Goal: Task Accomplishment & Management: Manage account settings

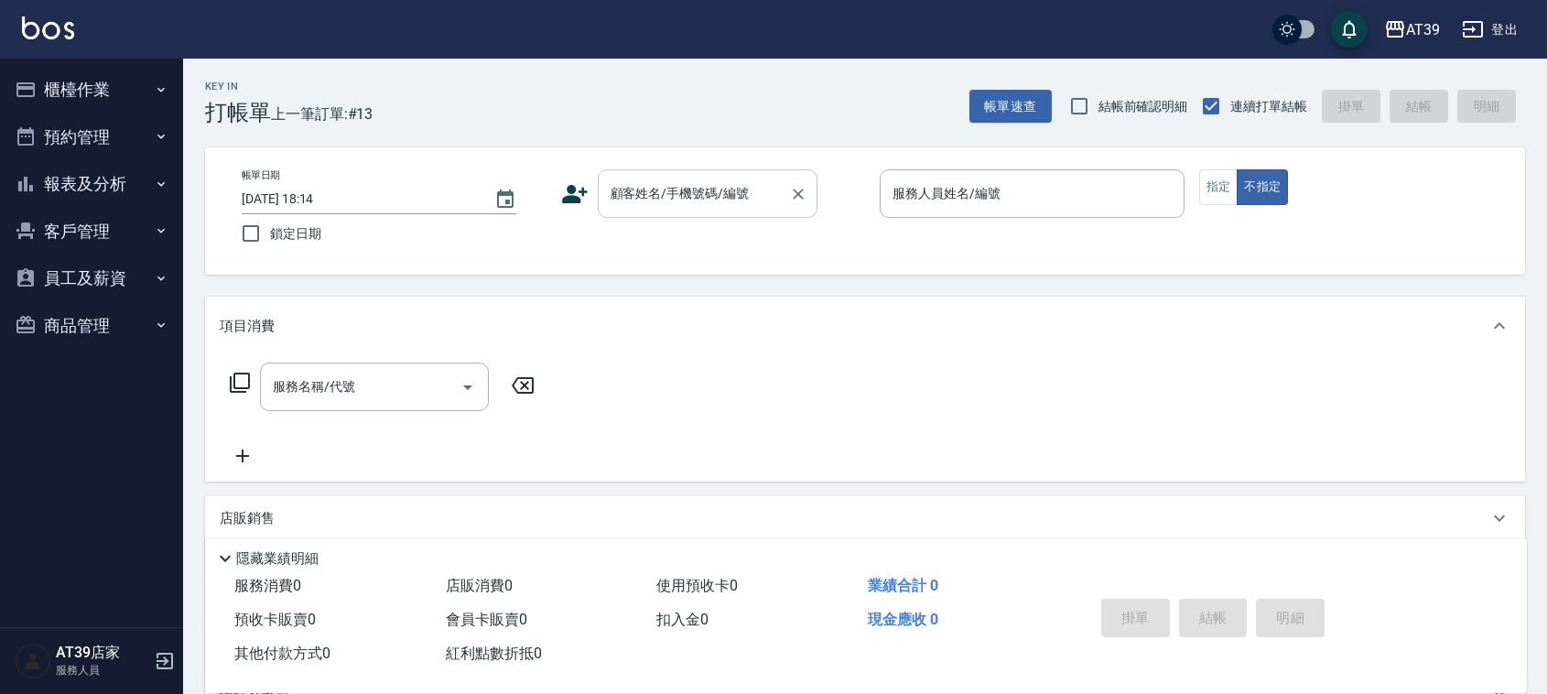
click at [694, 207] on input "顧客姓名/手機號碼/編號" at bounding box center [694, 194] width 176 height 32
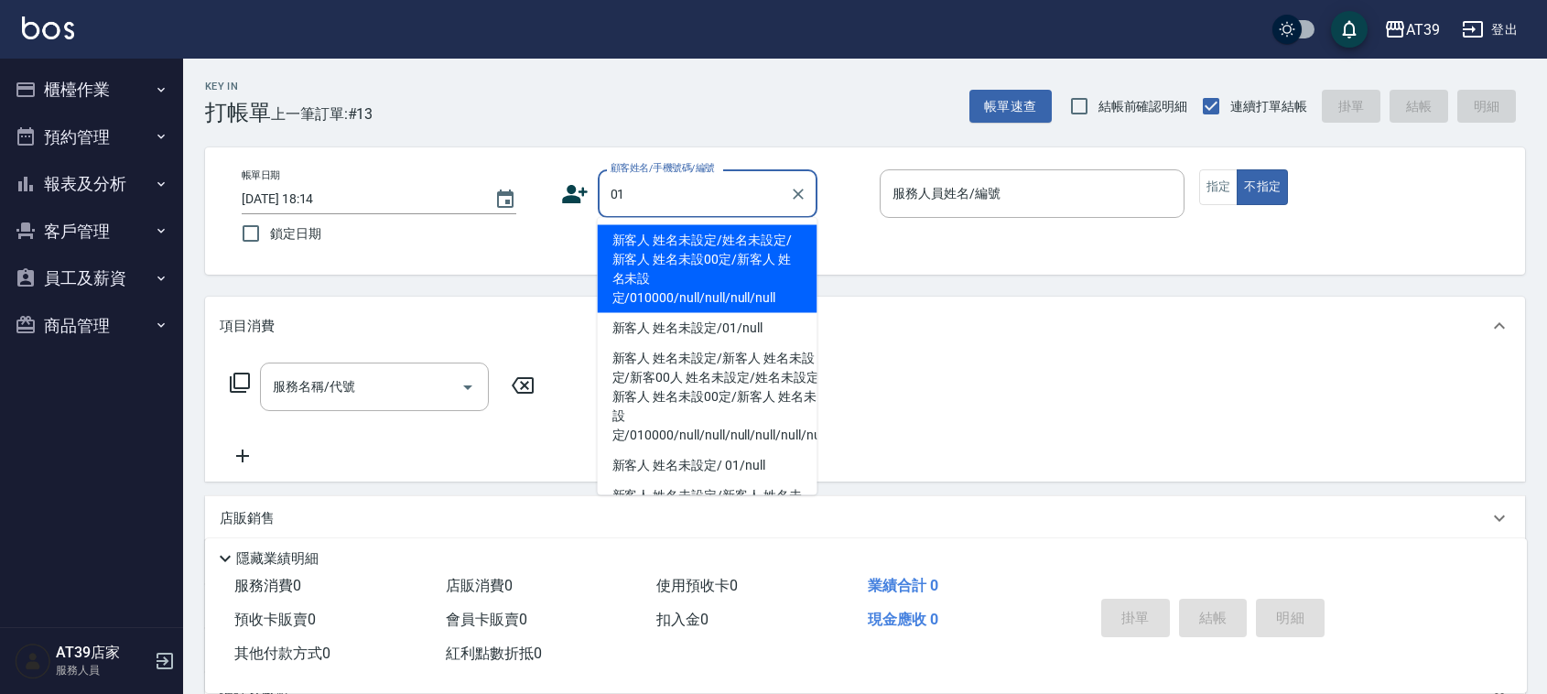
type input "新客人 姓名未設定/姓名未設定/新客人 姓名未設00定/新客人 姓名未設定/010000/null/null/null/null"
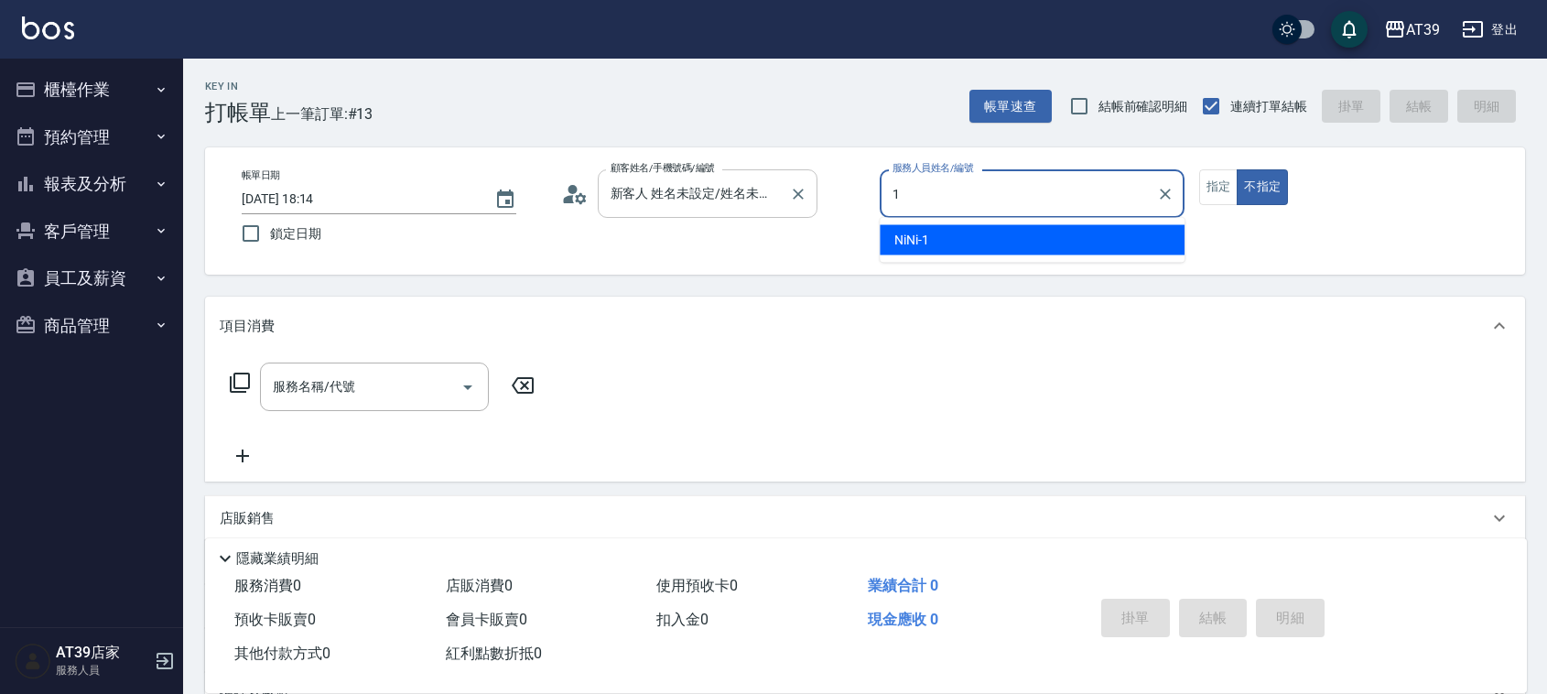
type input "NiNi-1"
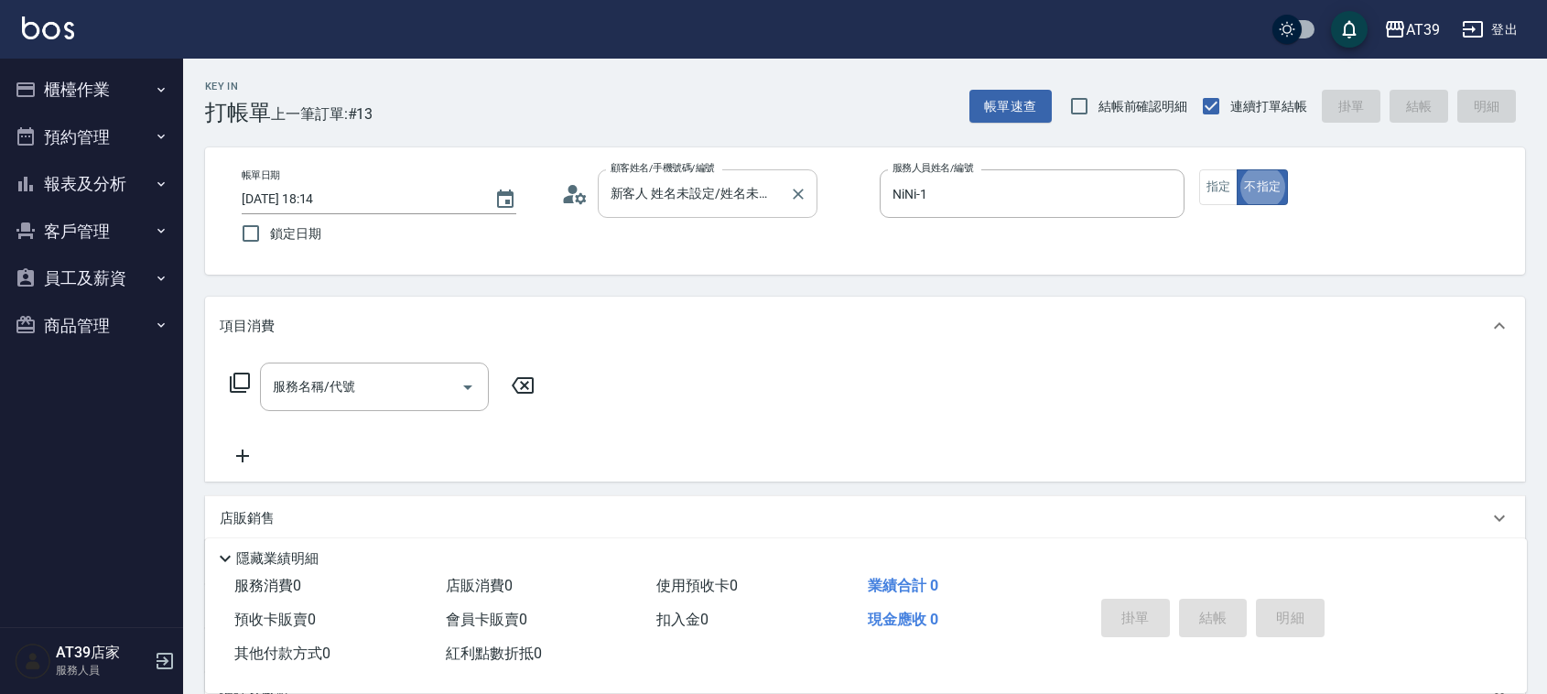
type button "false"
type input "新客人 姓名未設定/01/null"
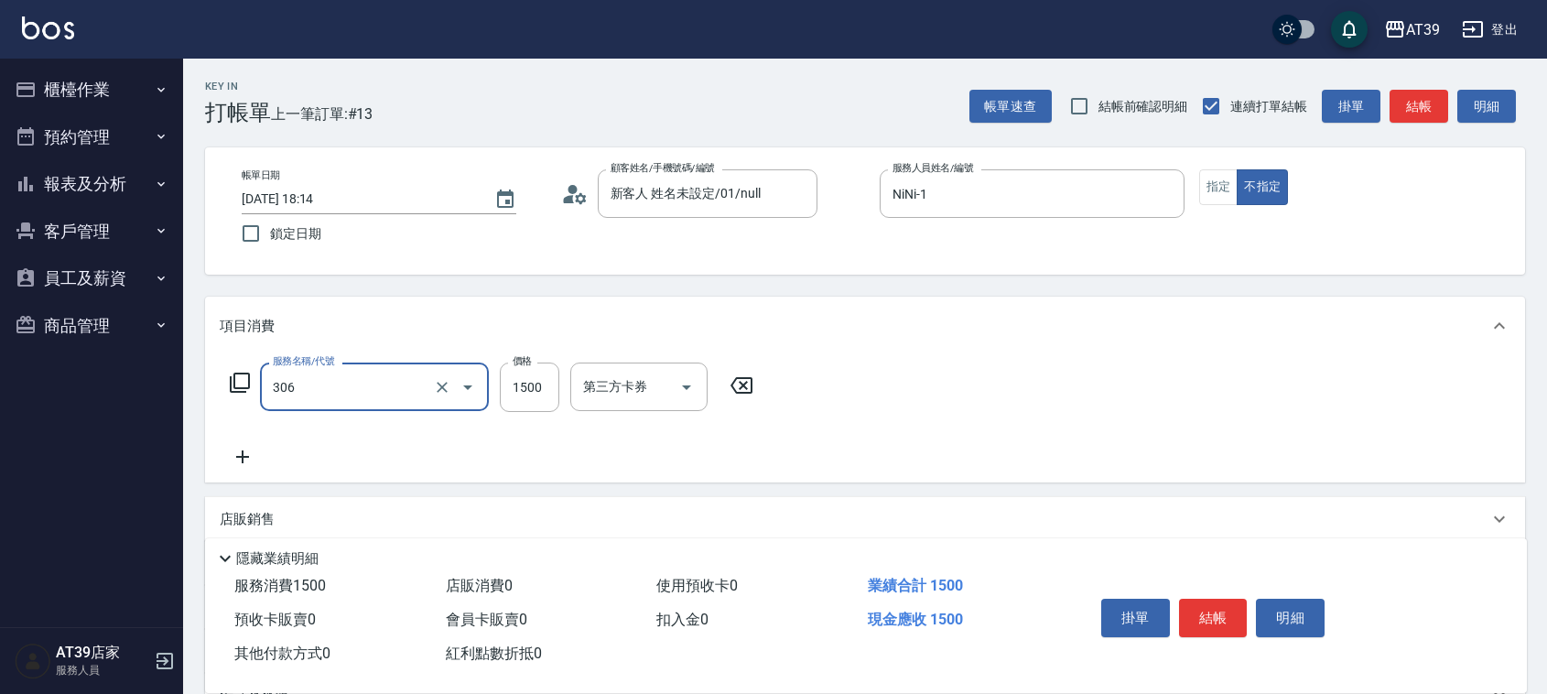
type input "離子燙(306)"
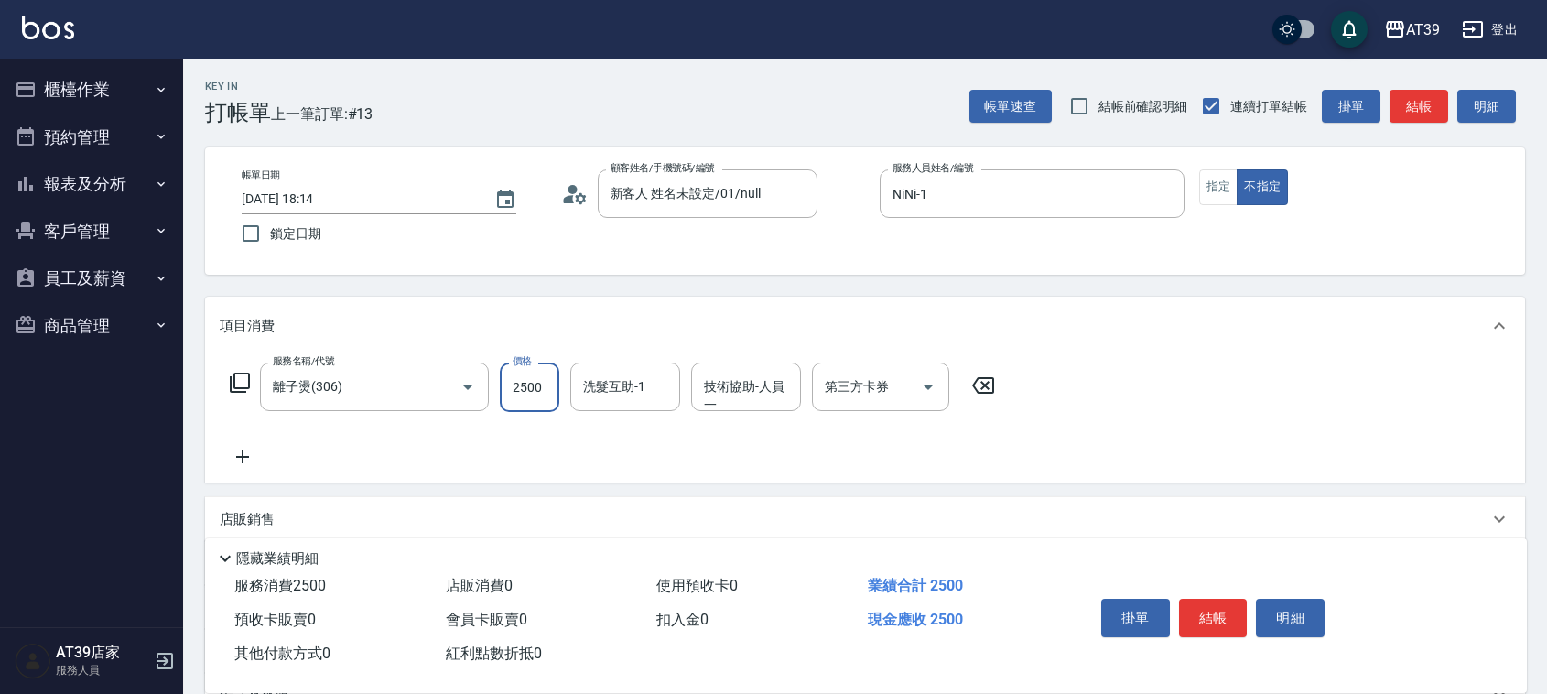
type input "2500"
type input "2"
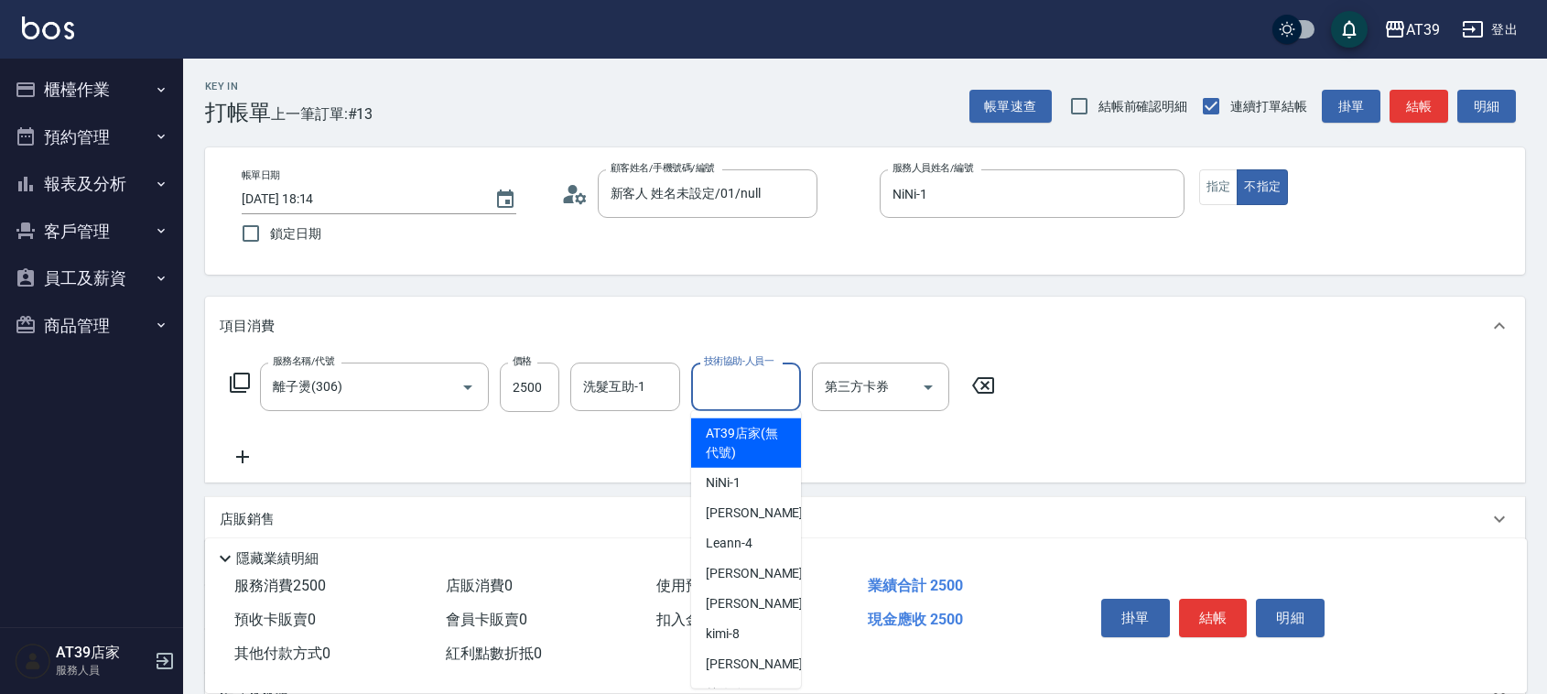
click at [752, 374] on div "技術協助-人員一 技術協助-人員[PERSON_NAME]" at bounding box center [746, 387] width 110 height 49
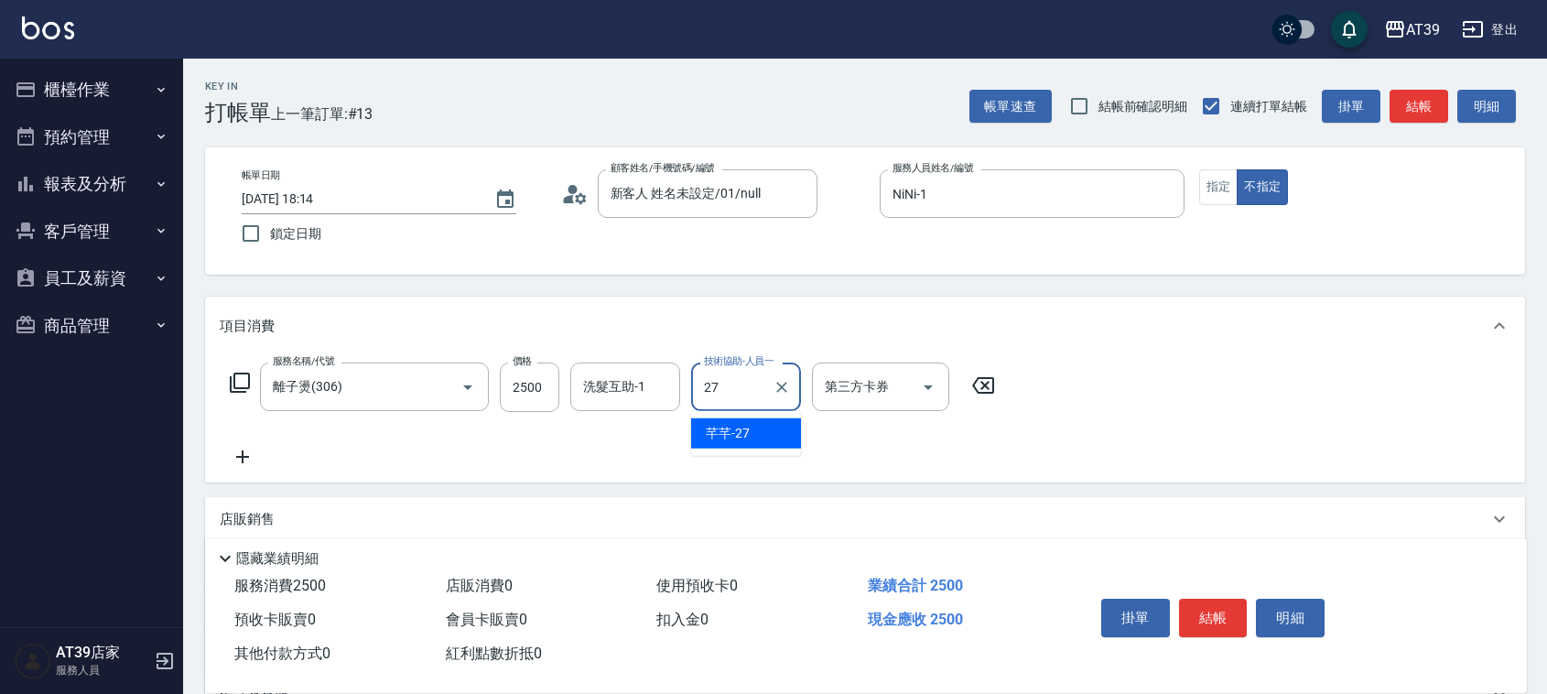
type input "芊芊-27"
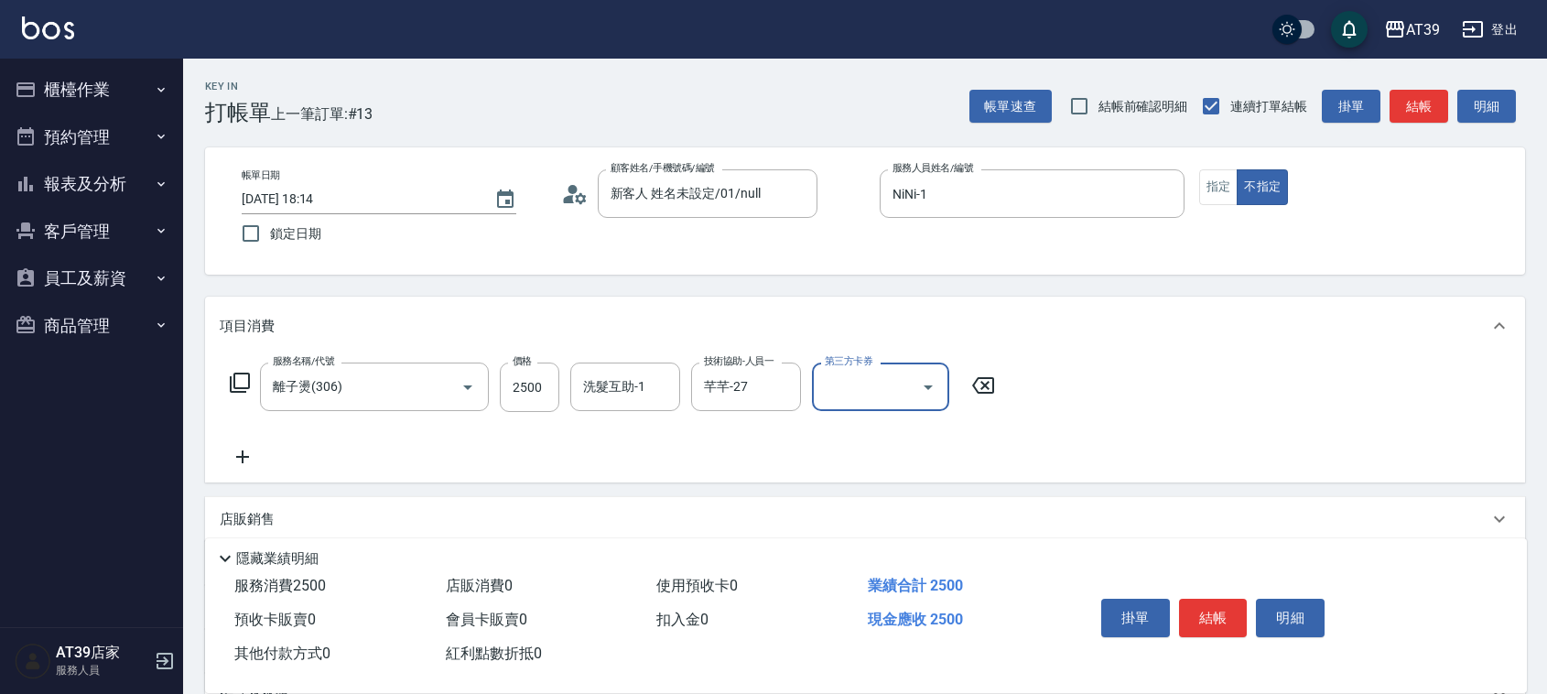
click at [1192, 199] on div "帳單日期 [DATE] 18:14 鎖定日期 顧客姓名/手機號碼/編號 新客人 姓名未設定/01/null 顧客姓名/手機號碼/編號 服務人員姓名/編號 Ni…" at bounding box center [865, 210] width 1276 height 83
click at [1245, 170] on button "不指定" at bounding box center [1262, 187] width 51 height 36
click at [1213, 194] on button "指定" at bounding box center [1218, 187] width 39 height 36
click at [1394, 106] on button "結帳" at bounding box center [1419, 107] width 59 height 34
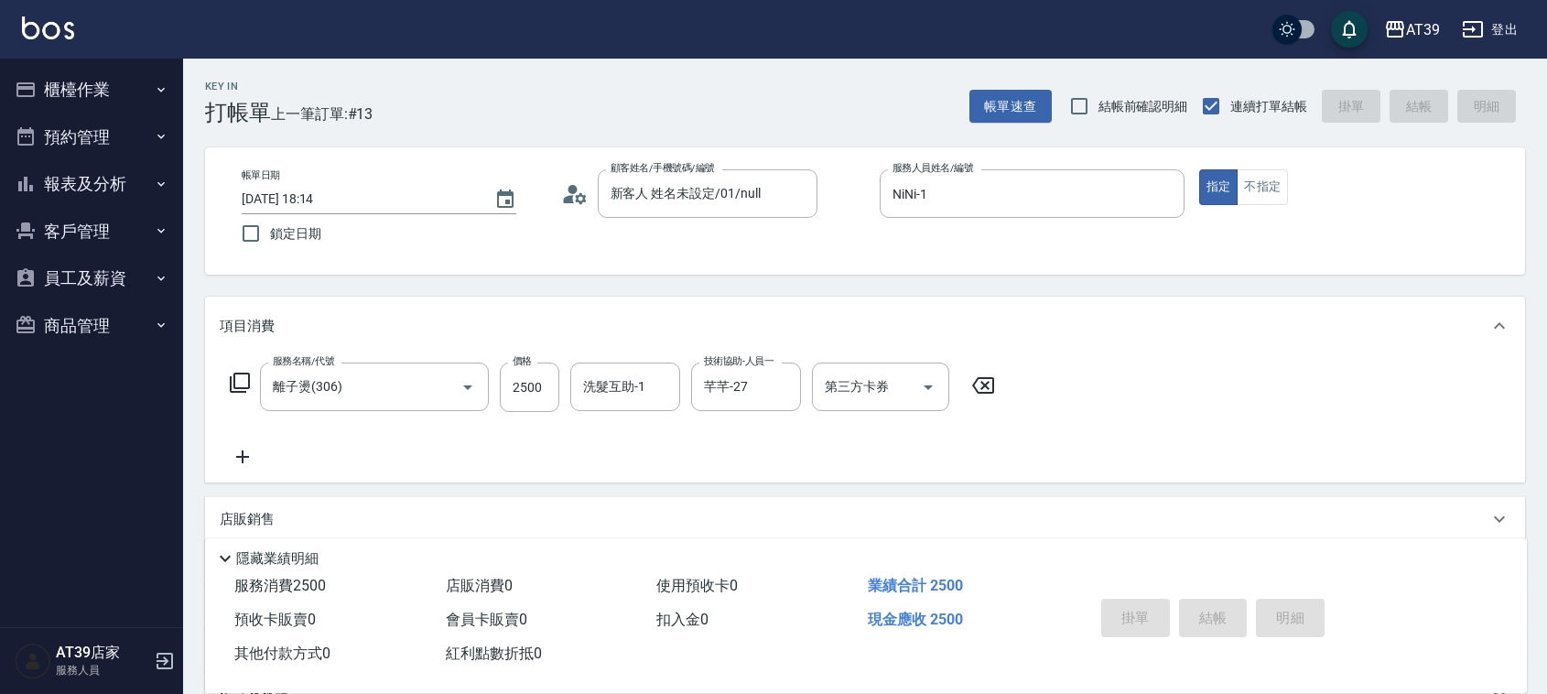
type input "[DATE] 19:30"
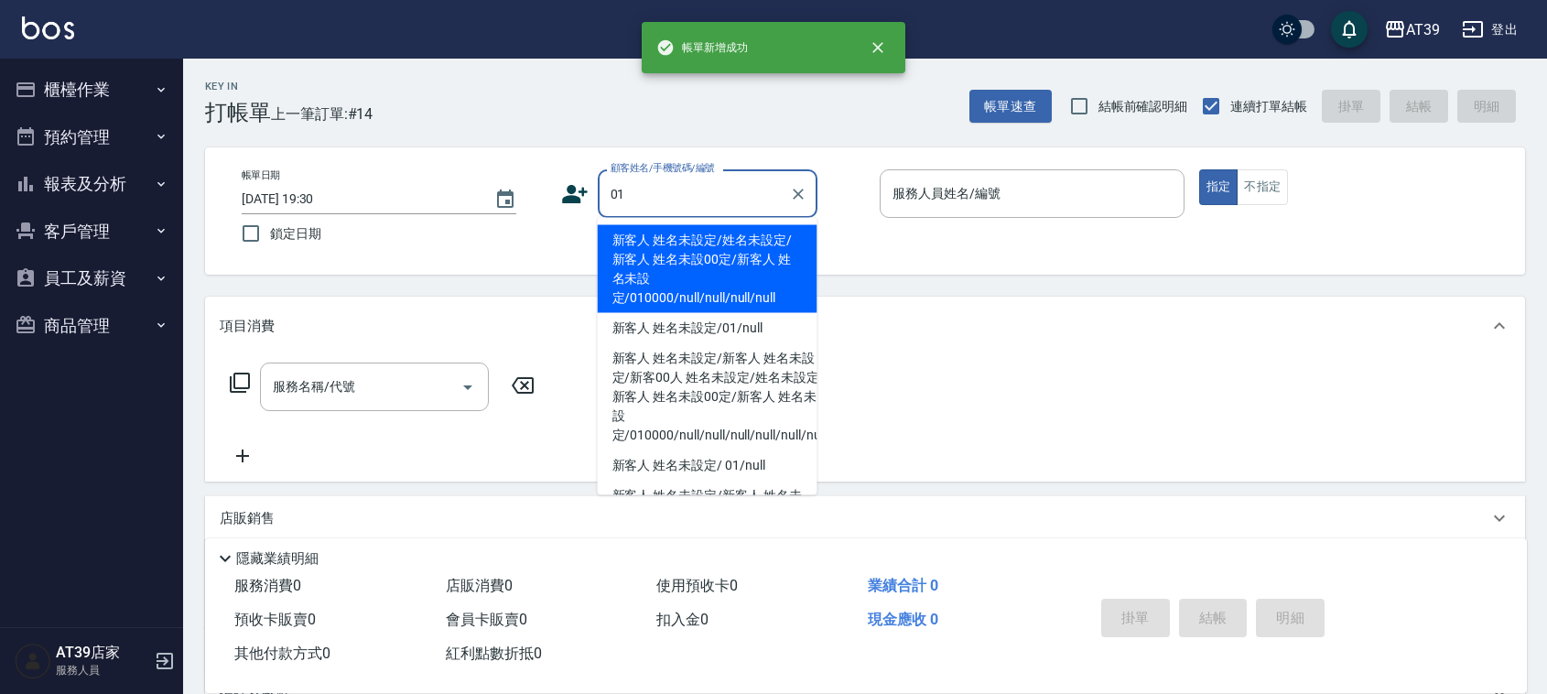
type input "新客人 姓名未設定/姓名未設定/新客人 姓名未設00定/新客人 姓名未設定/010000/null/null/null/null"
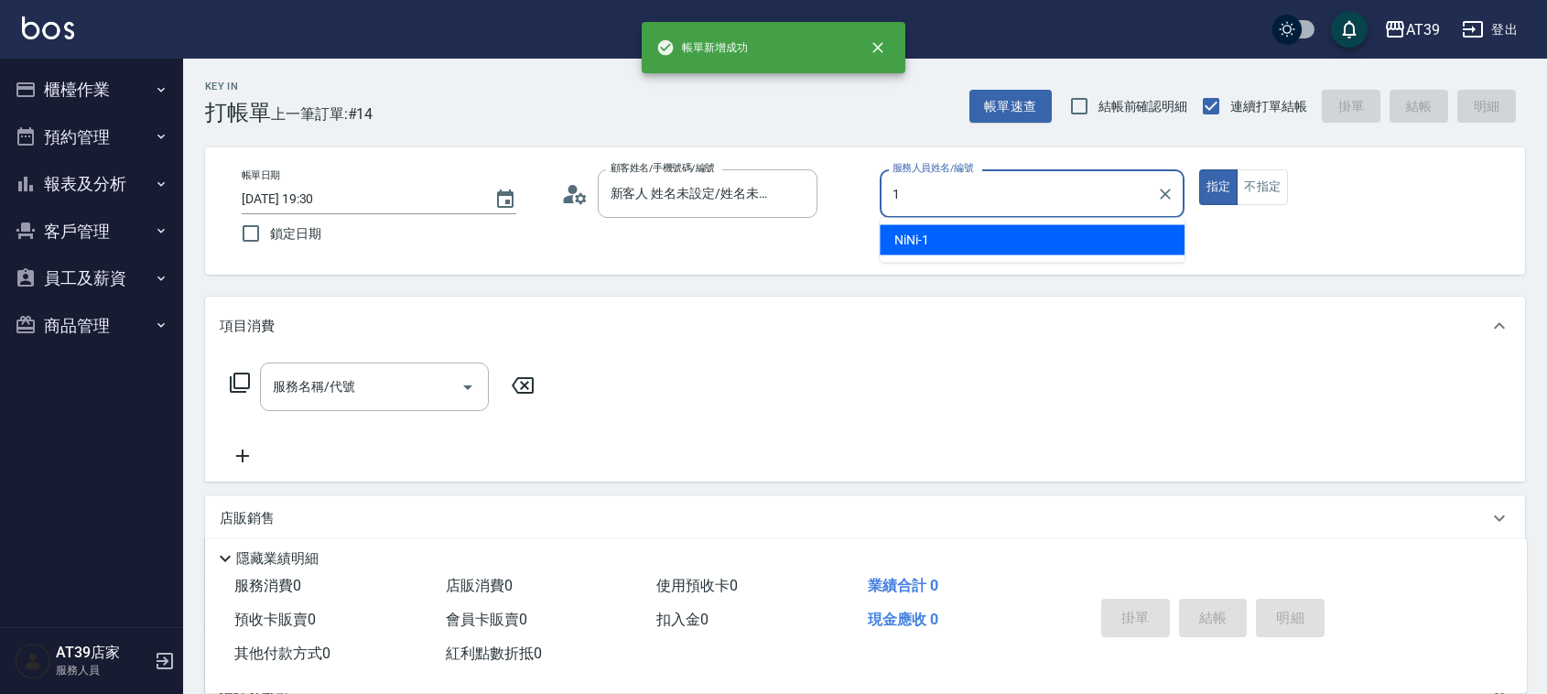
type input "NiNi-1"
type button "true"
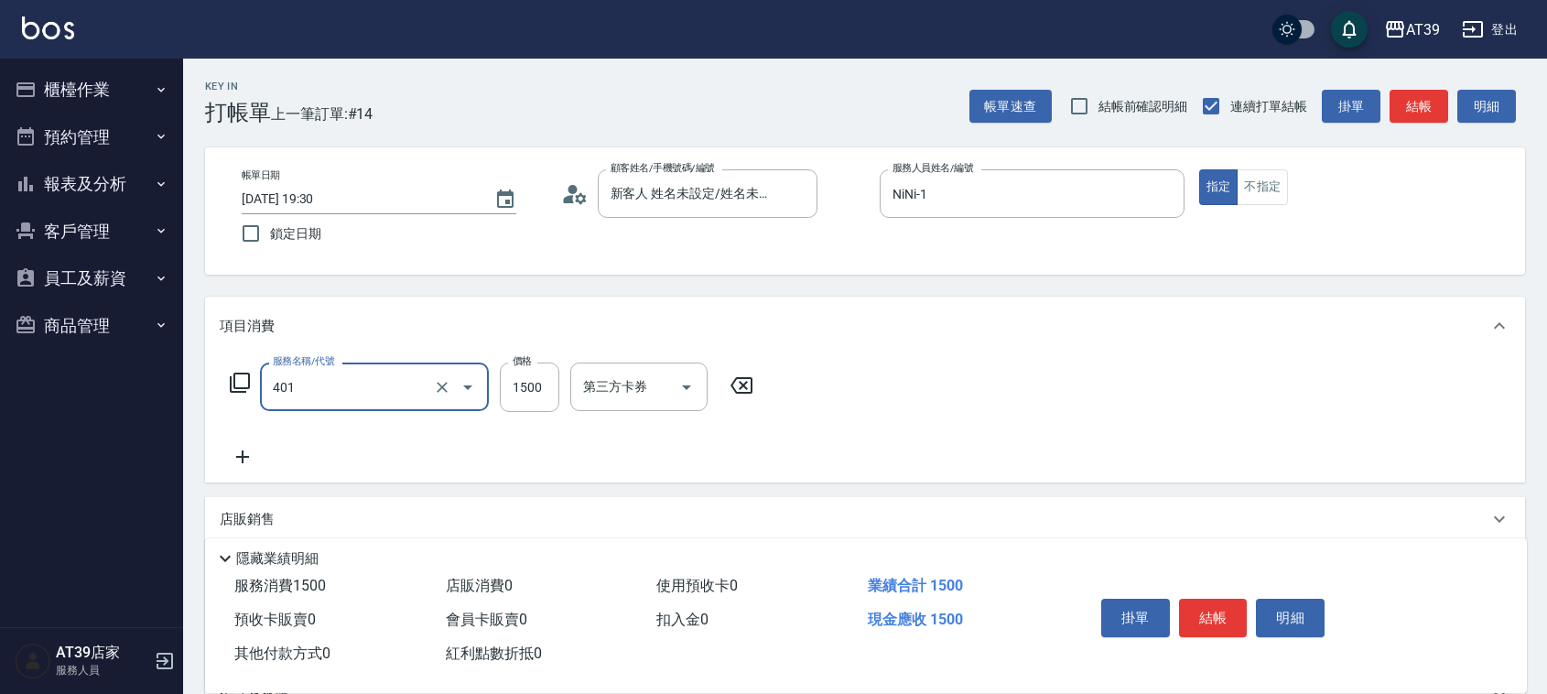
type input "基本染髮(401)"
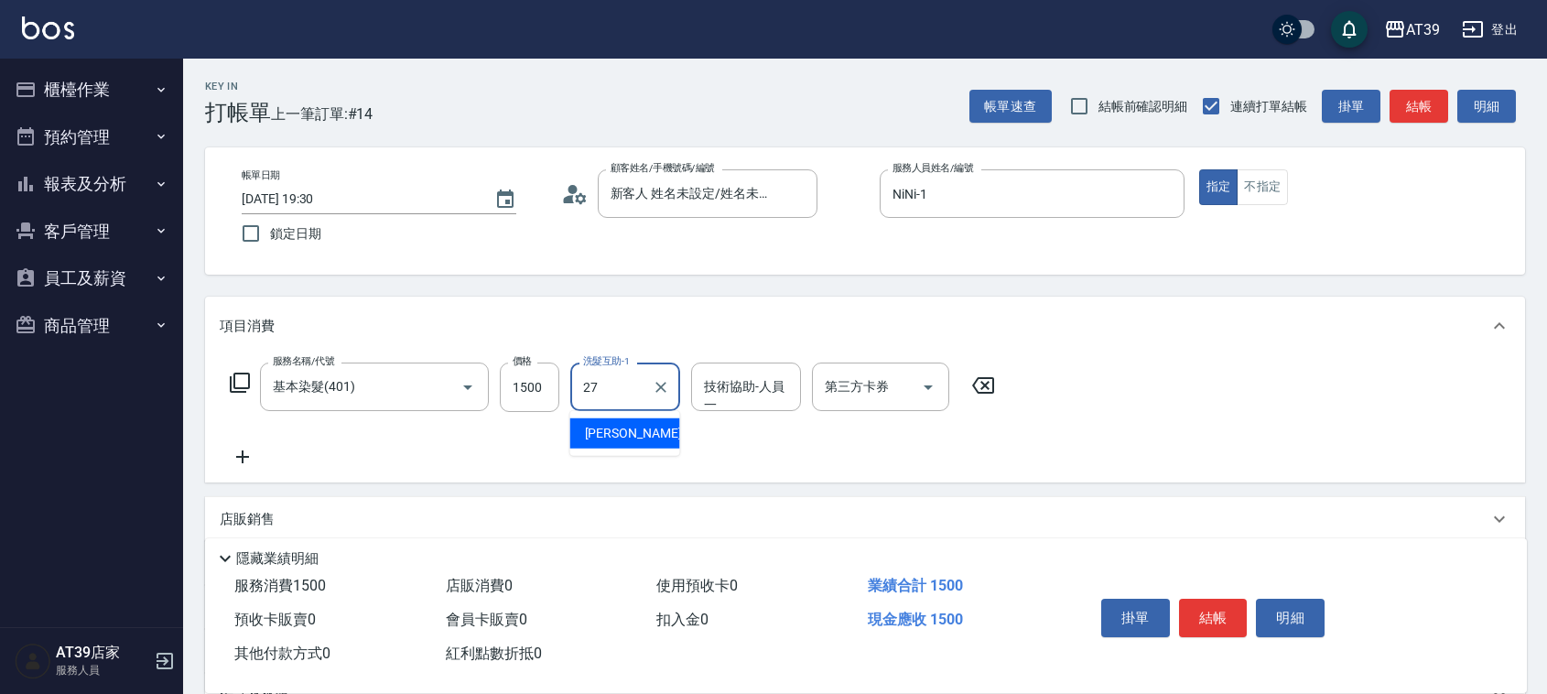
type input "2"
type input "芊芊-27"
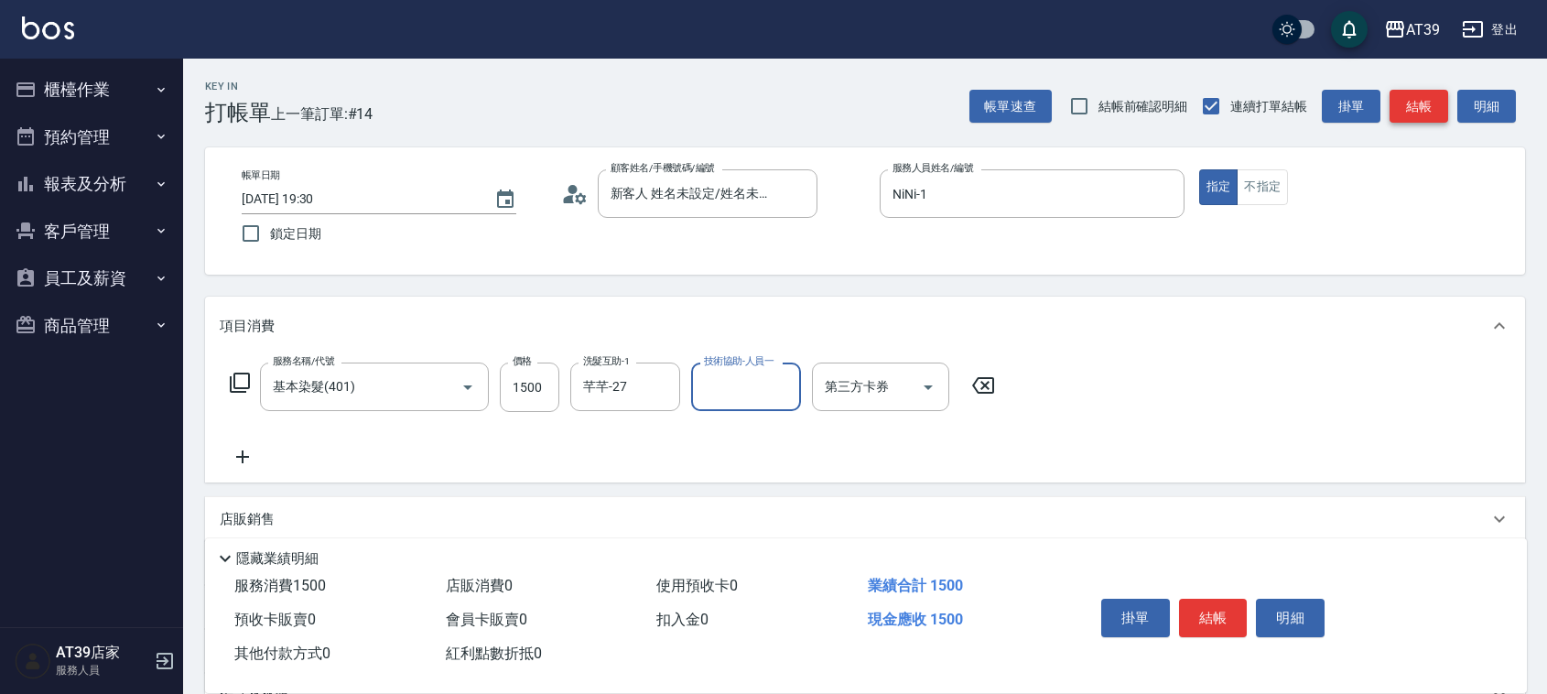
click at [1412, 102] on button "結帳" at bounding box center [1419, 107] width 59 height 34
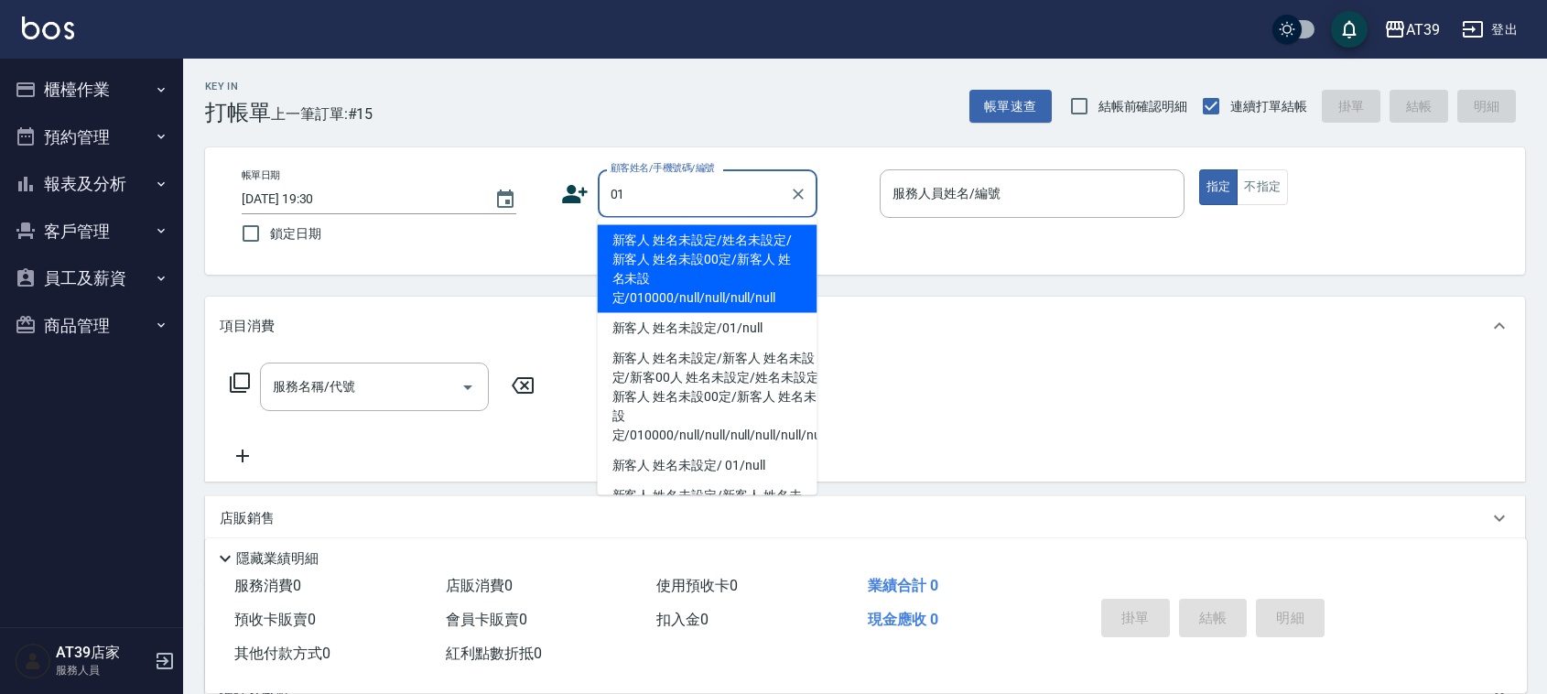
type input "新客人 姓名未設定/姓名未設定/新客人 姓名未設00定/新客人 姓名未設定/010000/null/null/null/null"
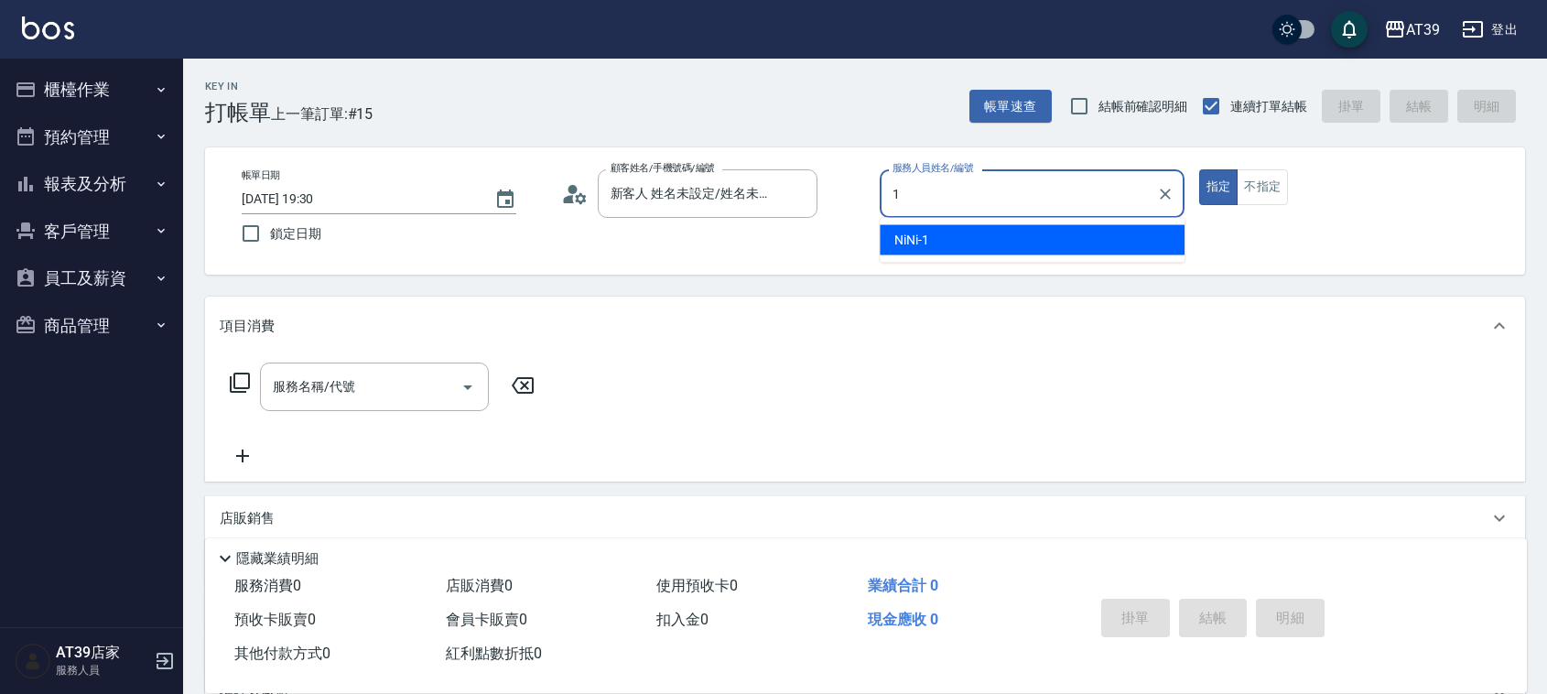
type input "NiNi-1"
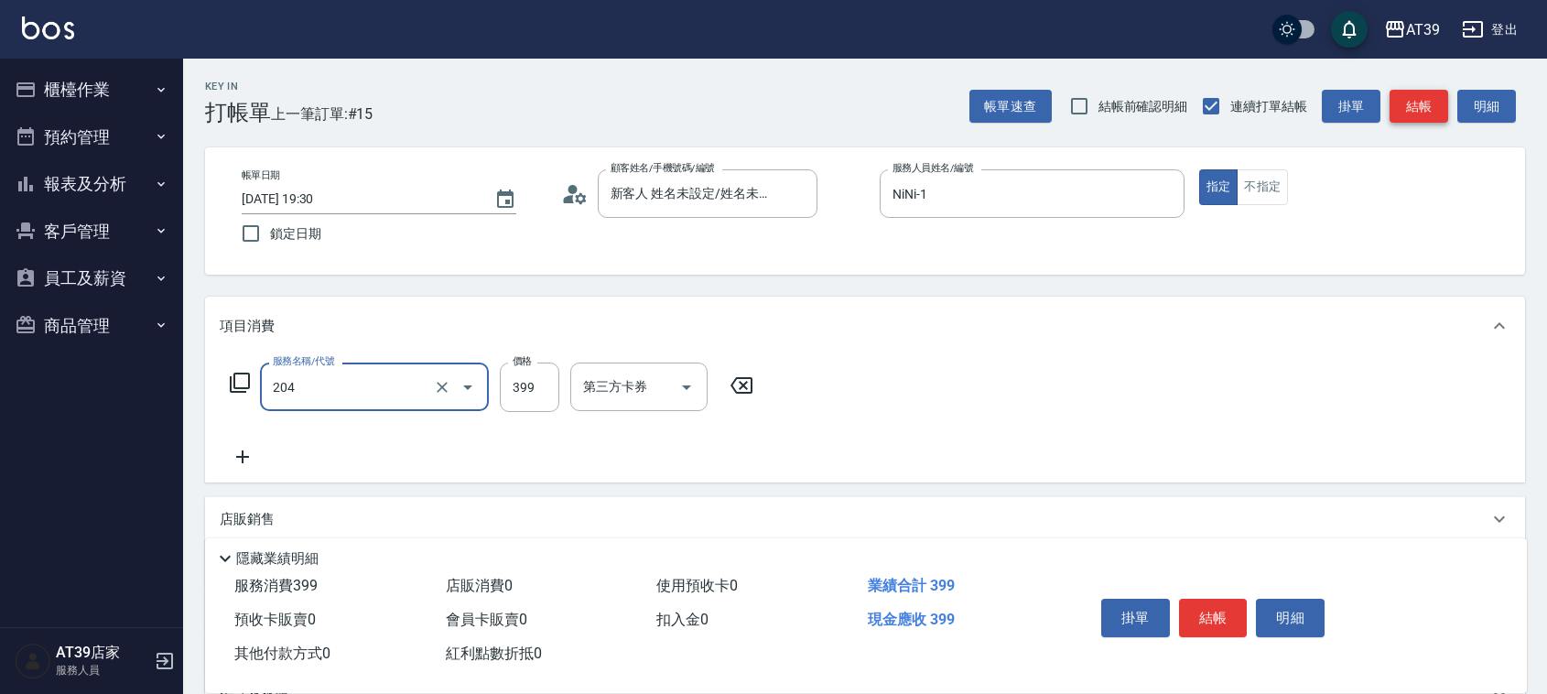
type input "A級洗+剪(204)"
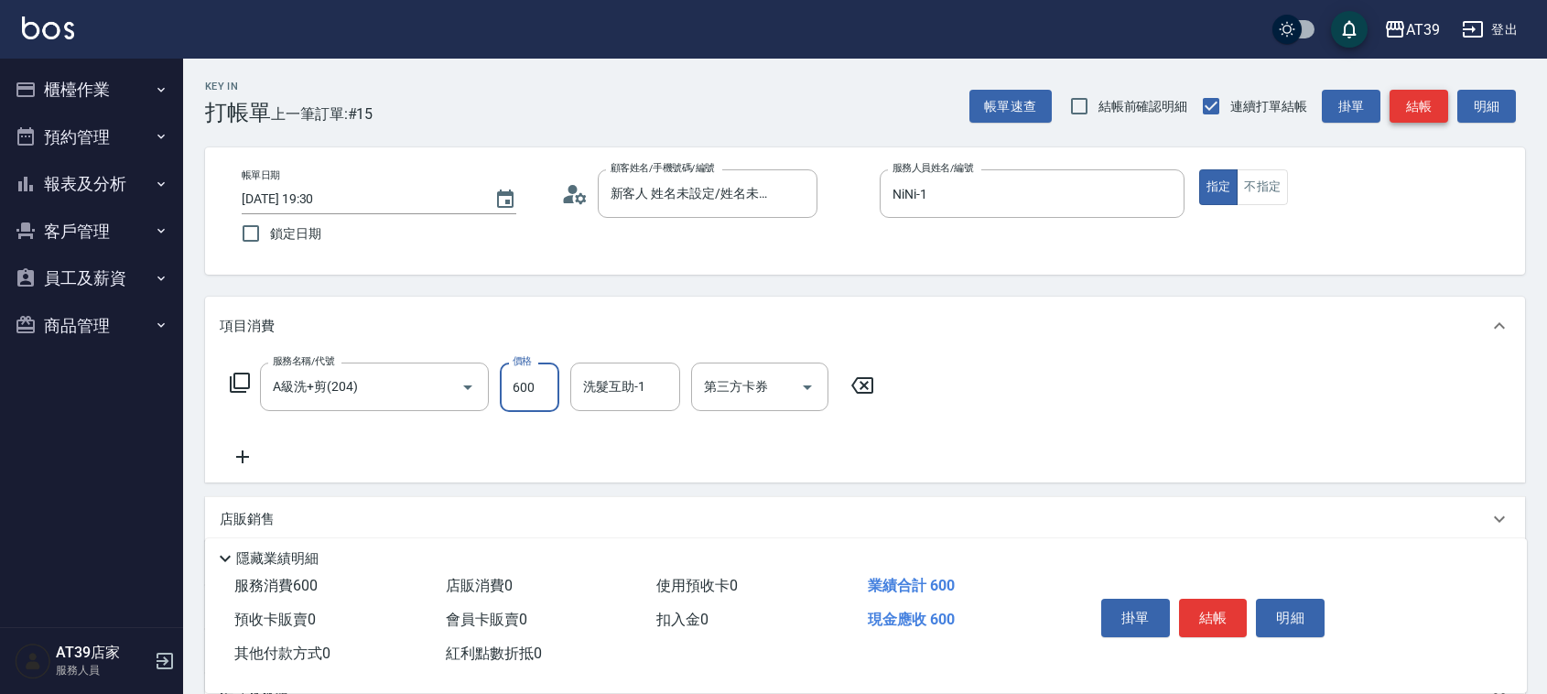
type input "600"
type input "饅頭-87"
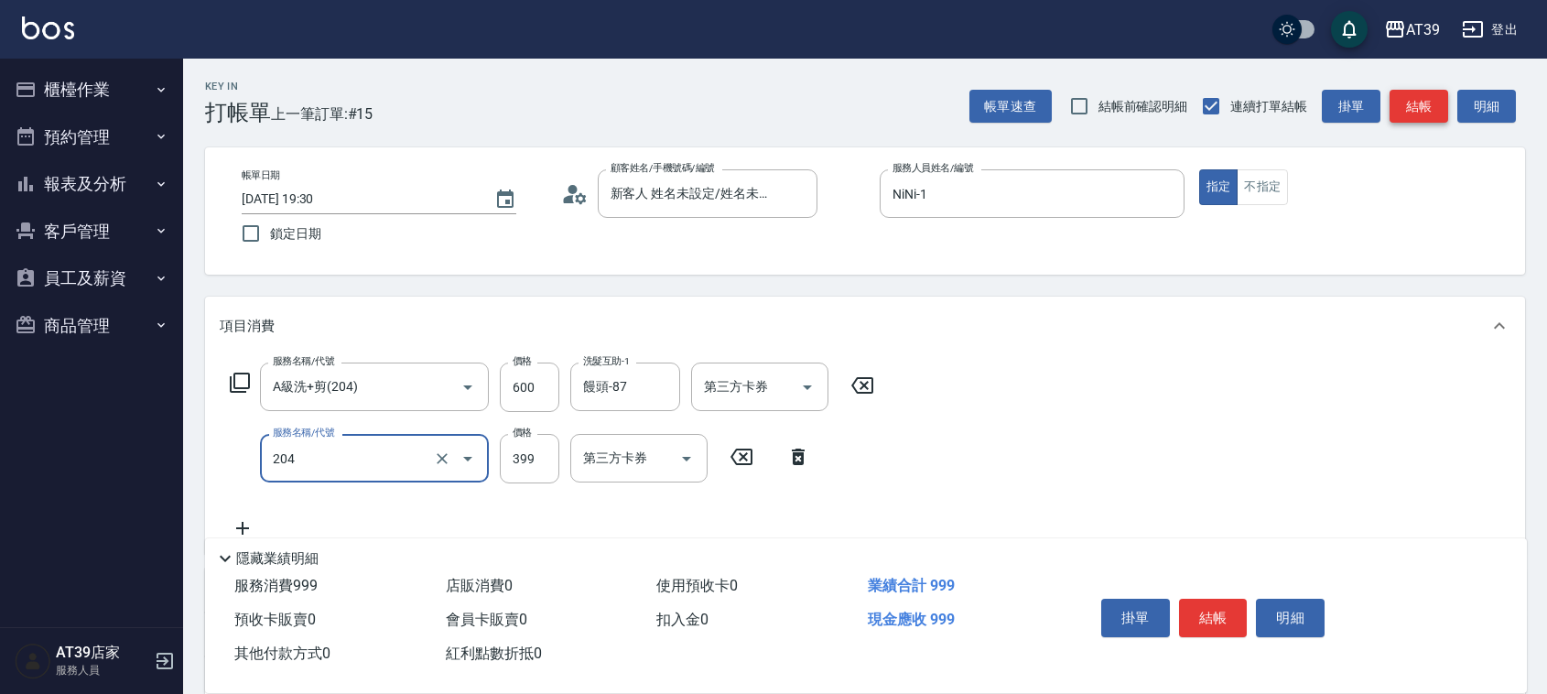
type input "A級洗+剪(204)"
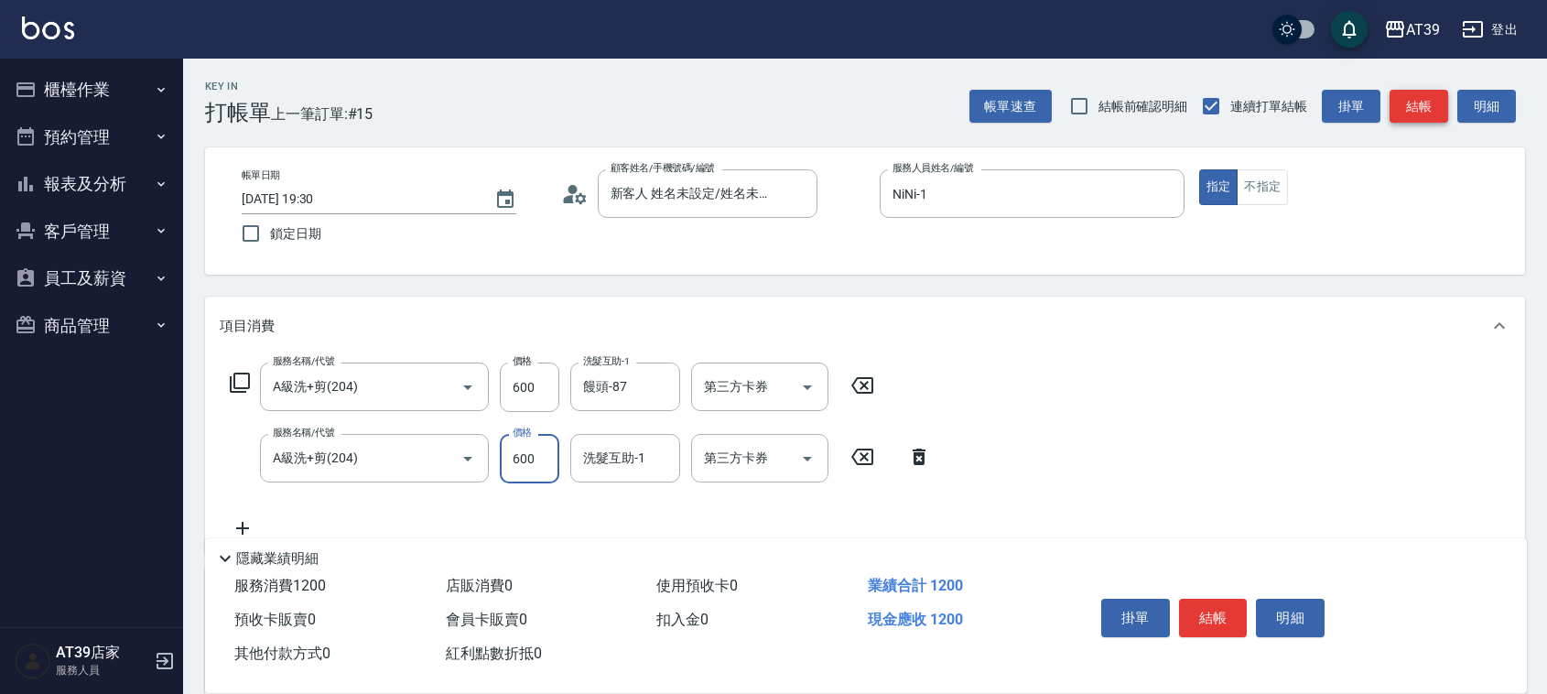
type input "600"
type input "饅頭-87"
click at [1398, 121] on button "結帳" at bounding box center [1419, 107] width 59 height 34
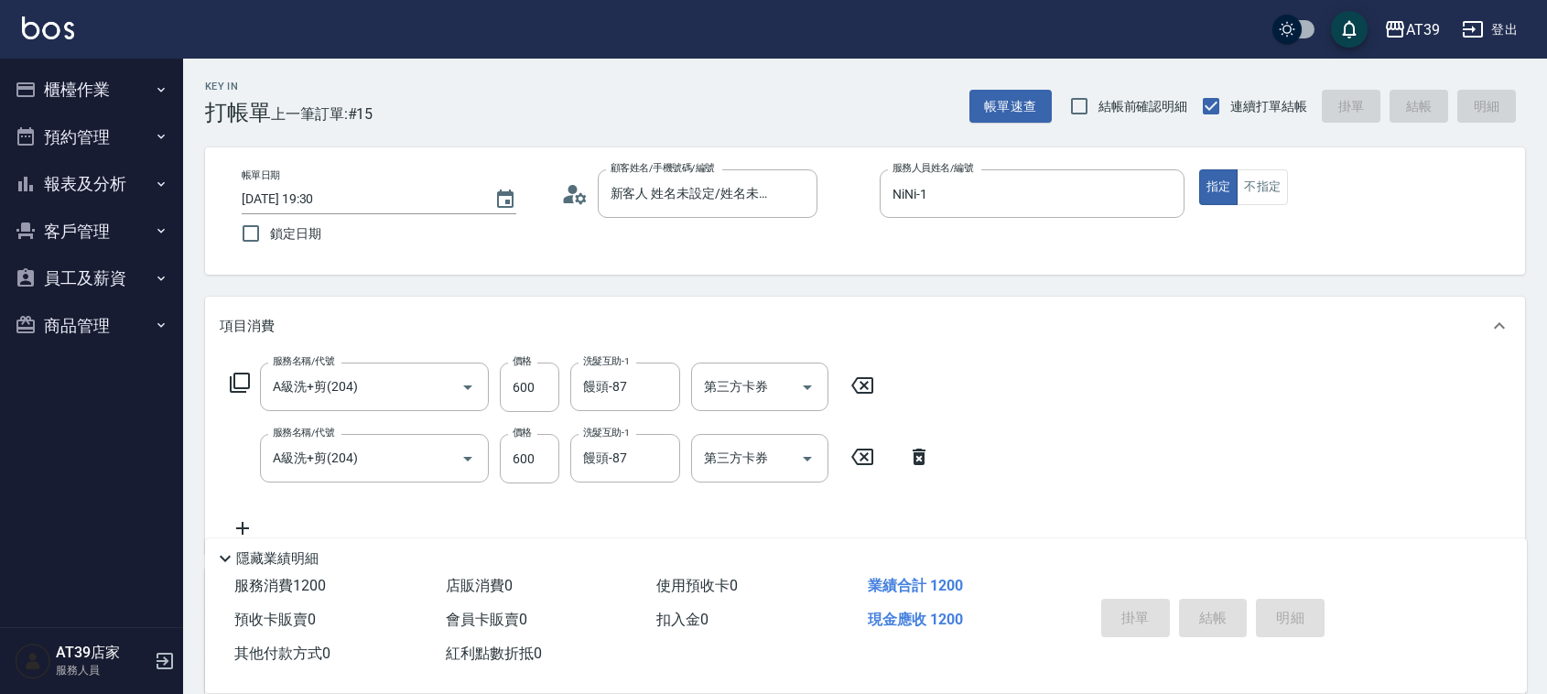
type input "[DATE] 19:31"
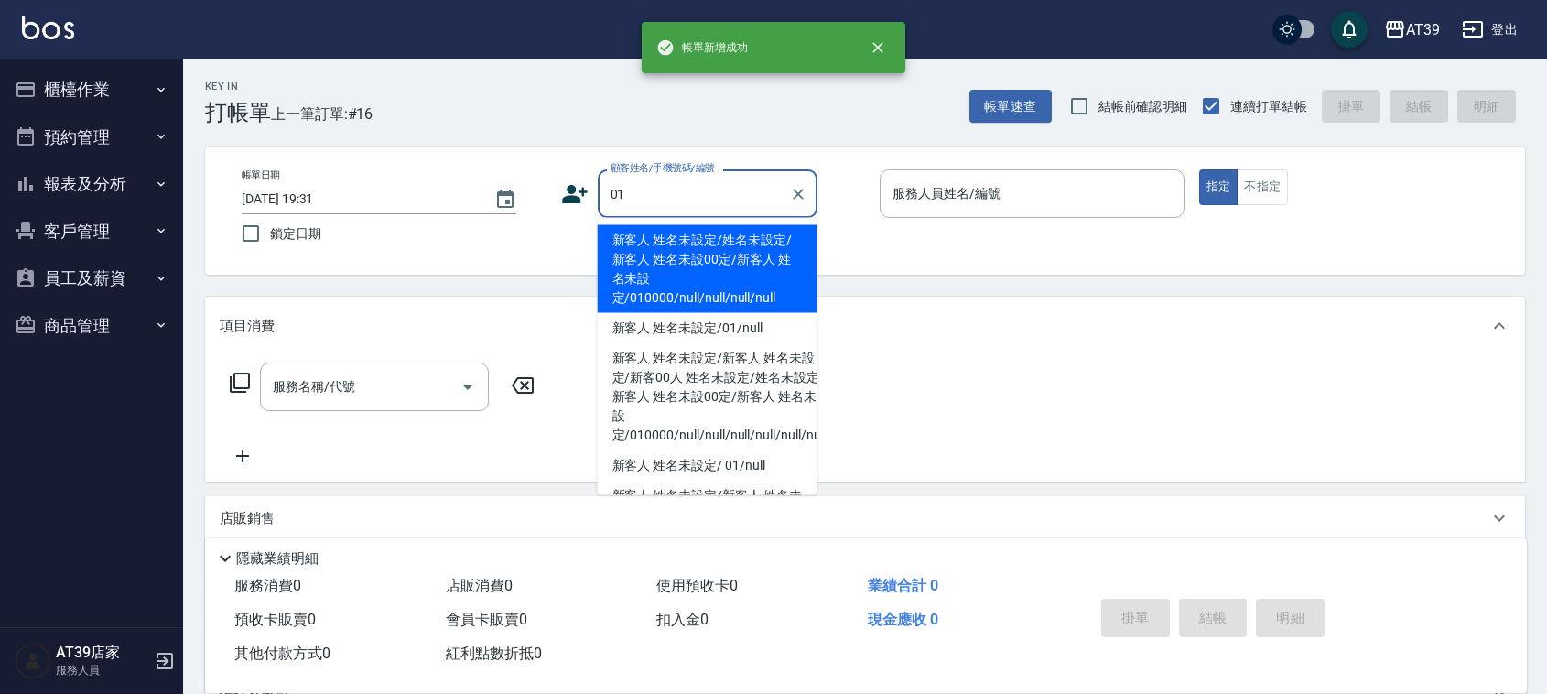
type input "新客人 姓名未設定/姓名未設定/新客人 姓名未設00定/新客人 姓名未設定/010000/null/null/null/null"
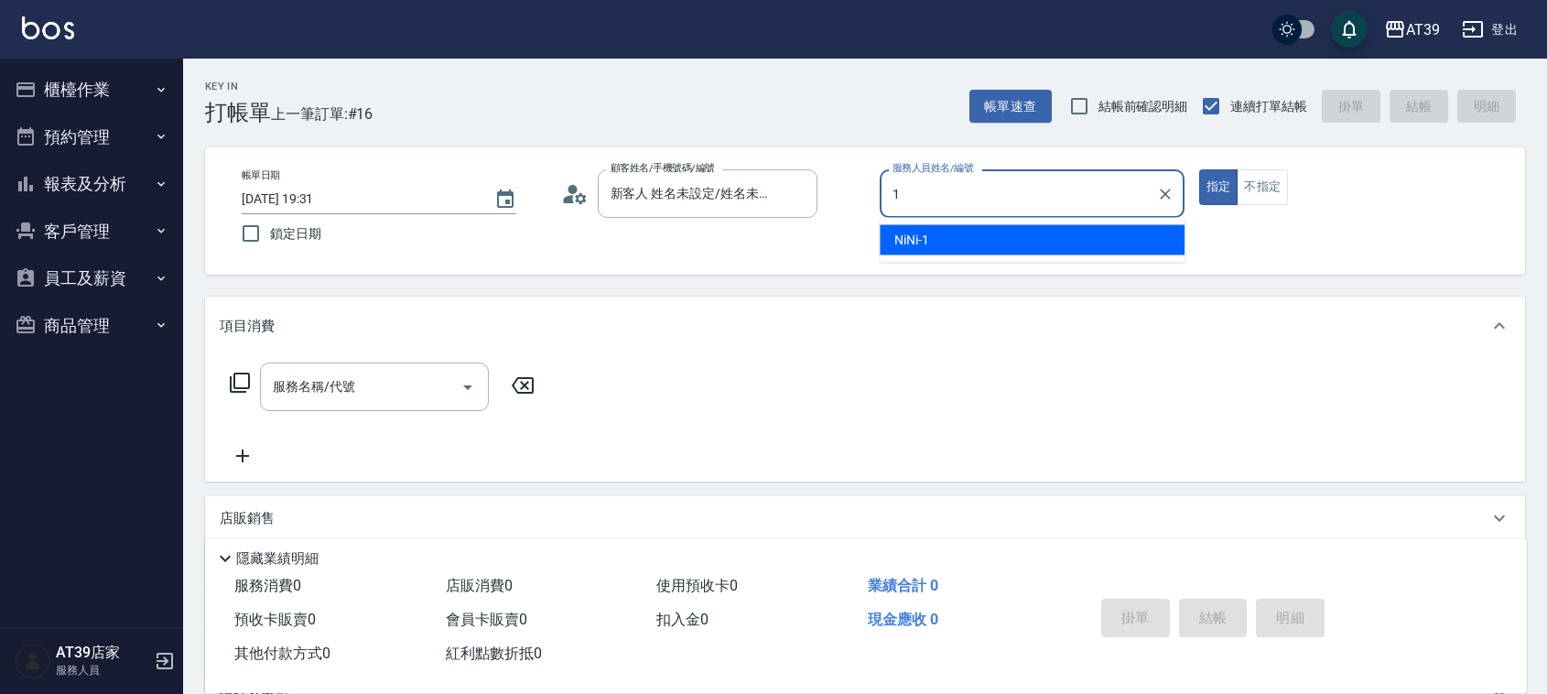
type input "NiNi-1"
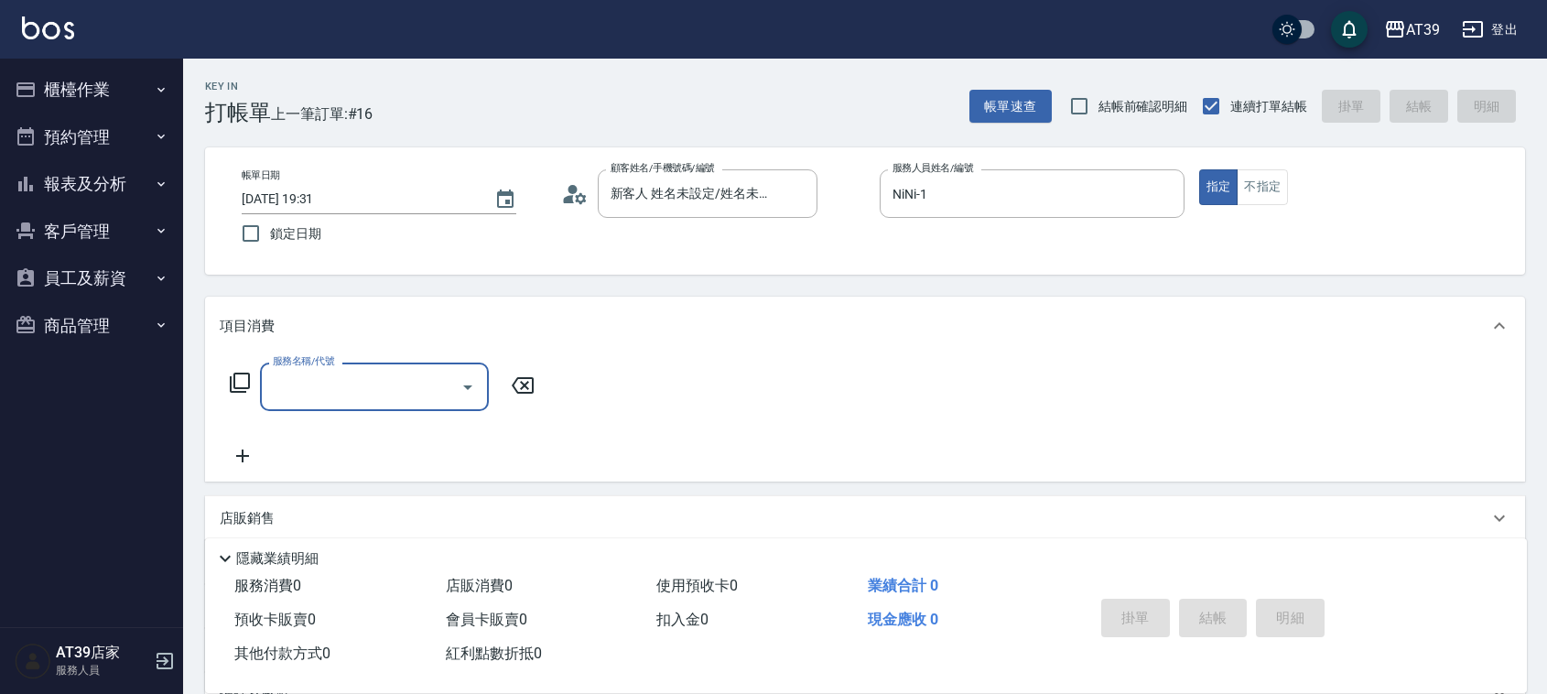
click at [326, 377] on input "服務名稱/代號" at bounding box center [360, 387] width 185 height 32
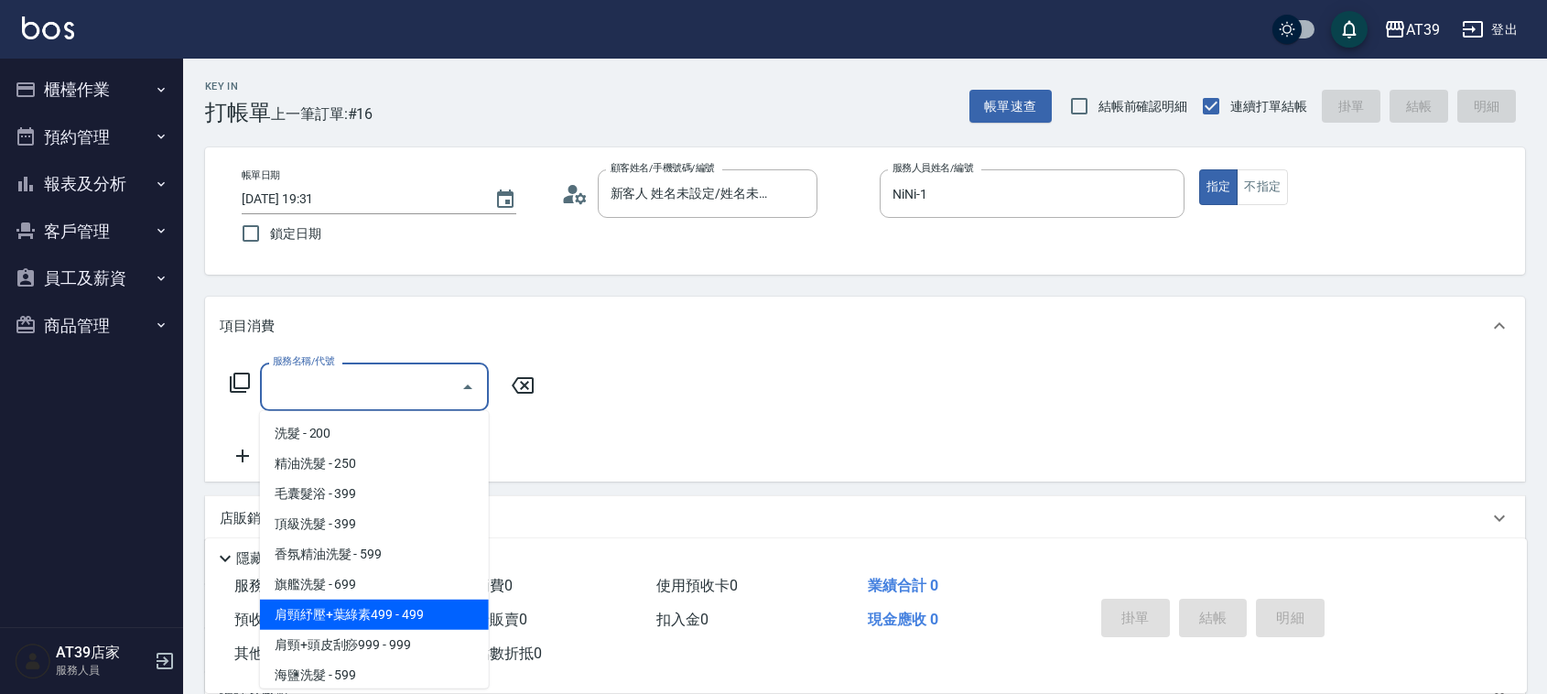
click at [417, 628] on span "肩頸紓壓+葉綠素499 - 499" at bounding box center [374, 615] width 229 height 30
type input "肩頸紓壓+葉綠素499(107)"
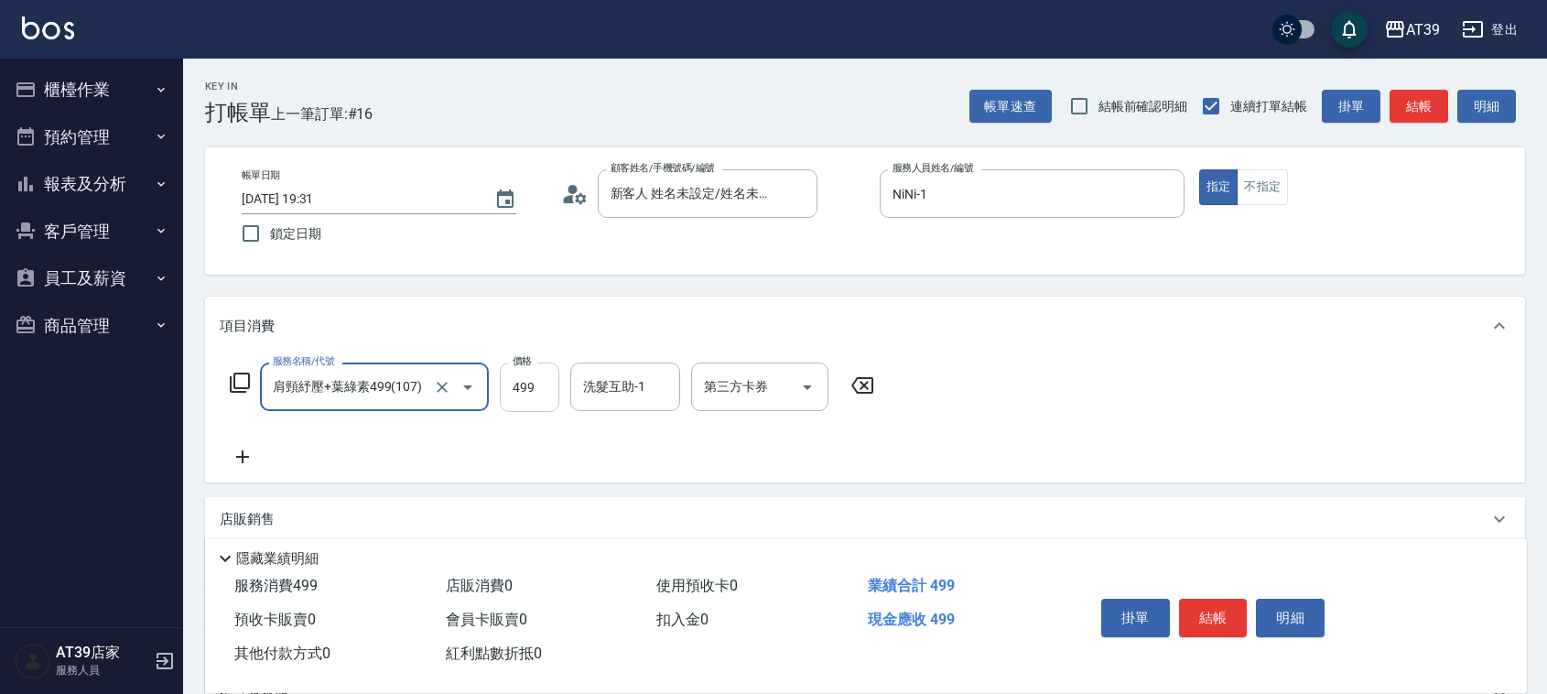
click at [555, 385] on input "499" at bounding box center [530, 387] width 60 height 49
type input "800"
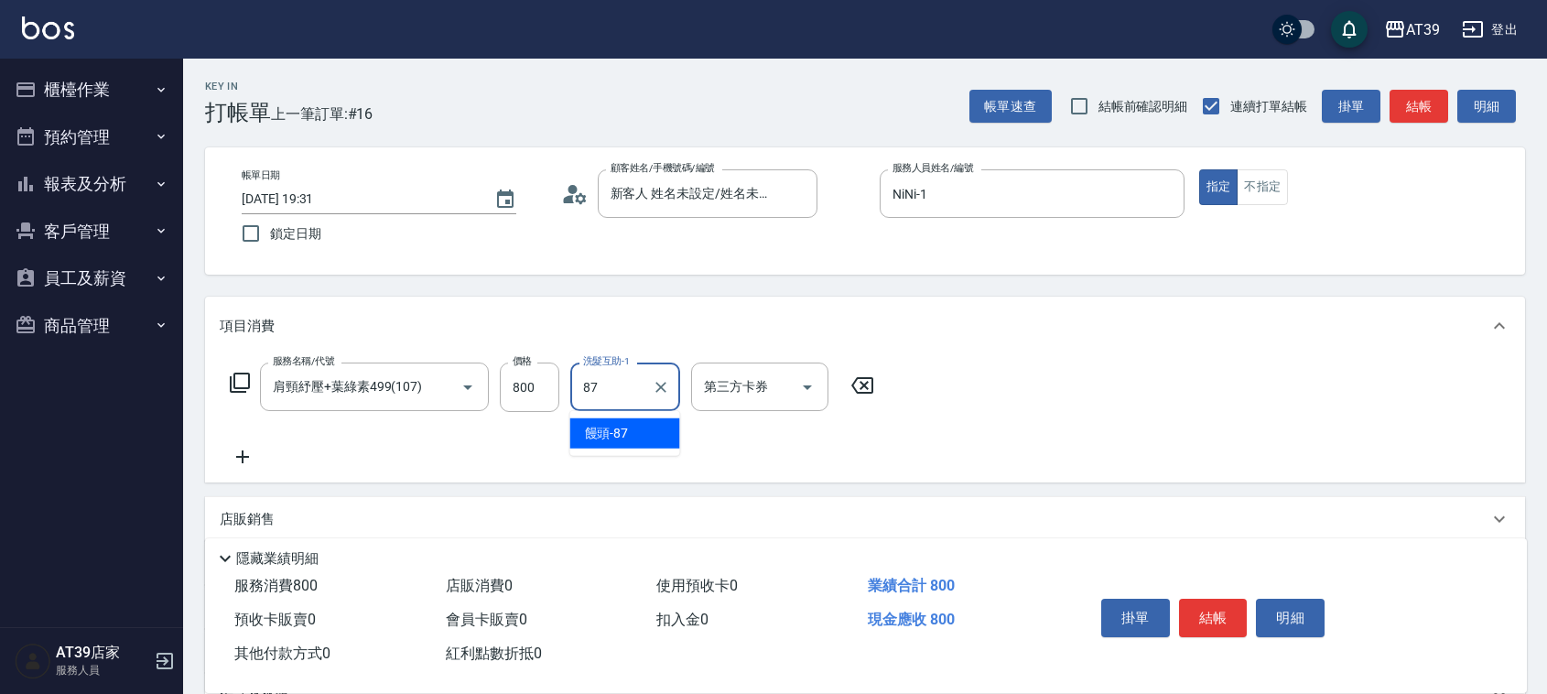
type input "饅頭-87"
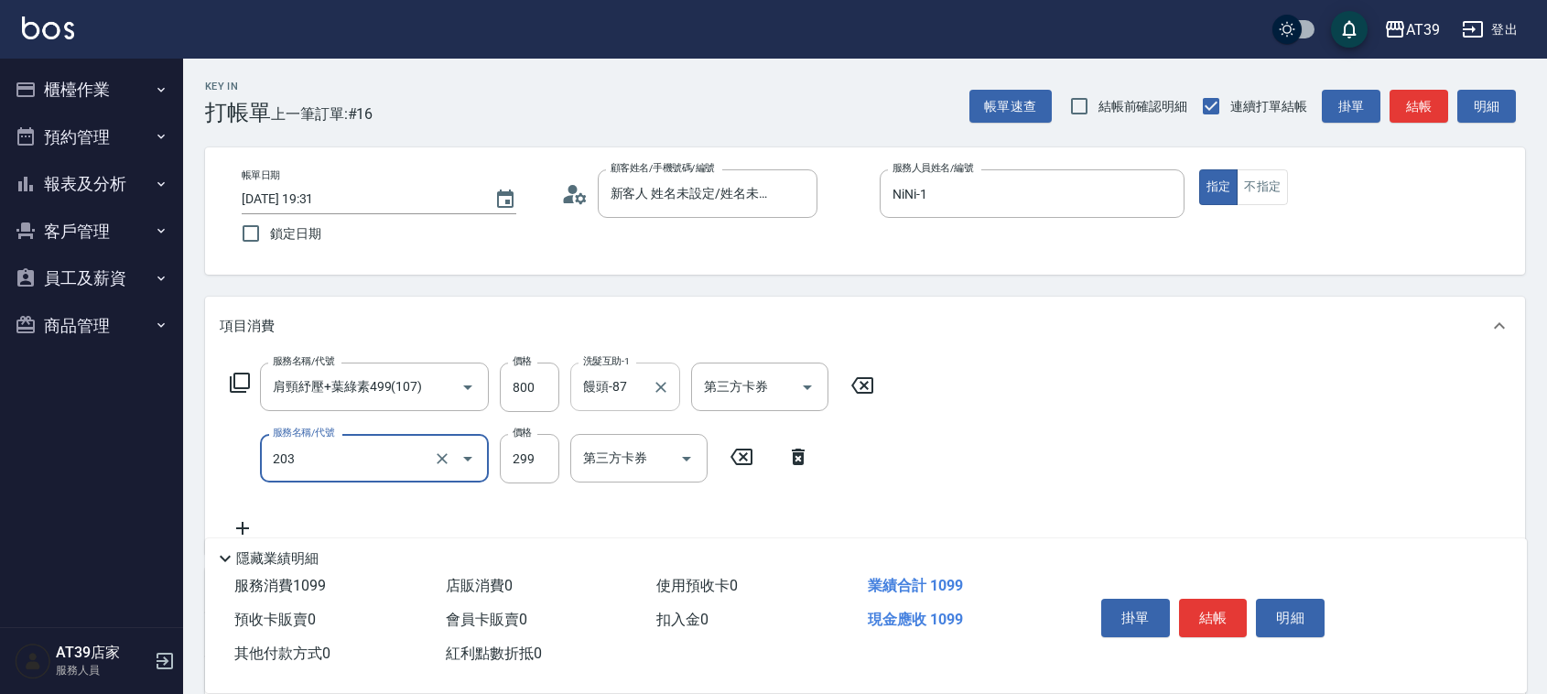
type input "B級洗+剪(203)"
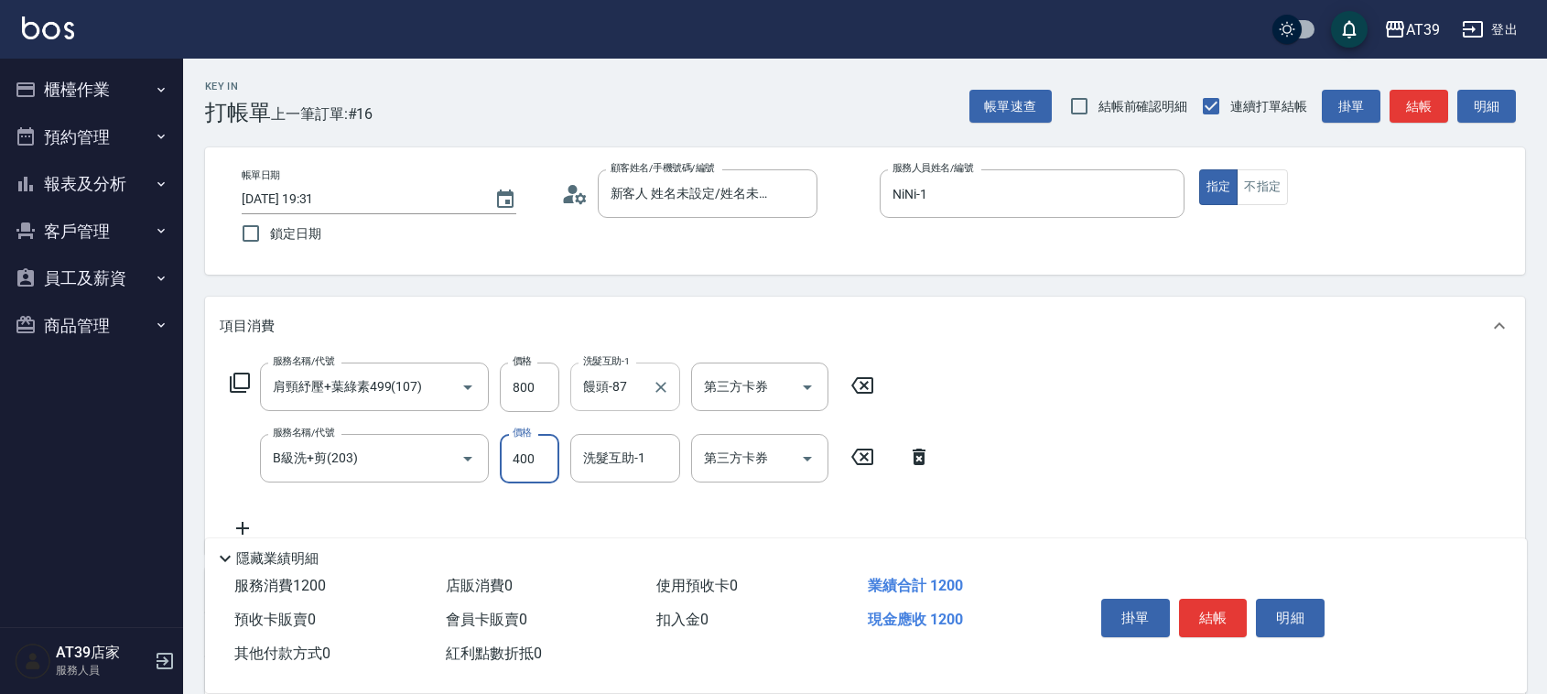
type input "400"
type input "芊芊-27"
click at [1285, 183] on button "不指定" at bounding box center [1262, 187] width 51 height 36
click at [1421, 121] on button "結帳" at bounding box center [1419, 107] width 59 height 34
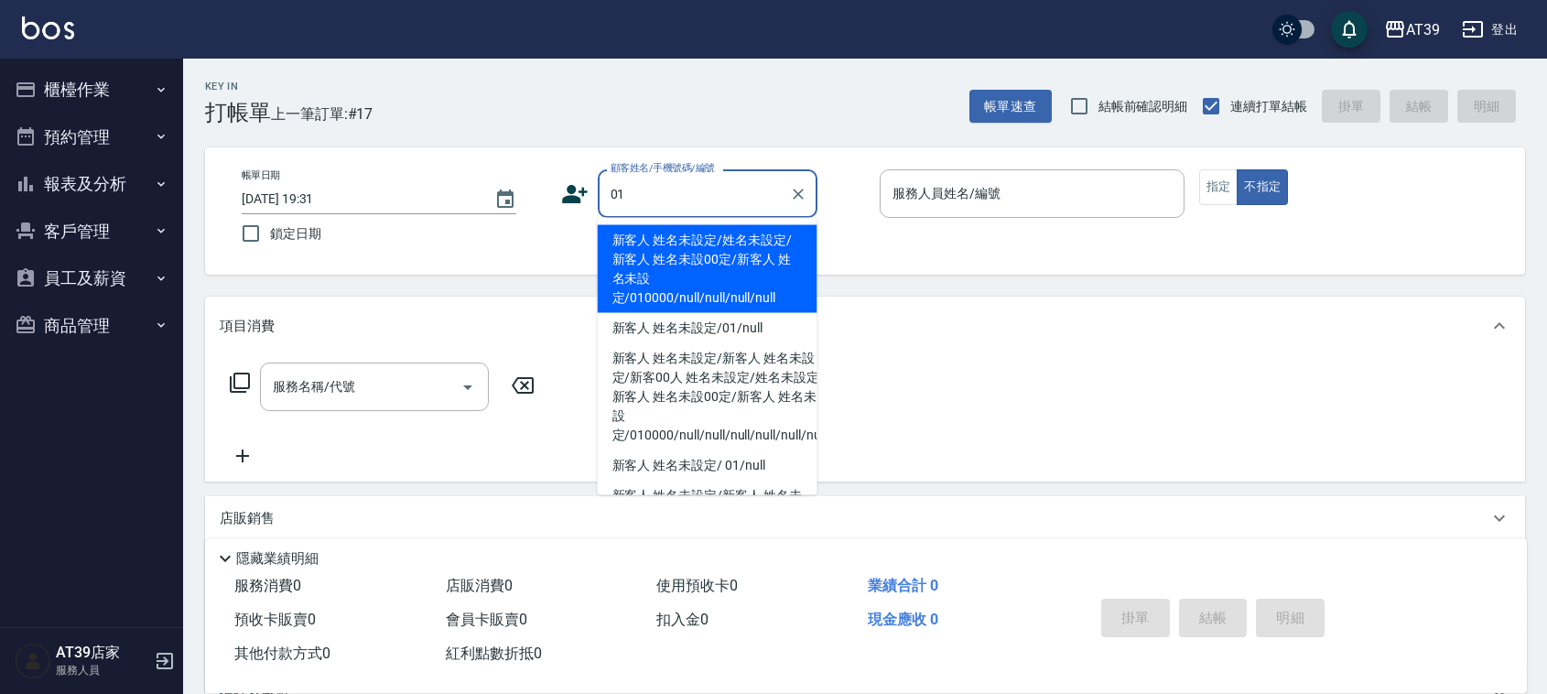
type input "新客人 姓名未設定/姓名未設定/新客人 姓名未設00定/新客人 姓名未設定/010000/null/null/null/null"
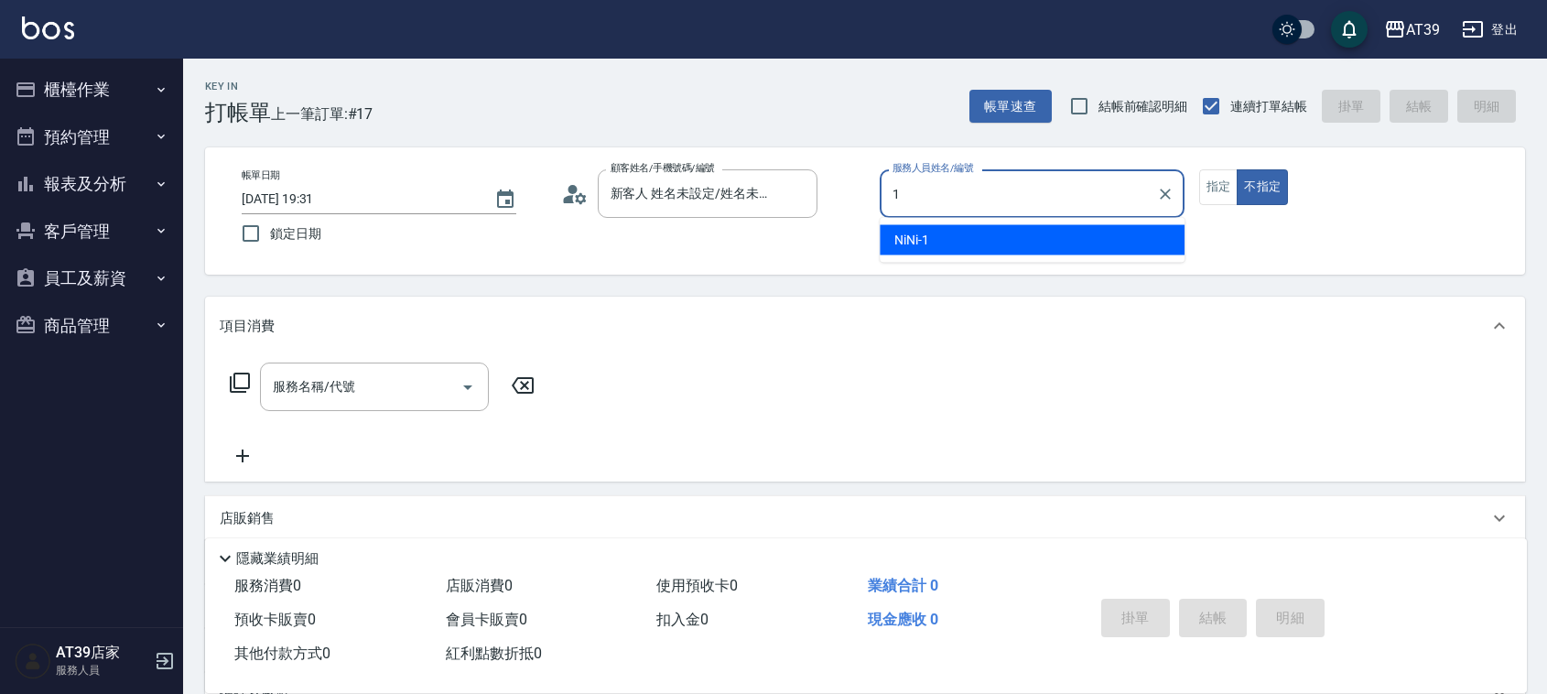
type input "NiNi-1"
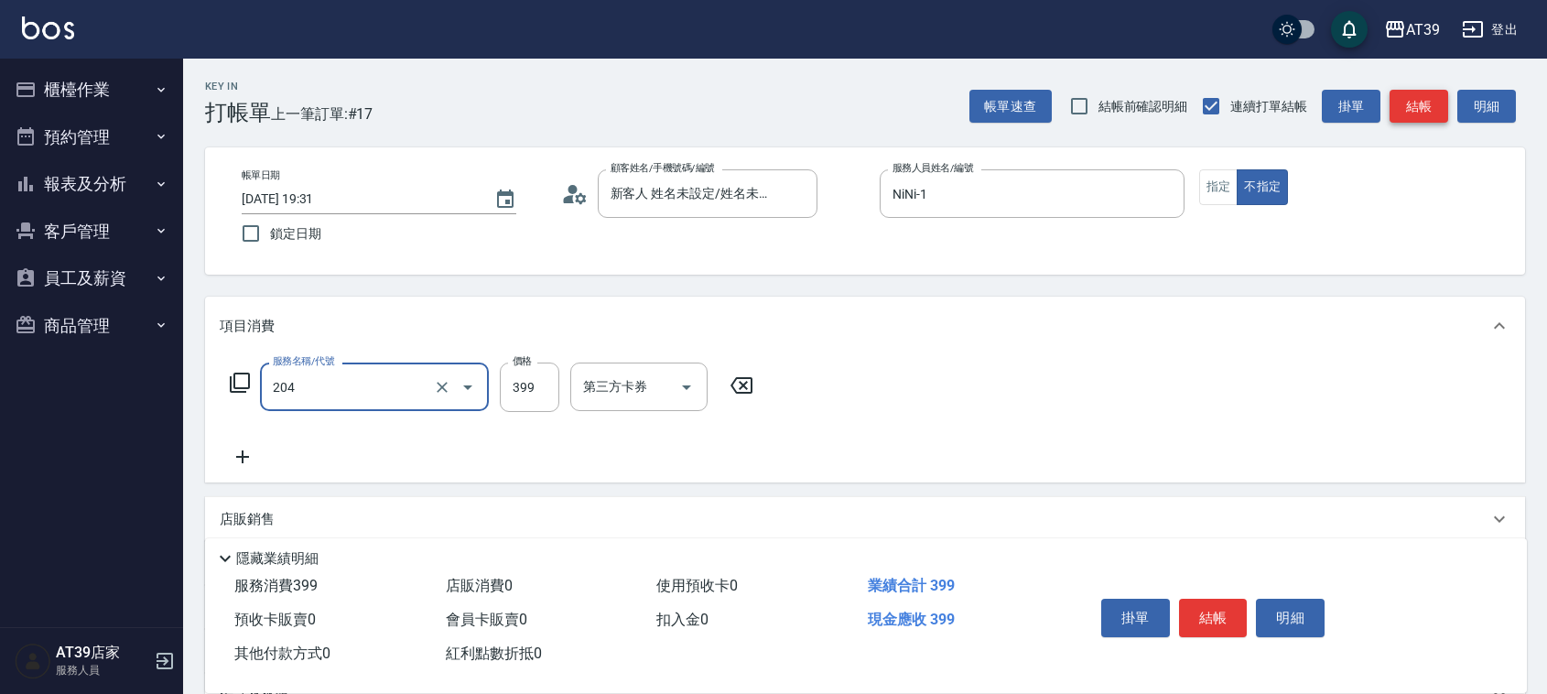
type input "A級洗+剪(204)"
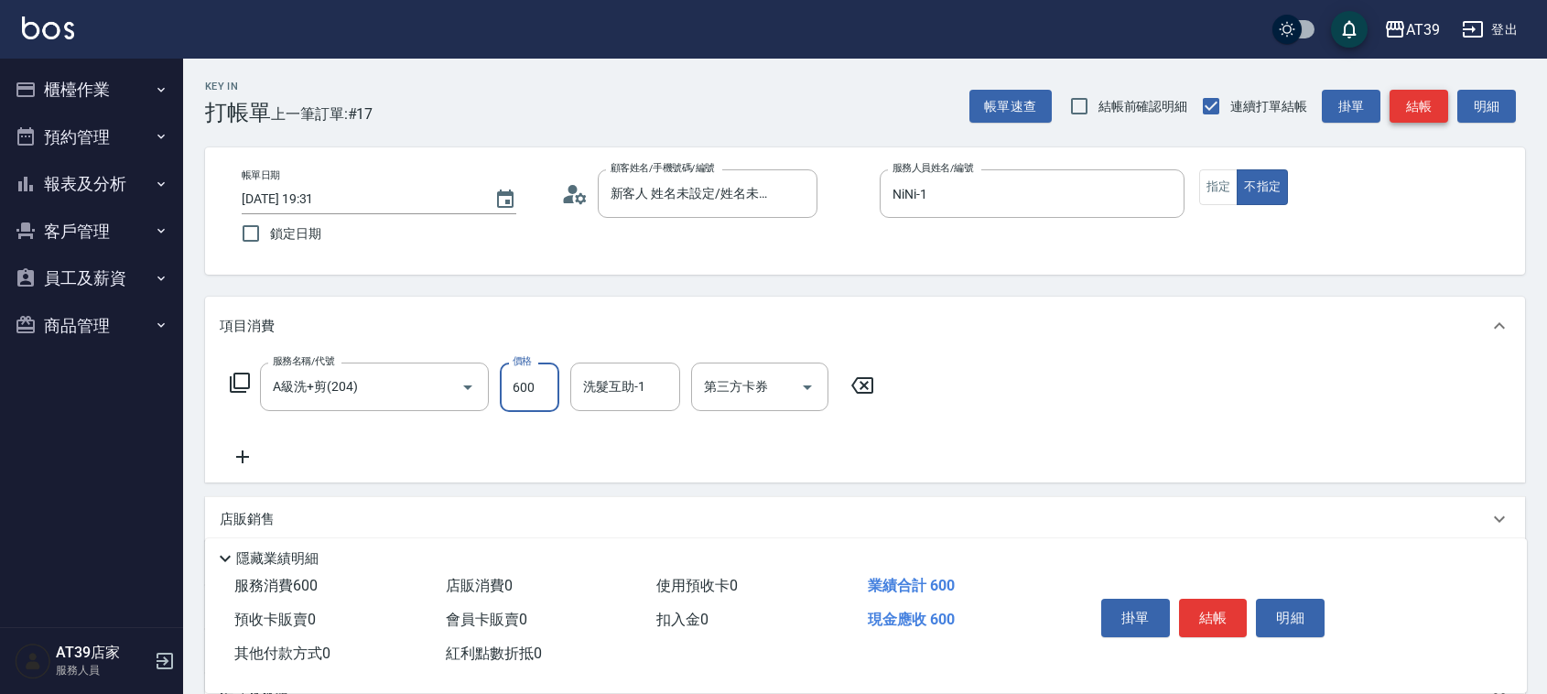
type input "600"
type input "芊芊-27"
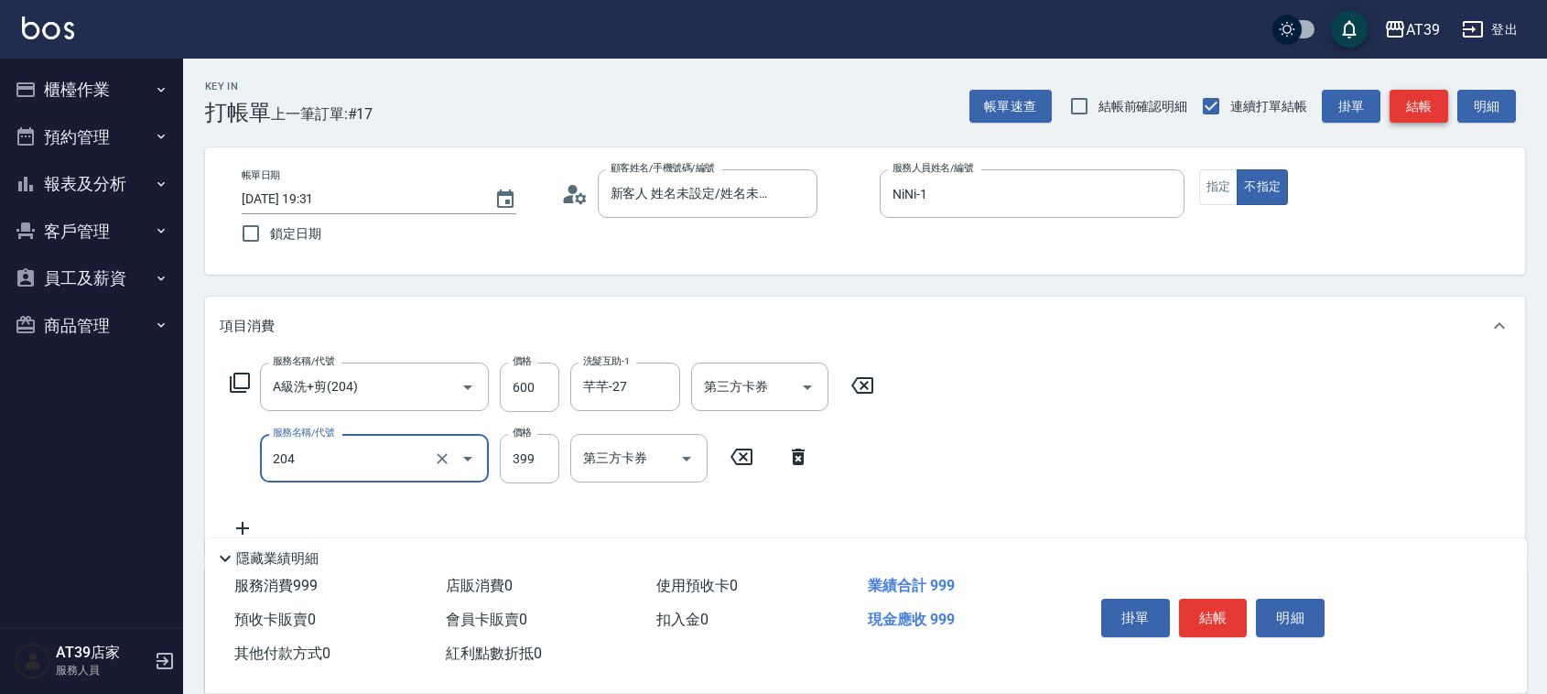
type input "A級洗+剪(204)"
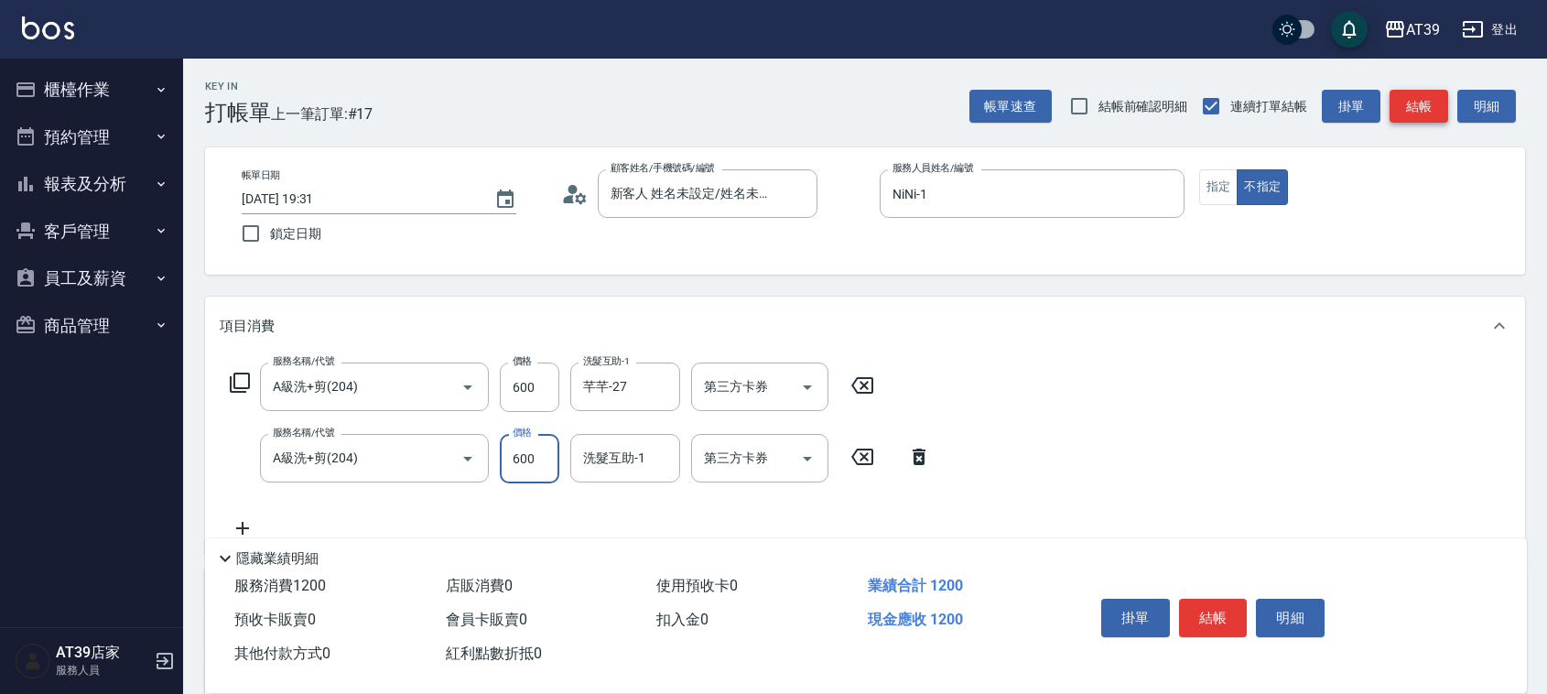
type input "600"
type input "7"
type input "饅頭-87"
click at [1224, 188] on button "指定" at bounding box center [1218, 187] width 39 height 36
click at [1397, 112] on button "結帳" at bounding box center [1419, 107] width 59 height 34
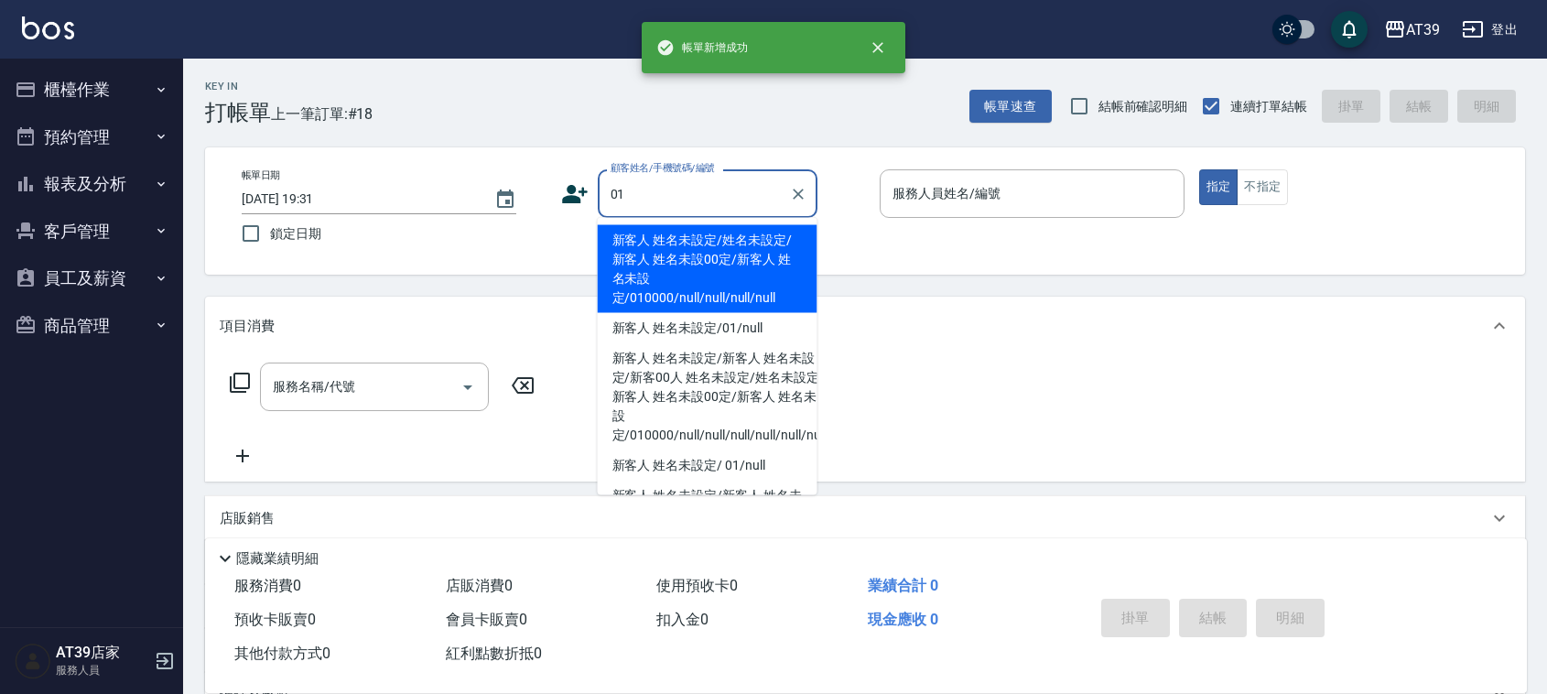
type input "新客人 姓名未設定/姓名未設定/新客人 姓名未設00定/新客人 姓名未設定/010000/null/null/null/null"
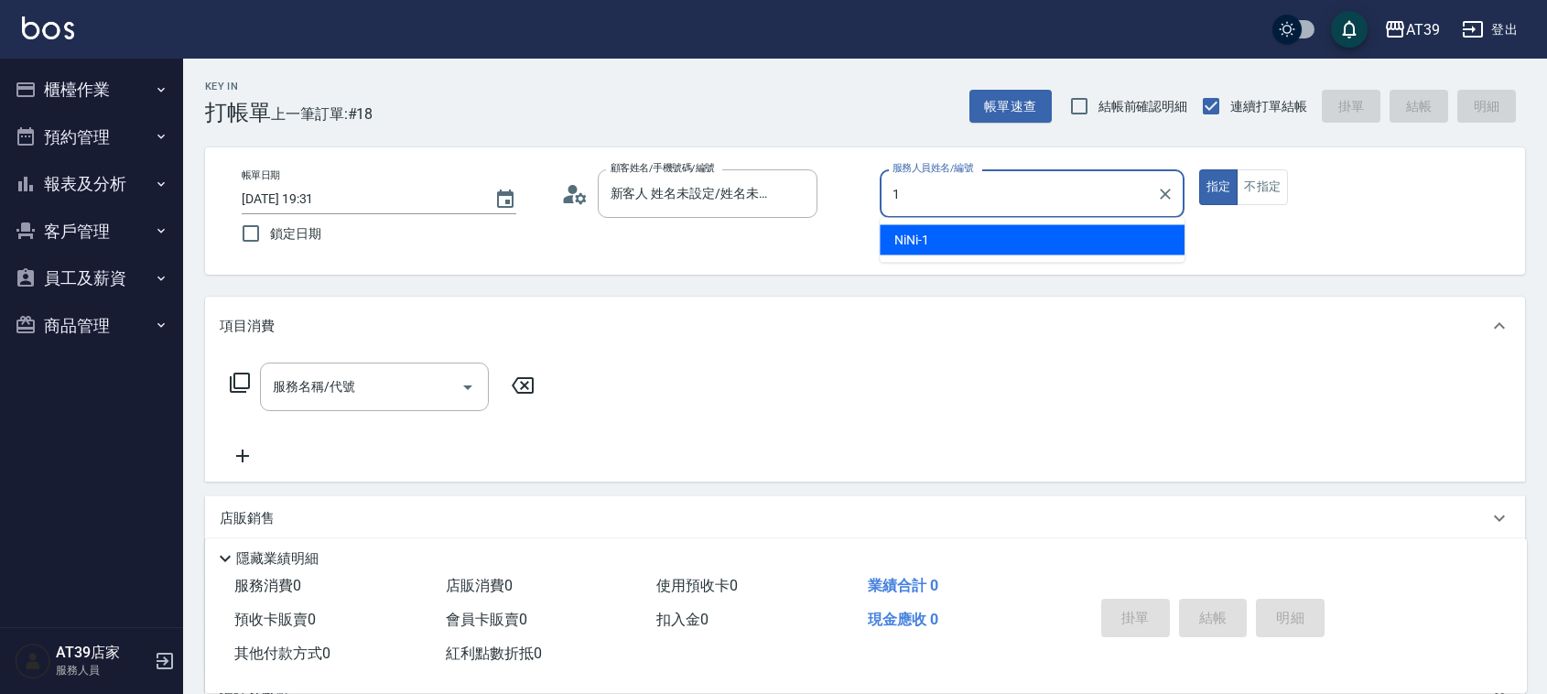
type input "NiNi-1"
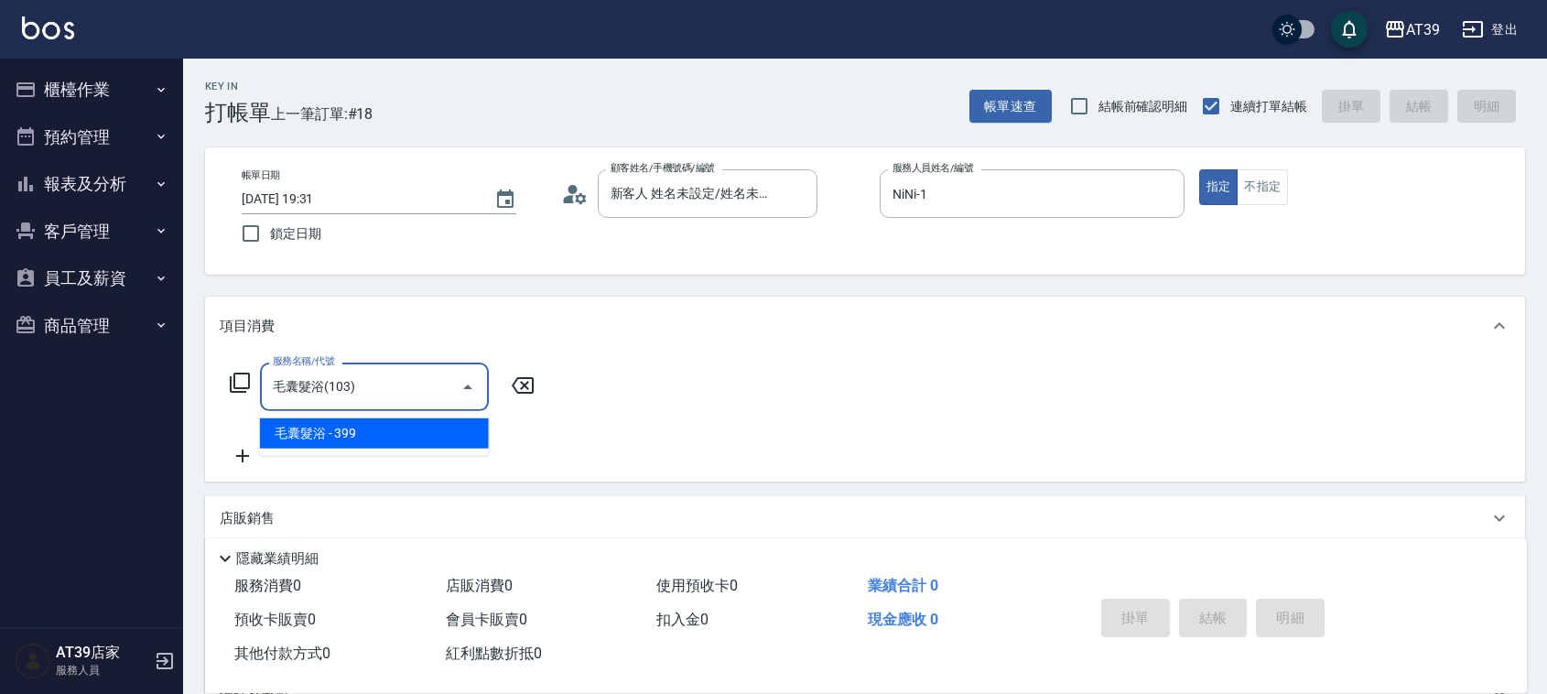
type input "毛囊髮浴(103)"
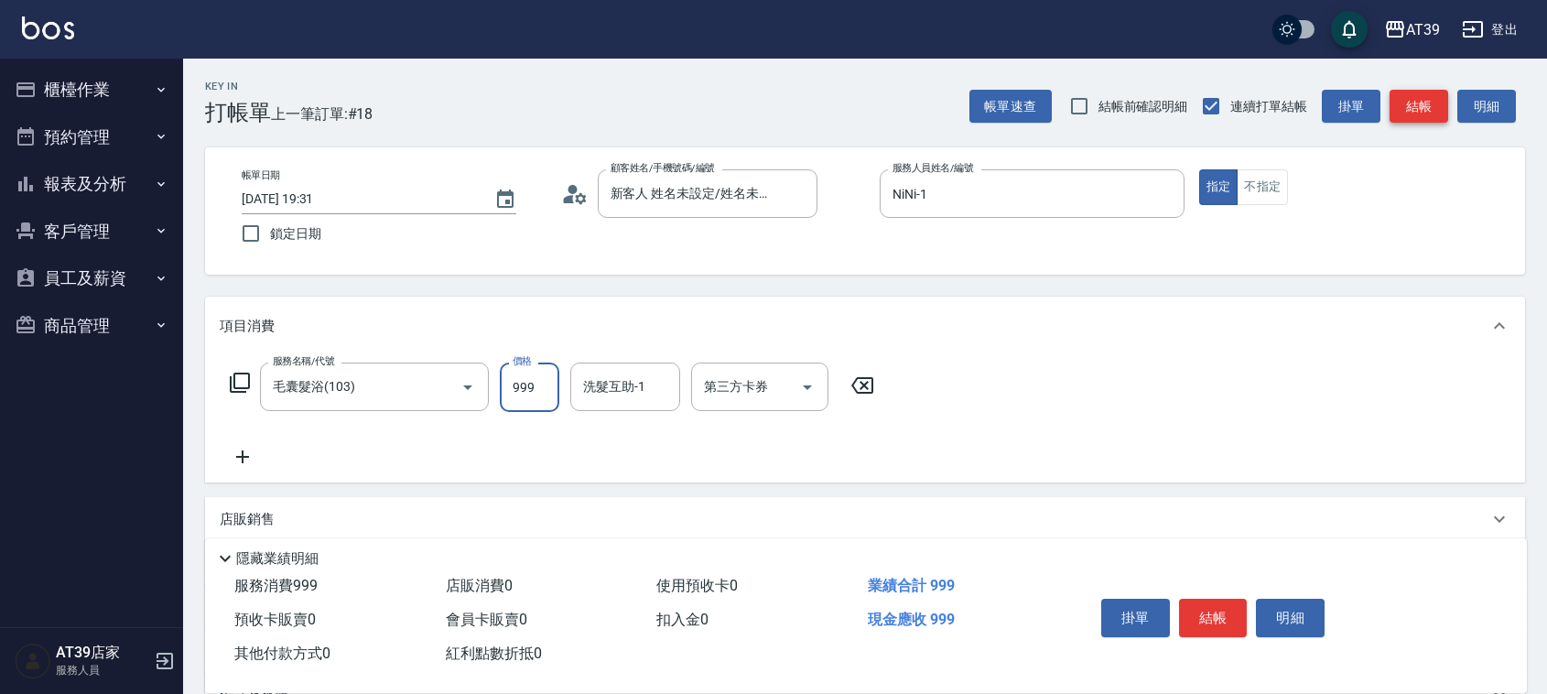
type input "999"
type input "芊芊-27"
click at [1412, 113] on button "結帳" at bounding box center [1419, 107] width 59 height 34
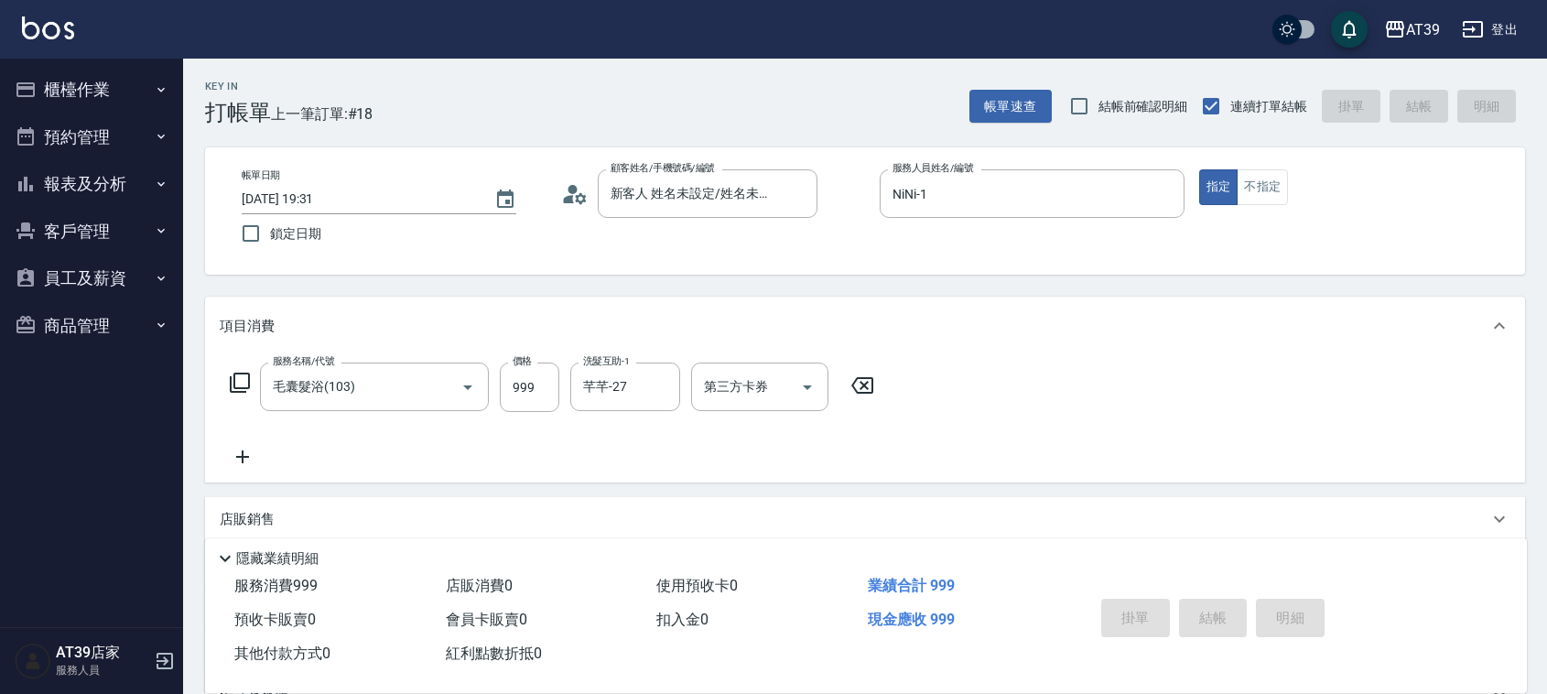
type input "[DATE] 19:32"
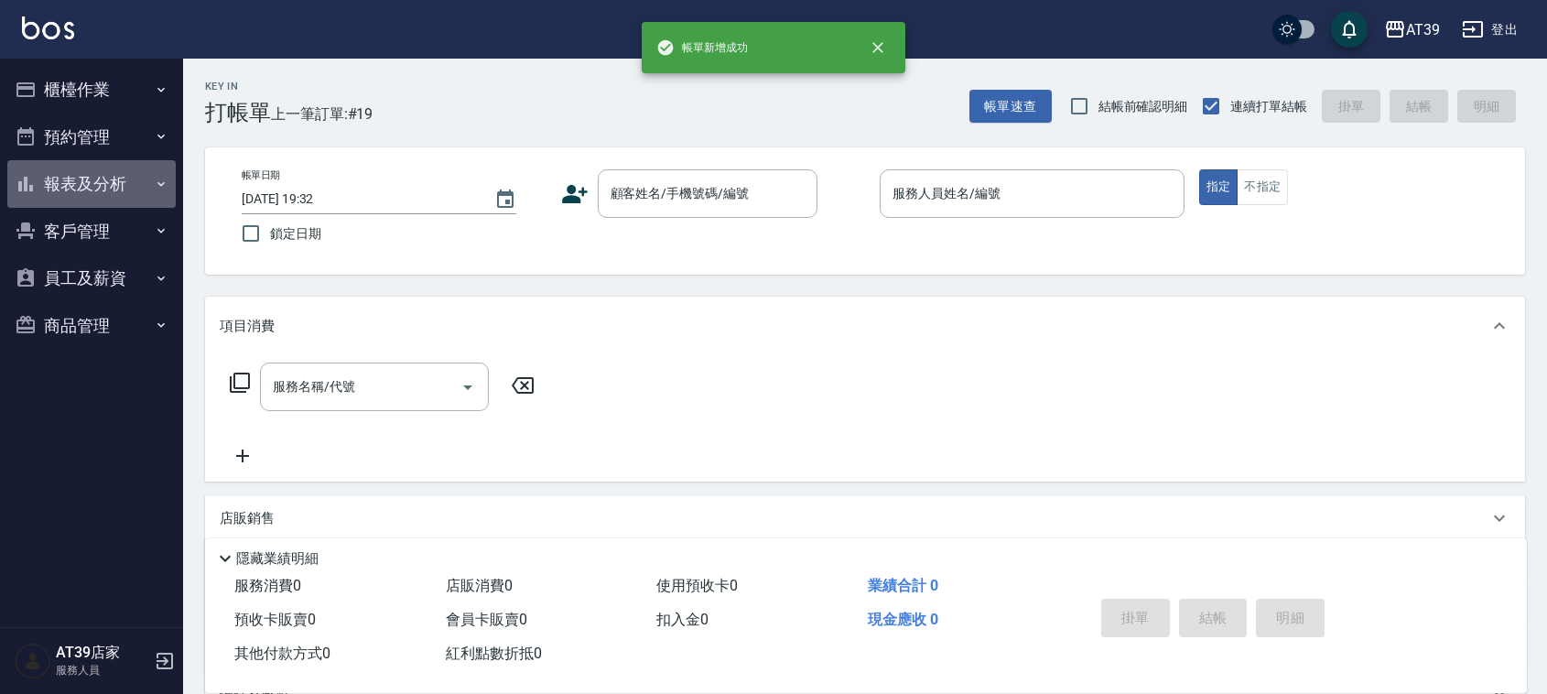
click at [28, 180] on icon "button" at bounding box center [26, 184] width 22 height 22
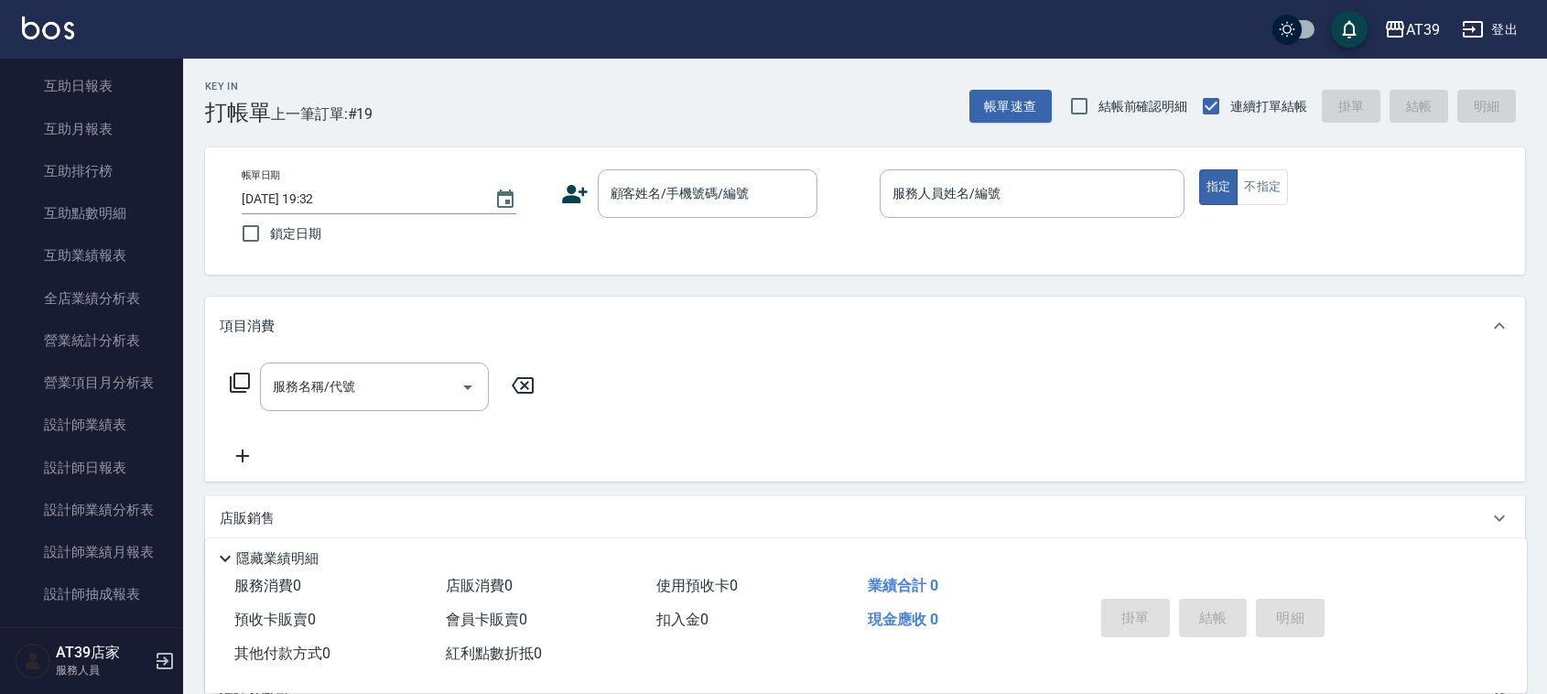
scroll to position [293, 0]
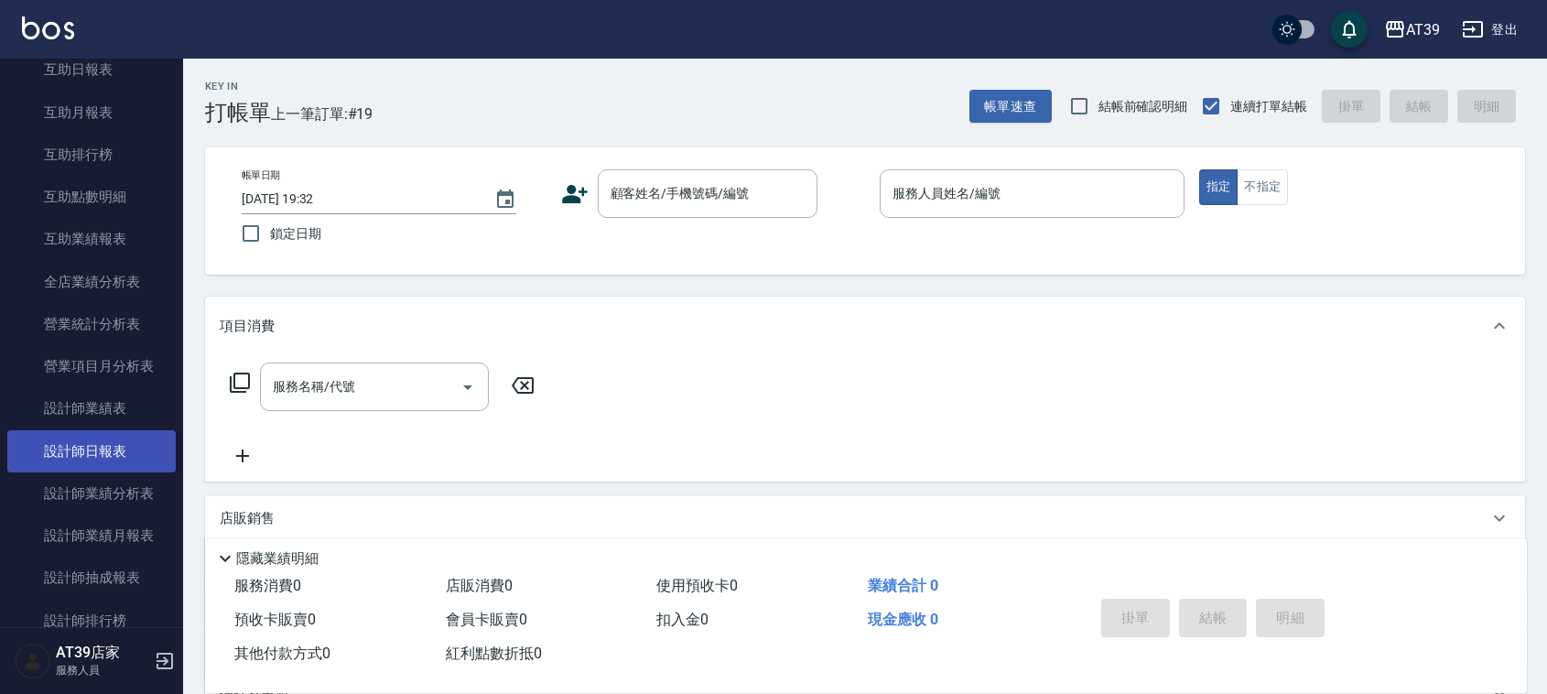
click at [94, 449] on link "設計師日報表" at bounding box center [91, 451] width 168 height 42
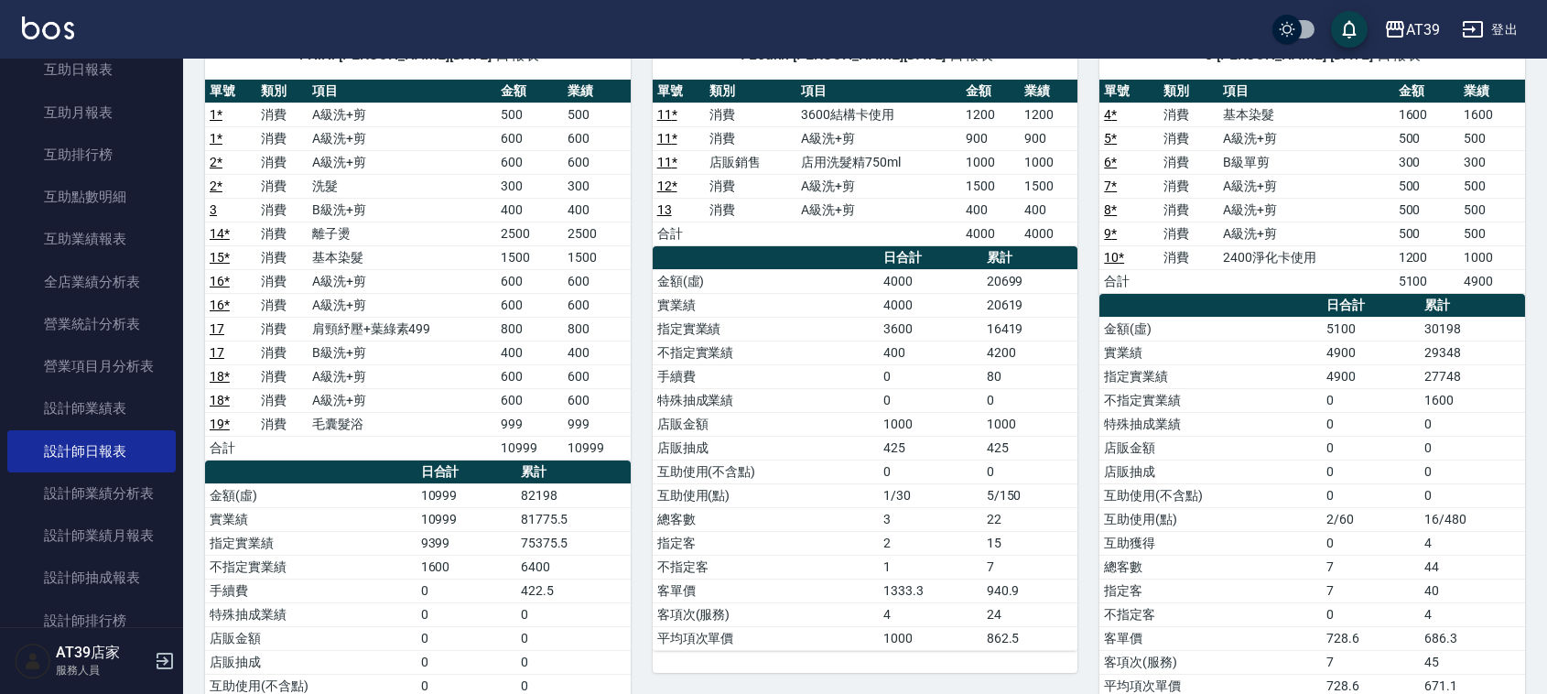
drag, startPoint x: 674, startPoint y: 174, endPoint x: 657, endPoint y: 255, distance: 82.2
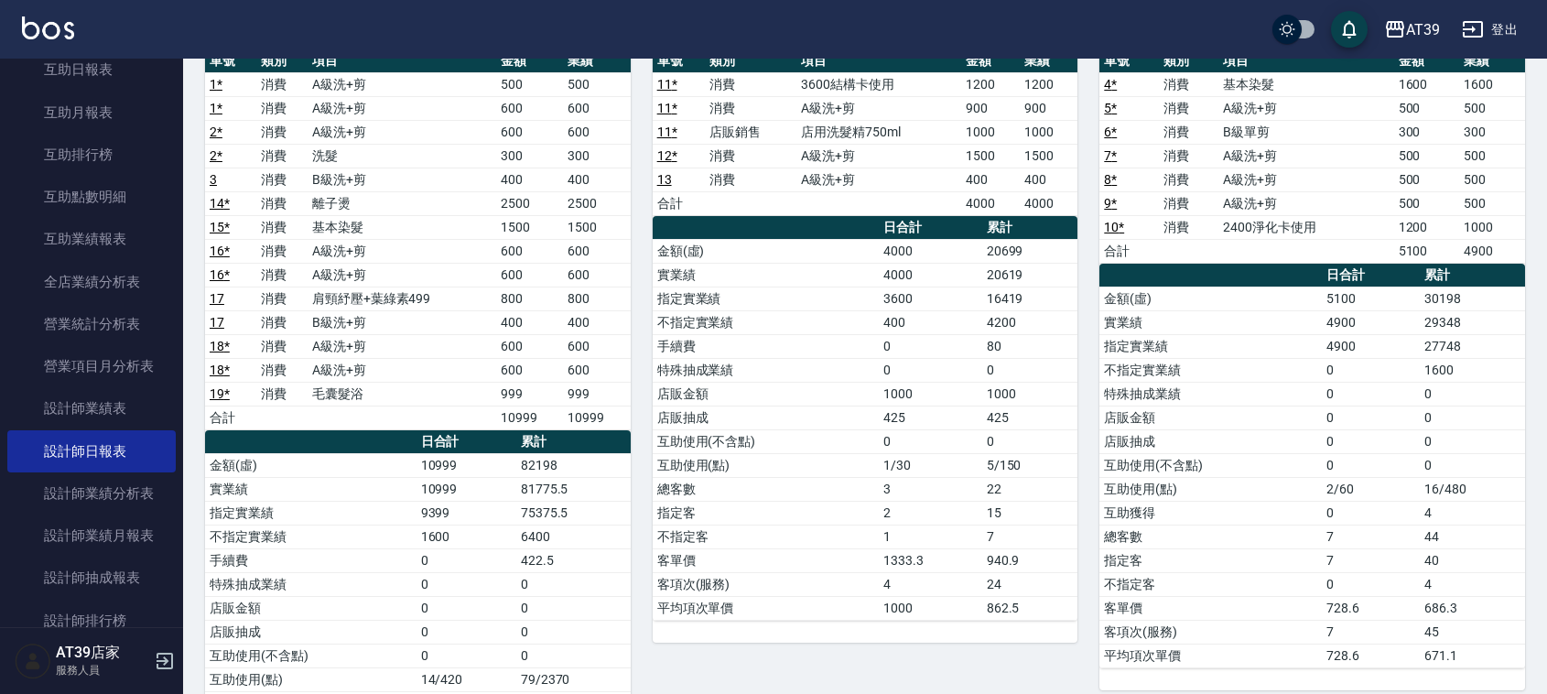
click at [98, 628] on div "AT39店家 服務人員" at bounding box center [91, 661] width 183 height 66
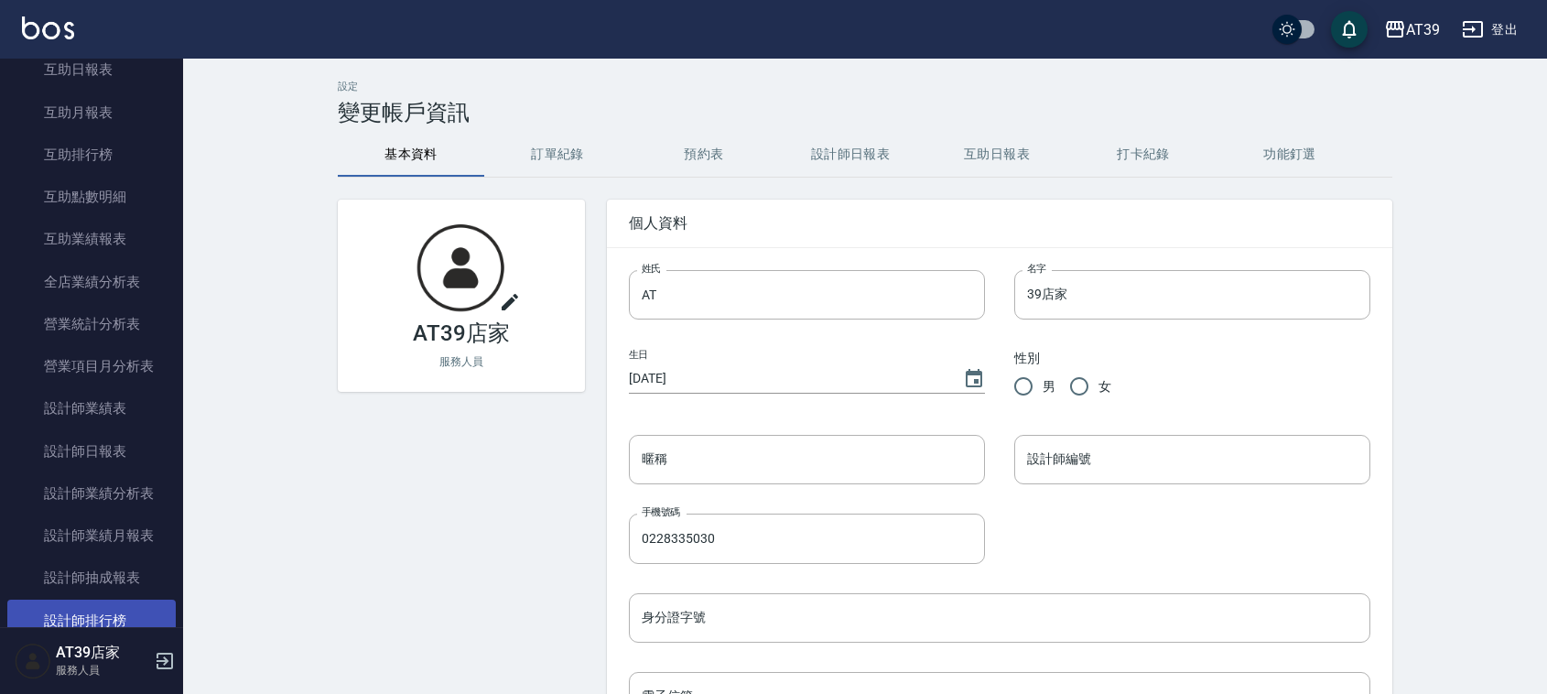
click at [94, 615] on link "設計師排行榜" at bounding box center [91, 621] width 168 height 42
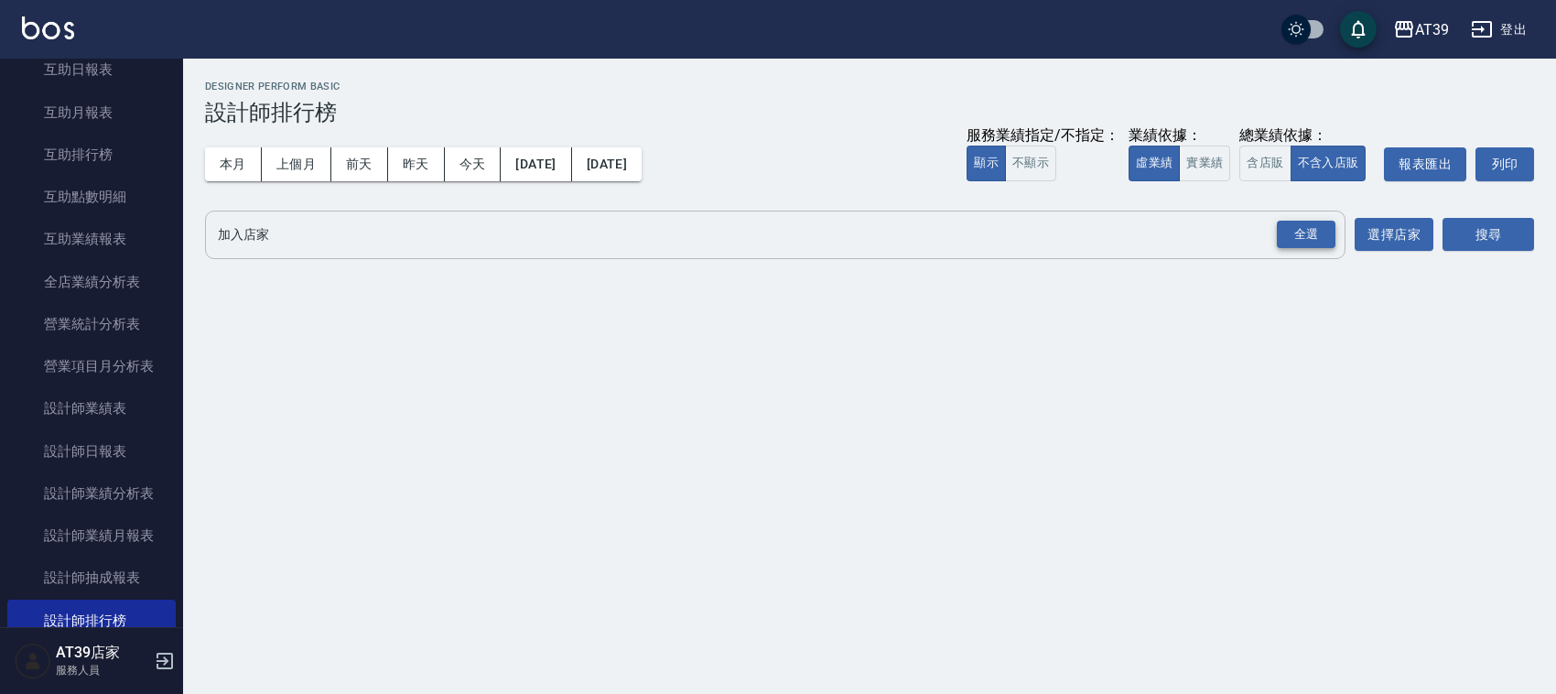
click at [1330, 233] on div "全選" at bounding box center [1306, 235] width 59 height 28
click at [1511, 230] on button "搜尋" at bounding box center [1489, 236] width 92 height 34
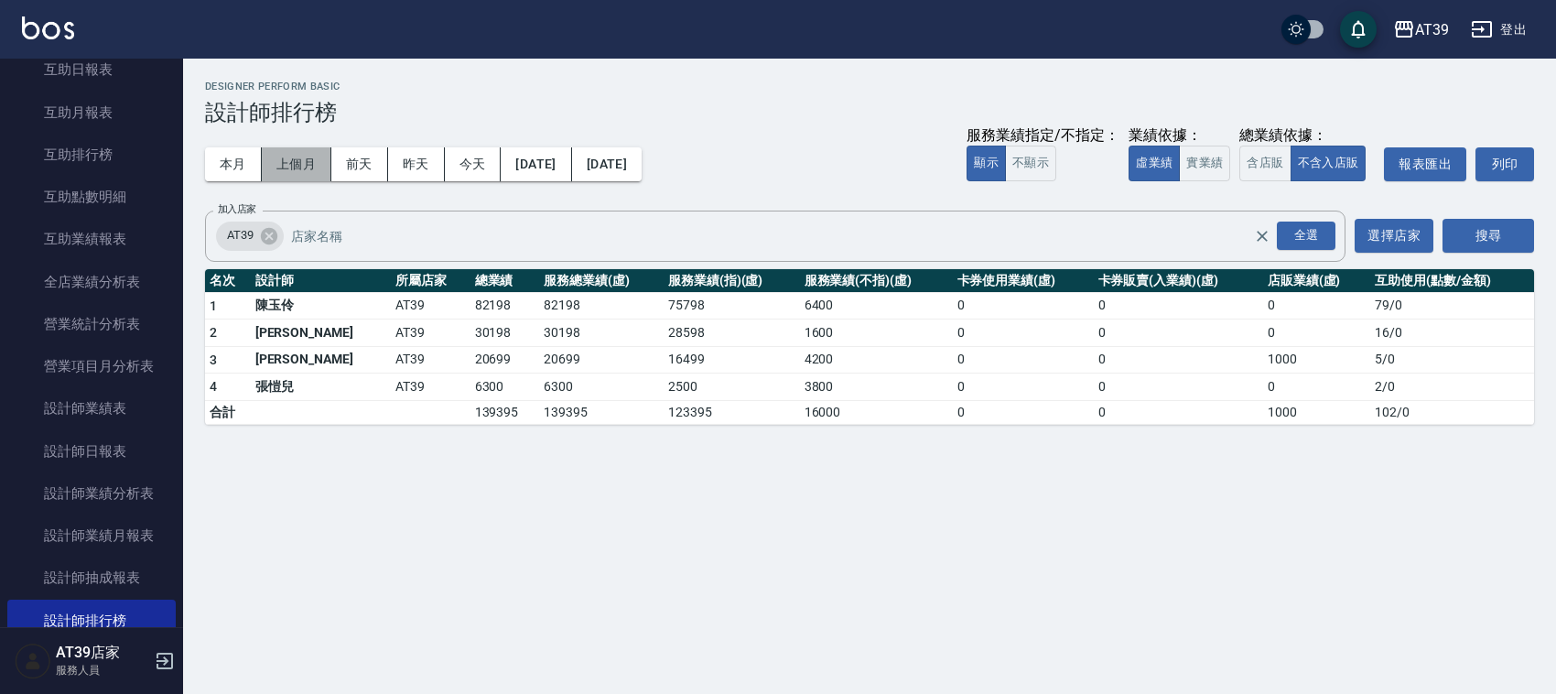
click at [316, 151] on button "上個月" at bounding box center [297, 164] width 70 height 34
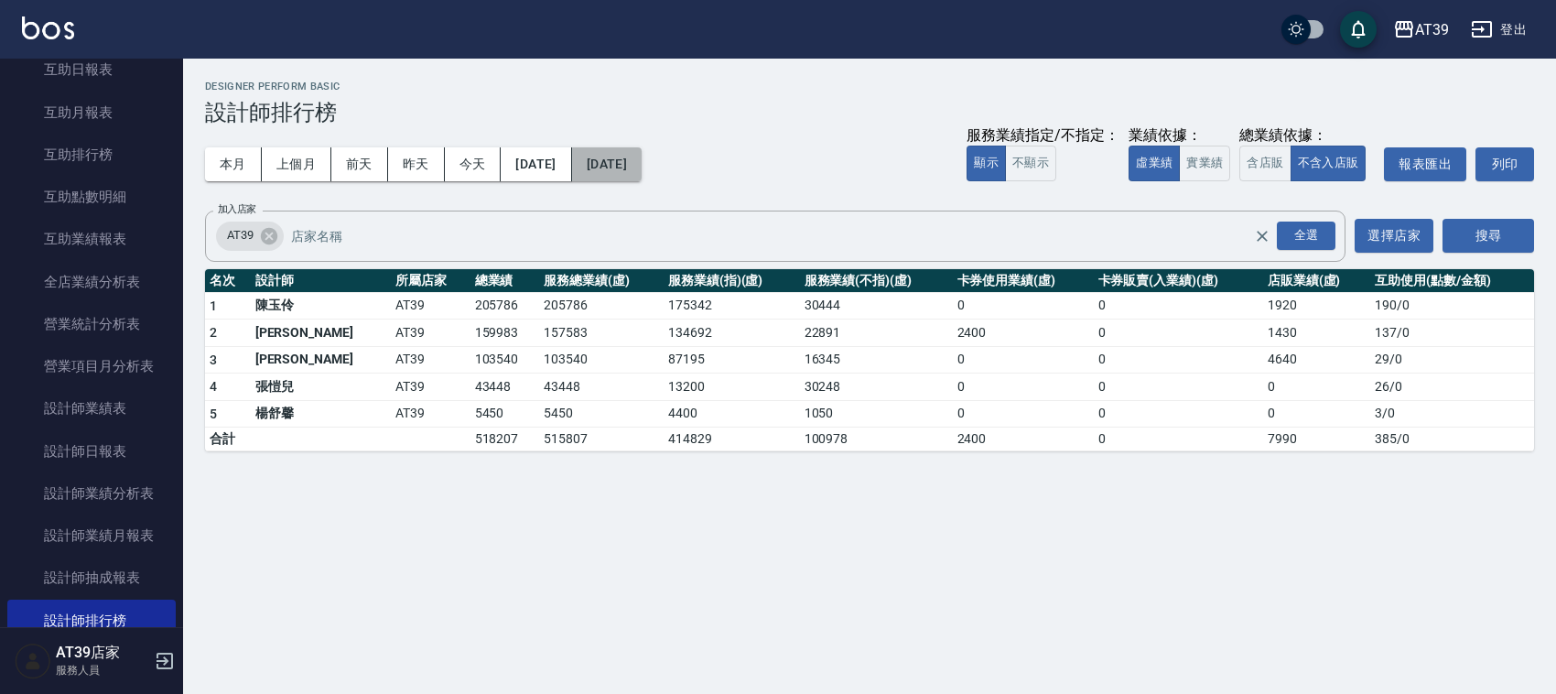
click at [623, 149] on button "[DATE]" at bounding box center [607, 164] width 70 height 34
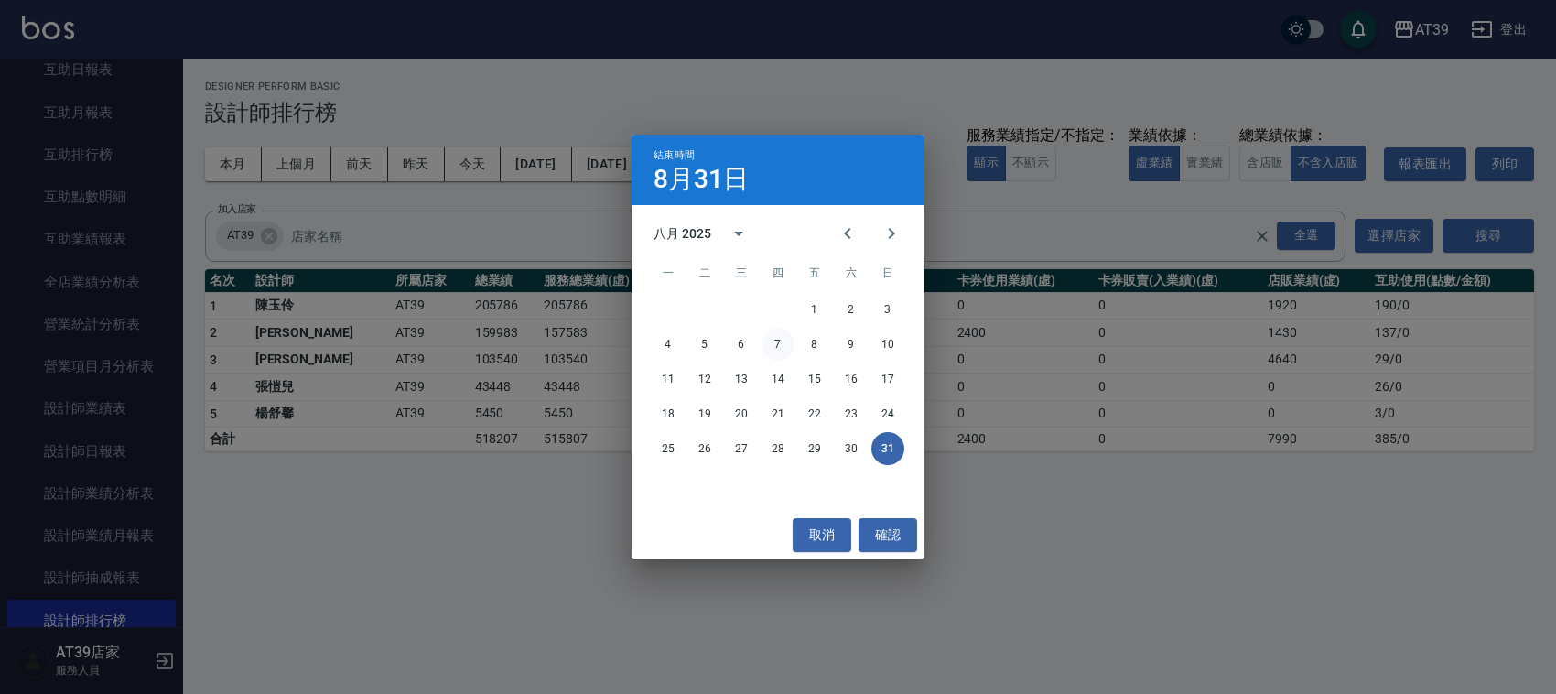
click at [780, 345] on button "7" at bounding box center [778, 344] width 33 height 33
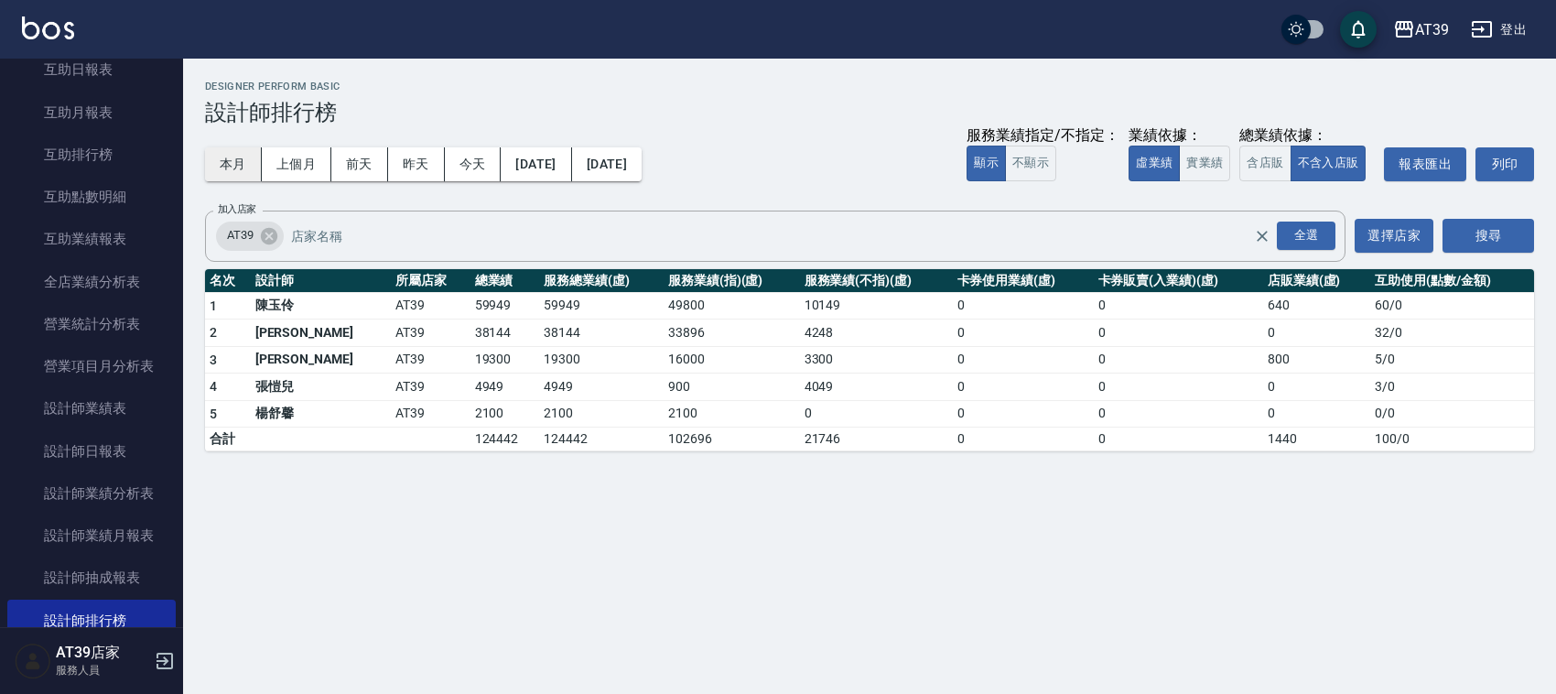
click at [230, 161] on button "本月" at bounding box center [233, 164] width 57 height 34
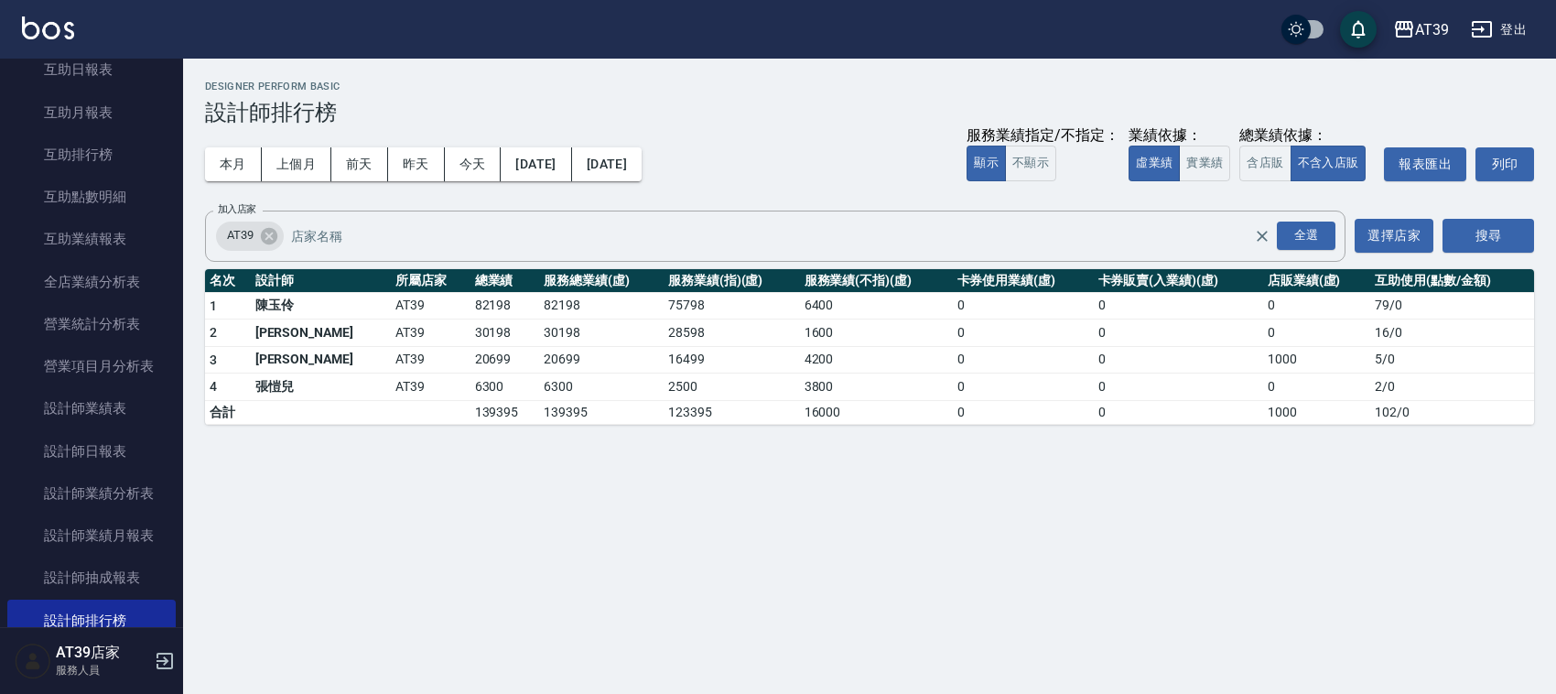
click at [392, 377] on td "AT39" at bounding box center [430, 387] width 79 height 27
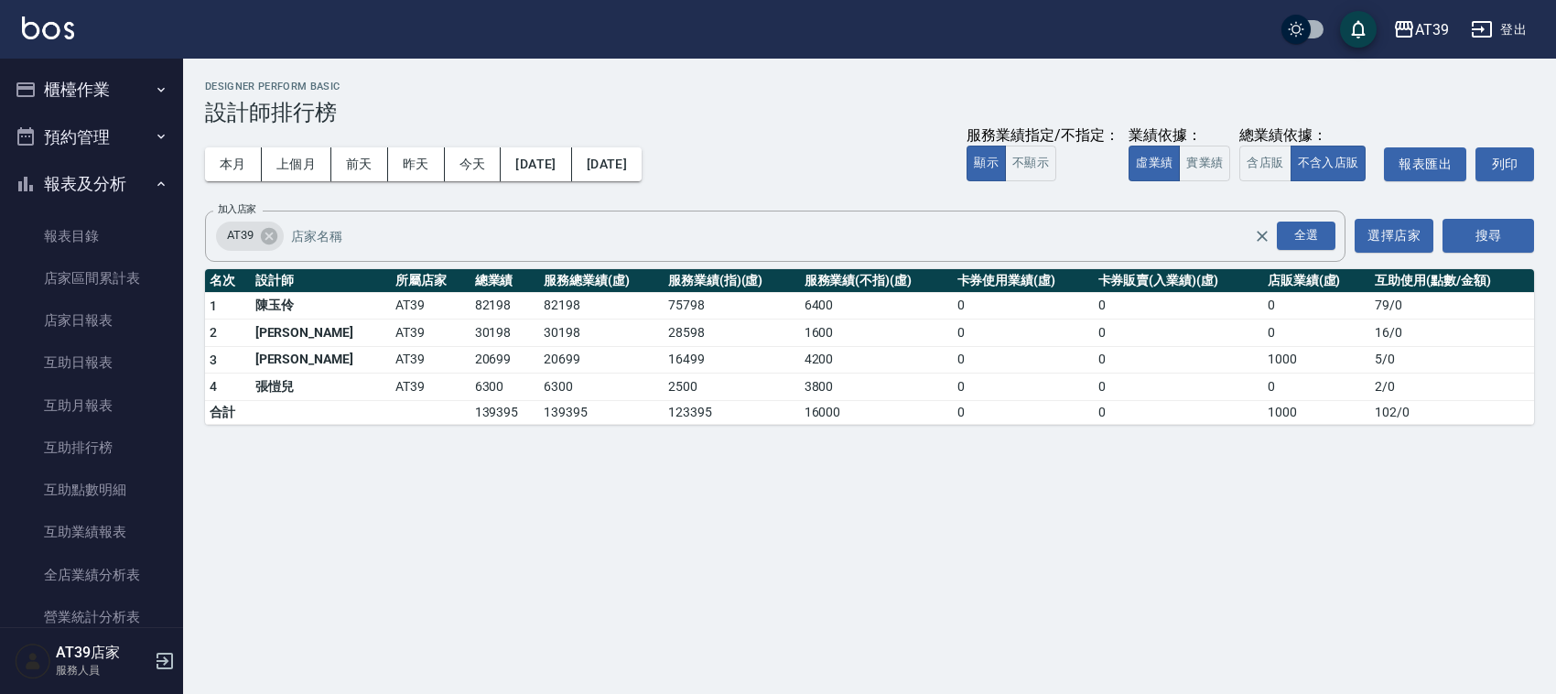
click at [103, 98] on button "櫃檯作業" at bounding box center [91, 90] width 168 height 48
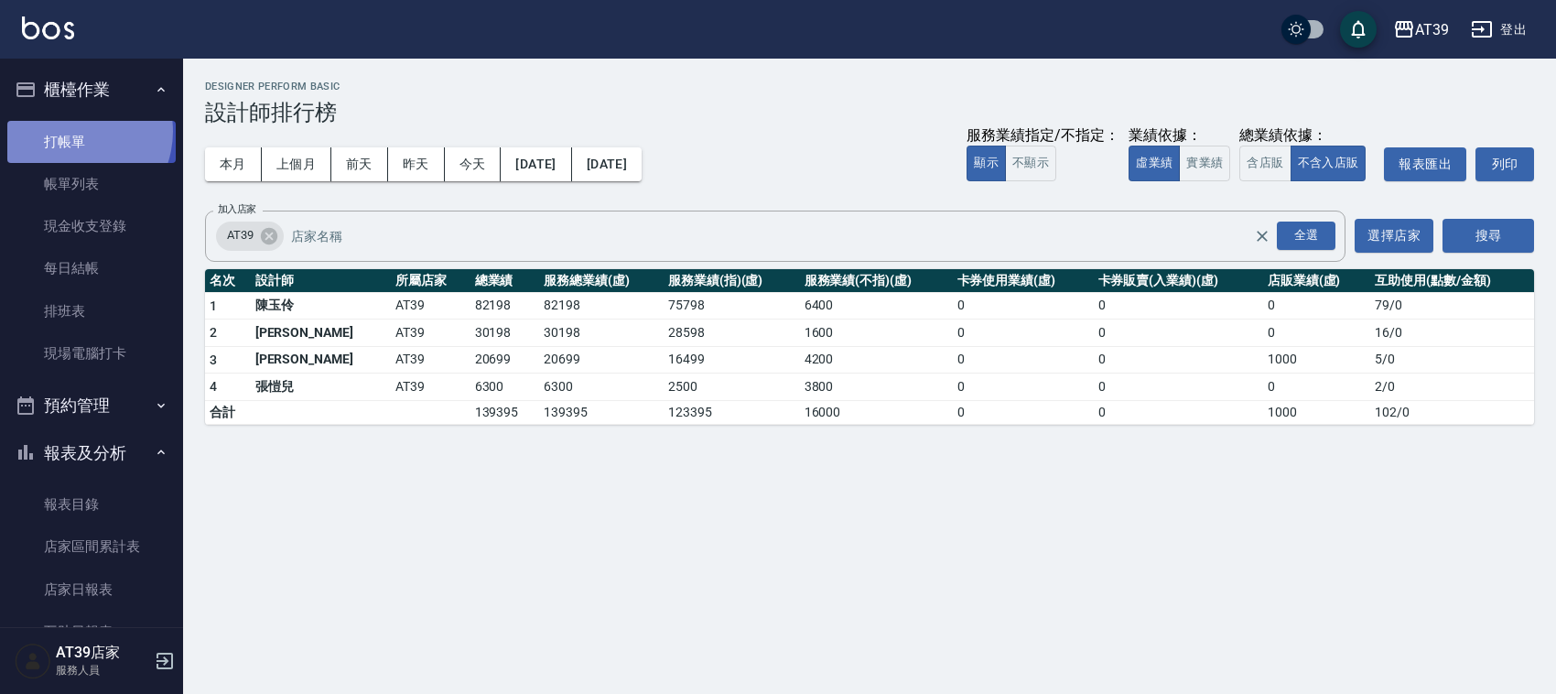
click at [71, 131] on link "打帳單" at bounding box center [91, 142] width 168 height 42
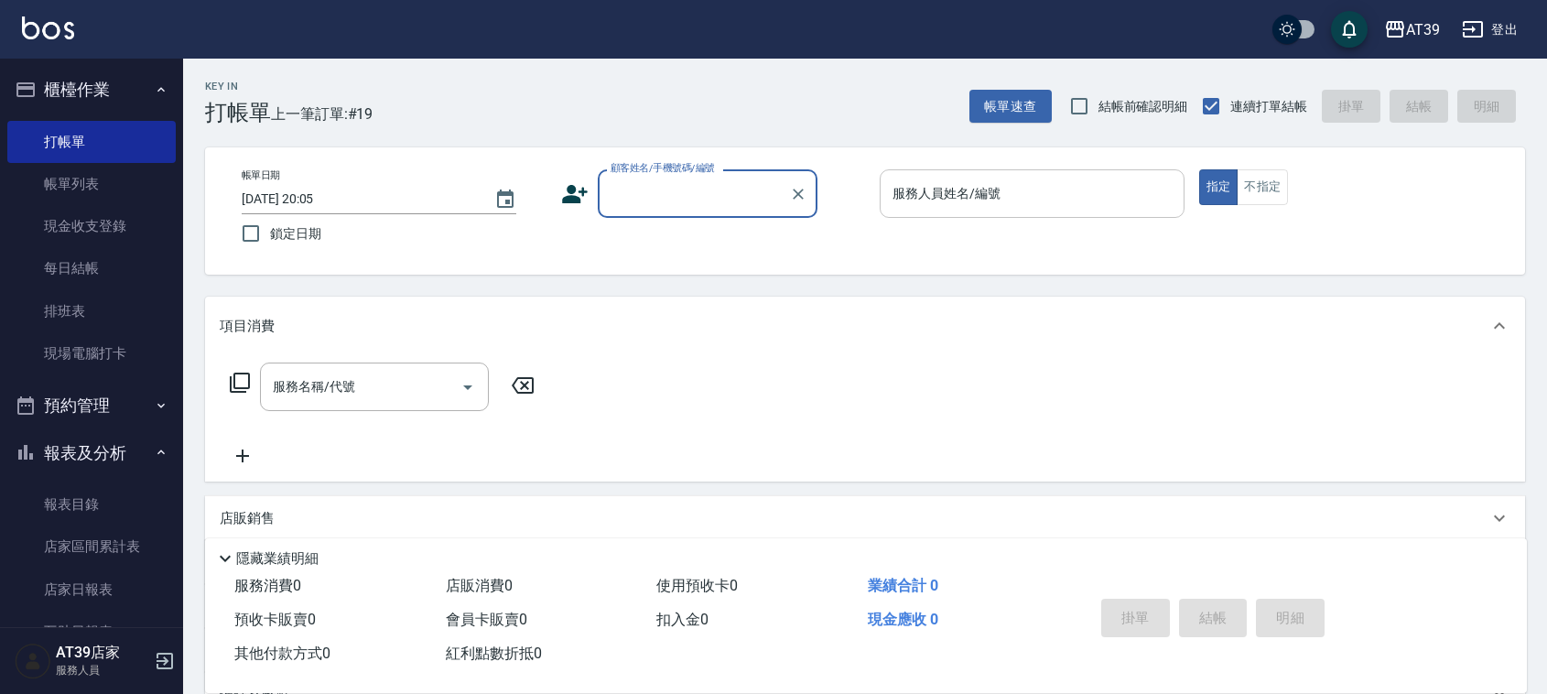
click at [1003, 197] on input "服務人員姓名/編號" at bounding box center [1032, 194] width 288 height 32
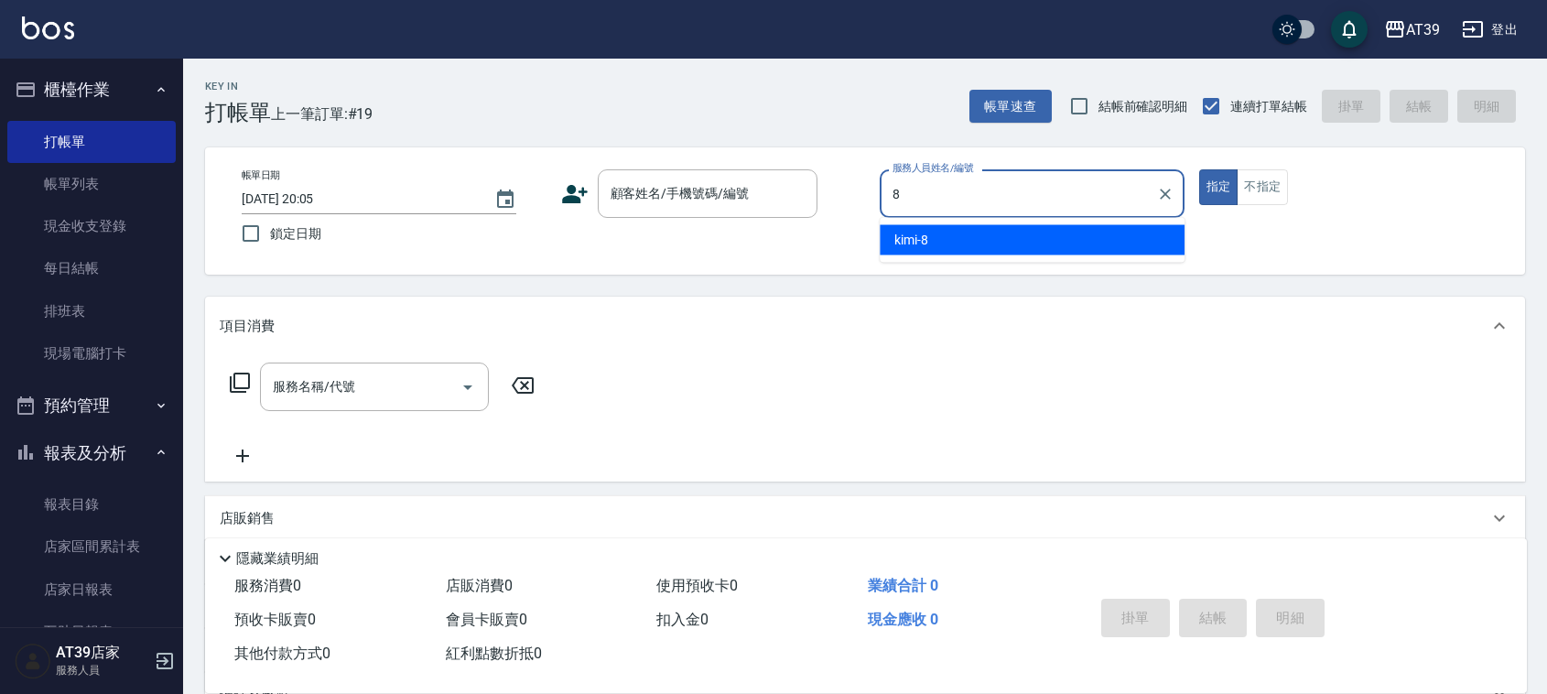
click at [972, 243] on div "kimi -8" at bounding box center [1032, 240] width 305 height 30
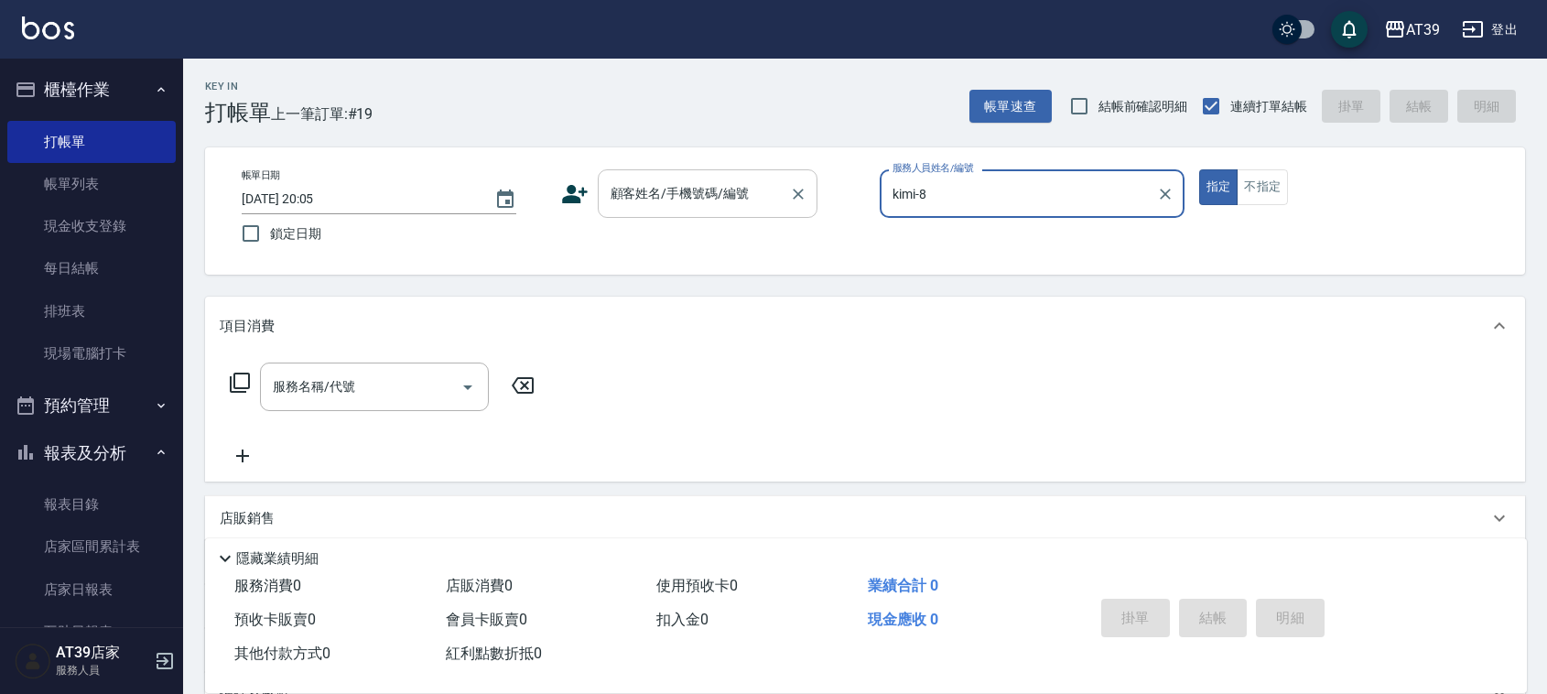
type input "kimi-8"
click at [710, 197] on input "顧客姓名/手機號碼/編號" at bounding box center [694, 194] width 176 height 32
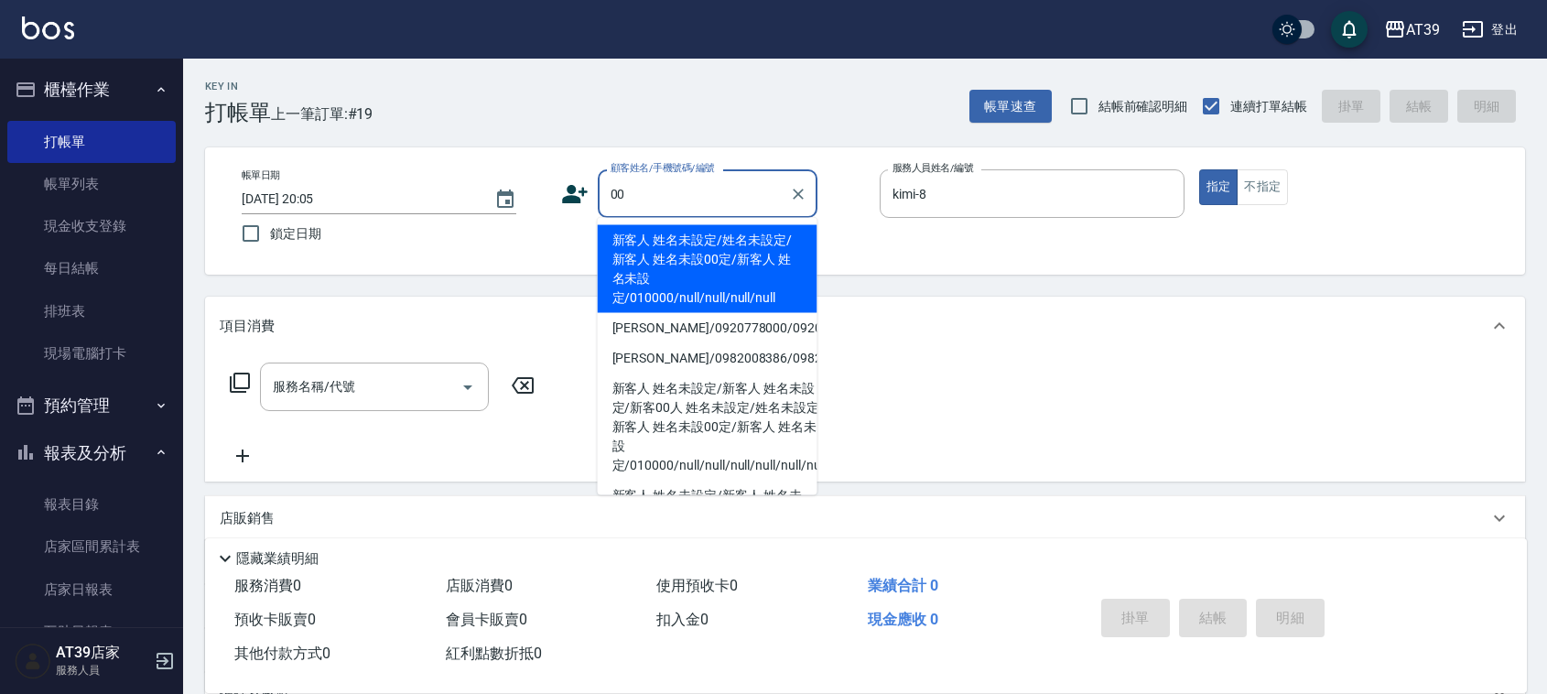
click at [691, 249] on li "新客人 姓名未設定/姓名未設定/新客人 姓名未設00定/新客人 姓名未設定/010000/null/null/null/null" at bounding box center [708, 269] width 220 height 88
type input "新客人 姓名未設定/姓名未設定/新客人 姓名未設00定/新客人 姓名未設定/010000/null/null/null/null"
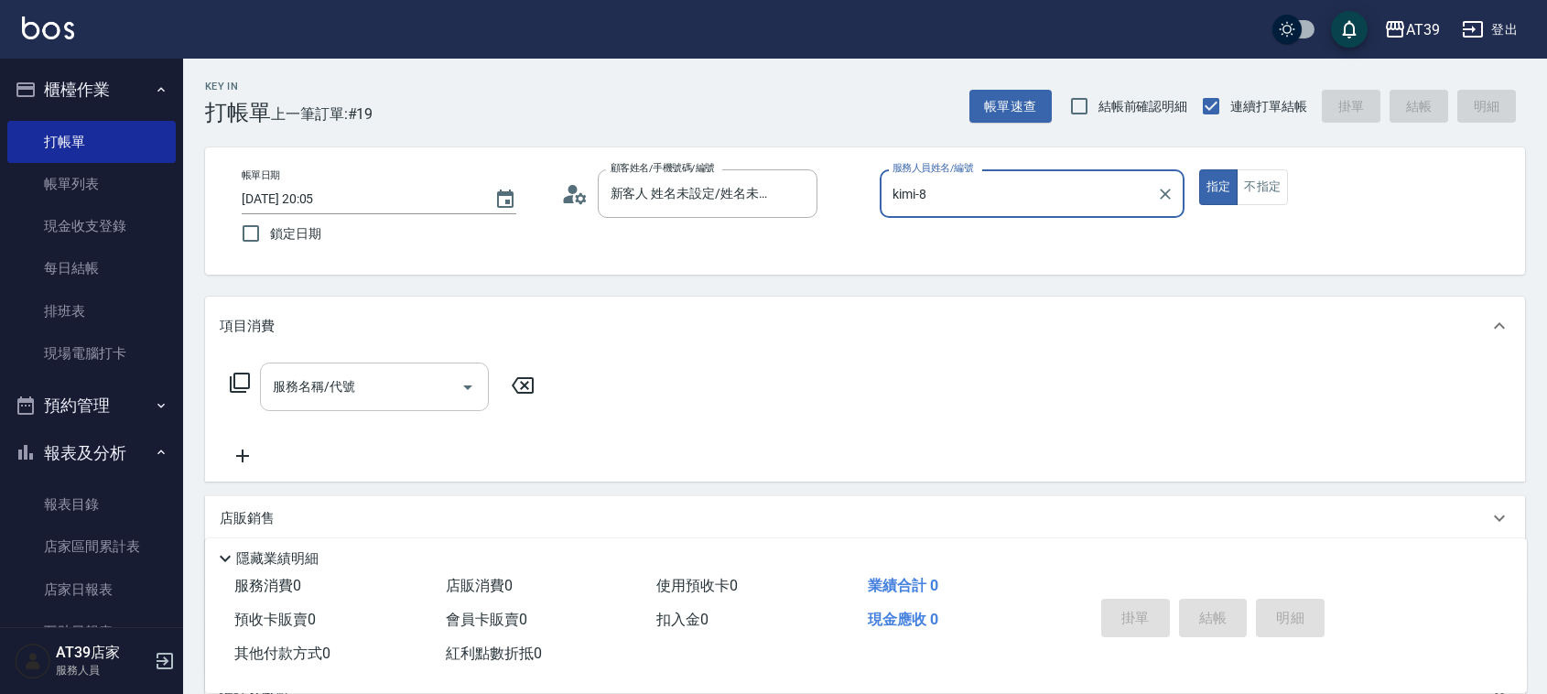
click at [373, 380] on input "服務名稱/代號" at bounding box center [360, 387] width 185 height 32
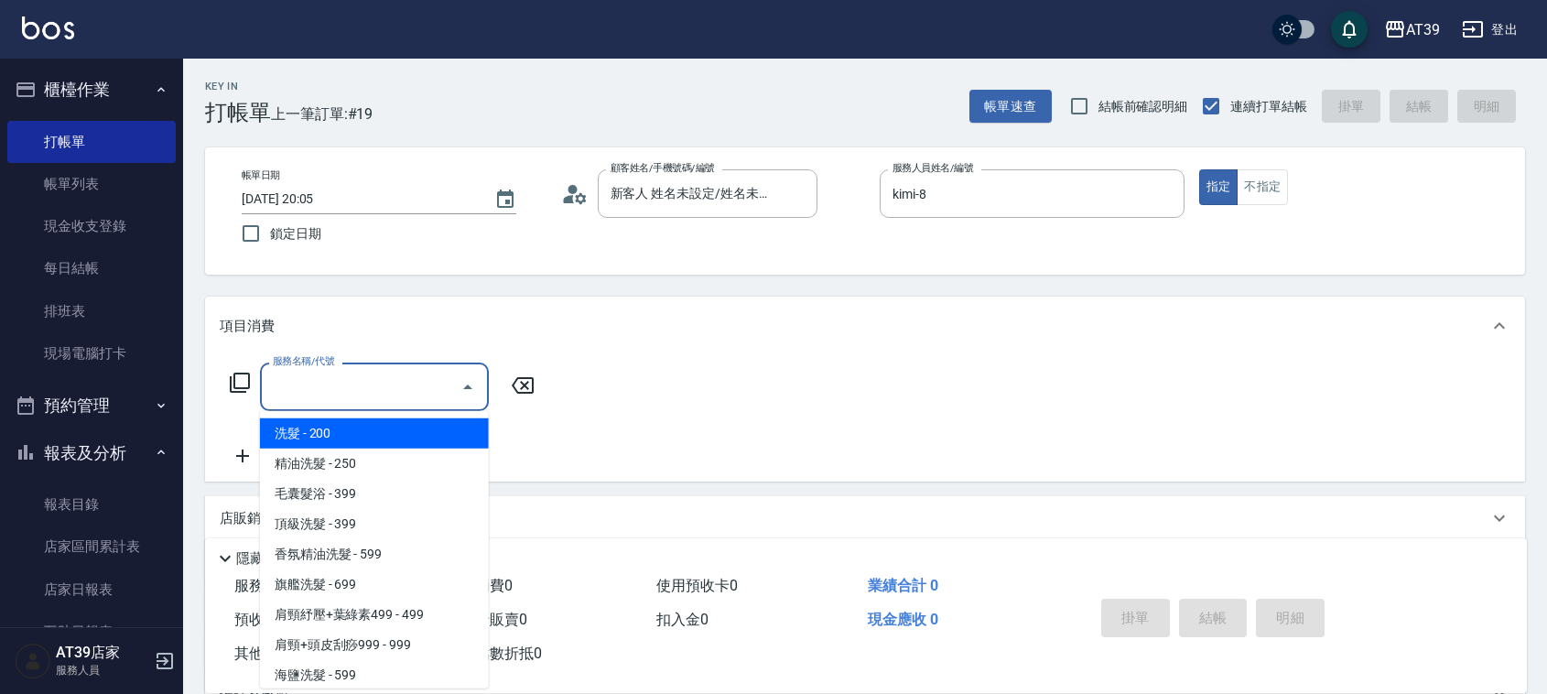
click at [371, 437] on span "洗髮 - 200" at bounding box center [374, 433] width 229 height 30
type input "洗髮(101)"
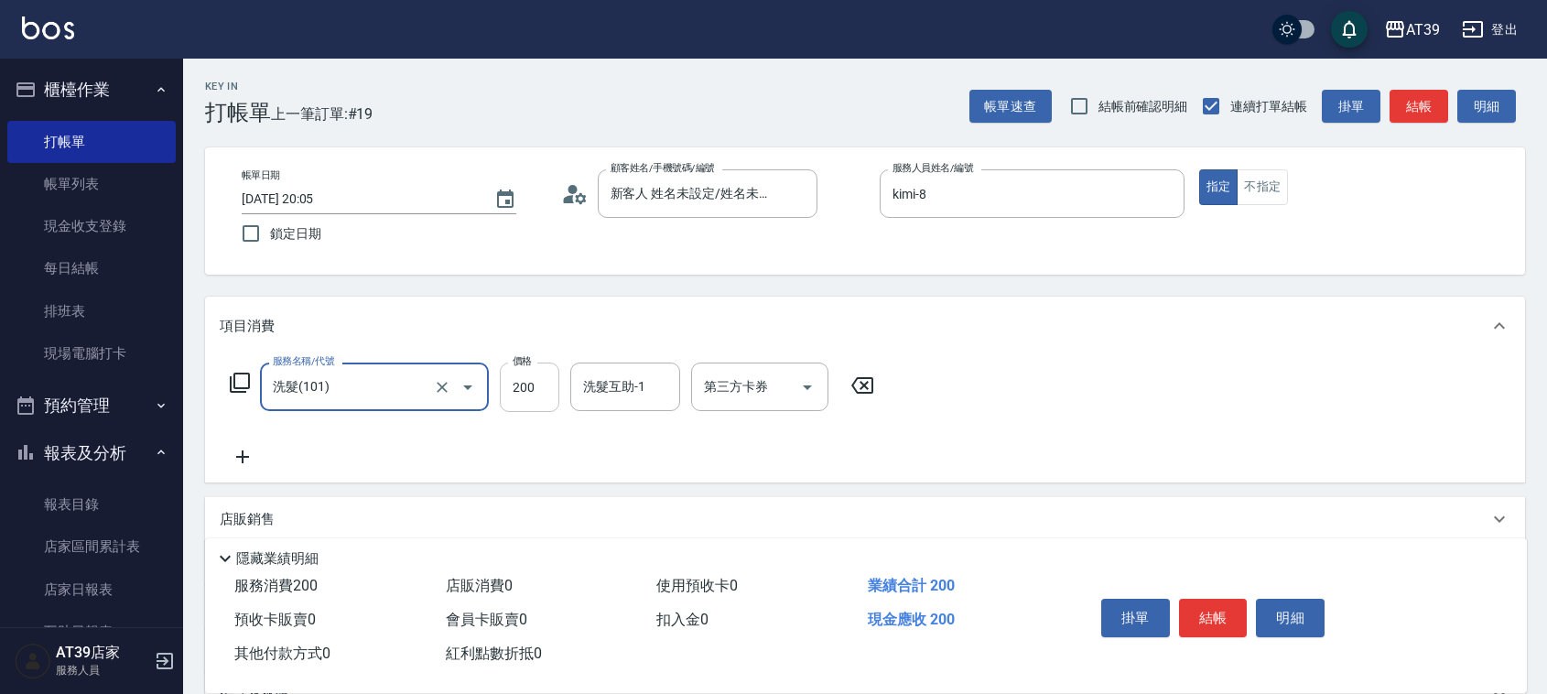
click at [527, 386] on input "200" at bounding box center [530, 387] width 60 height 49
type input "300"
type button "false"
click at [1273, 189] on button "不指定" at bounding box center [1262, 187] width 51 height 36
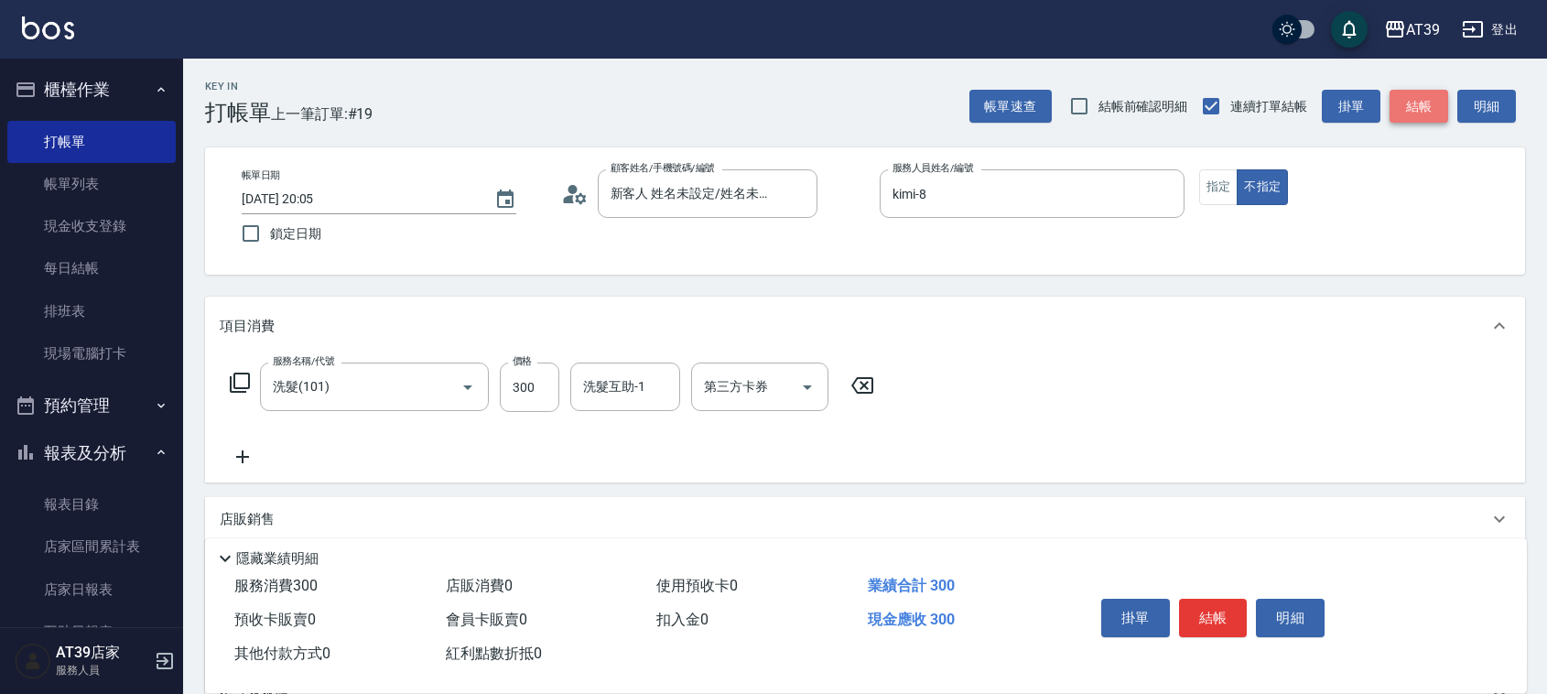
click at [1415, 99] on button "結帳" at bounding box center [1419, 107] width 59 height 34
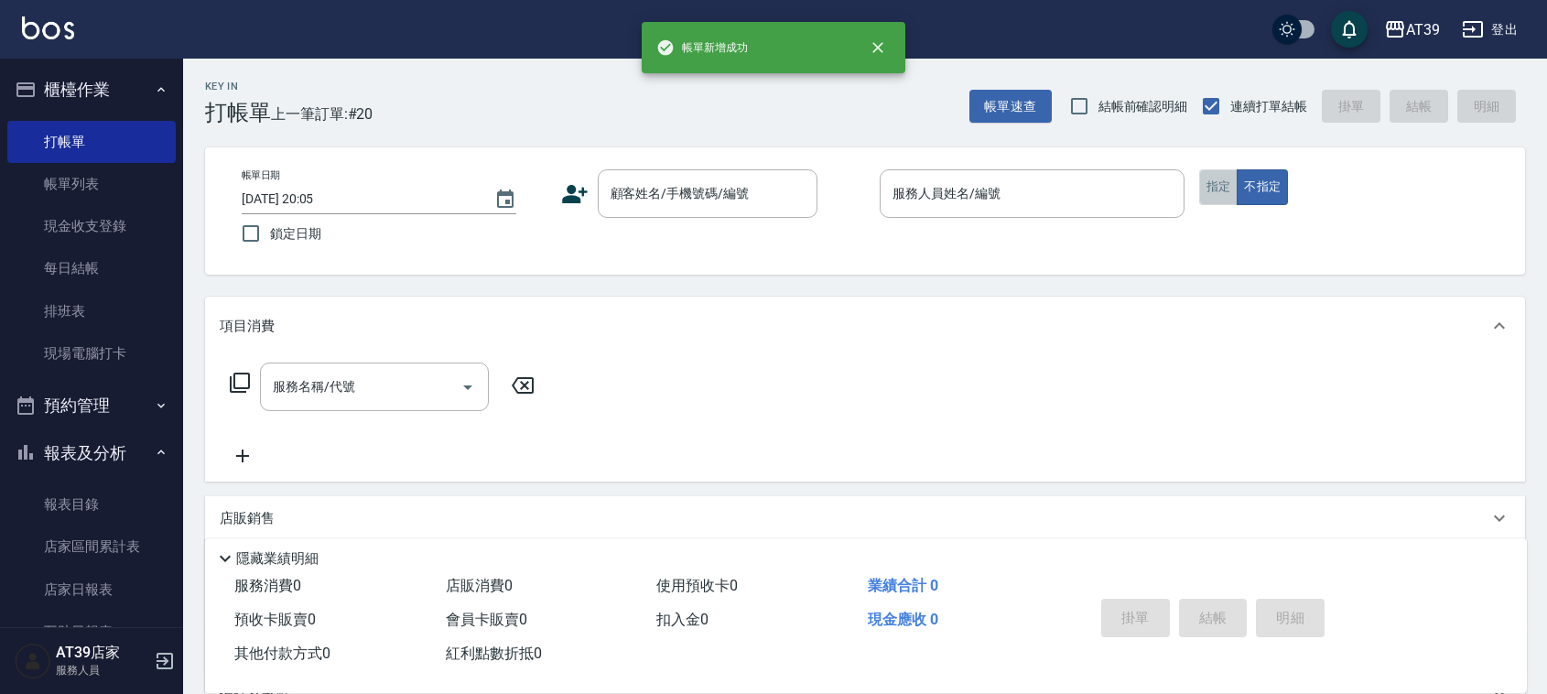
click at [1223, 180] on button "指定" at bounding box center [1218, 187] width 39 height 36
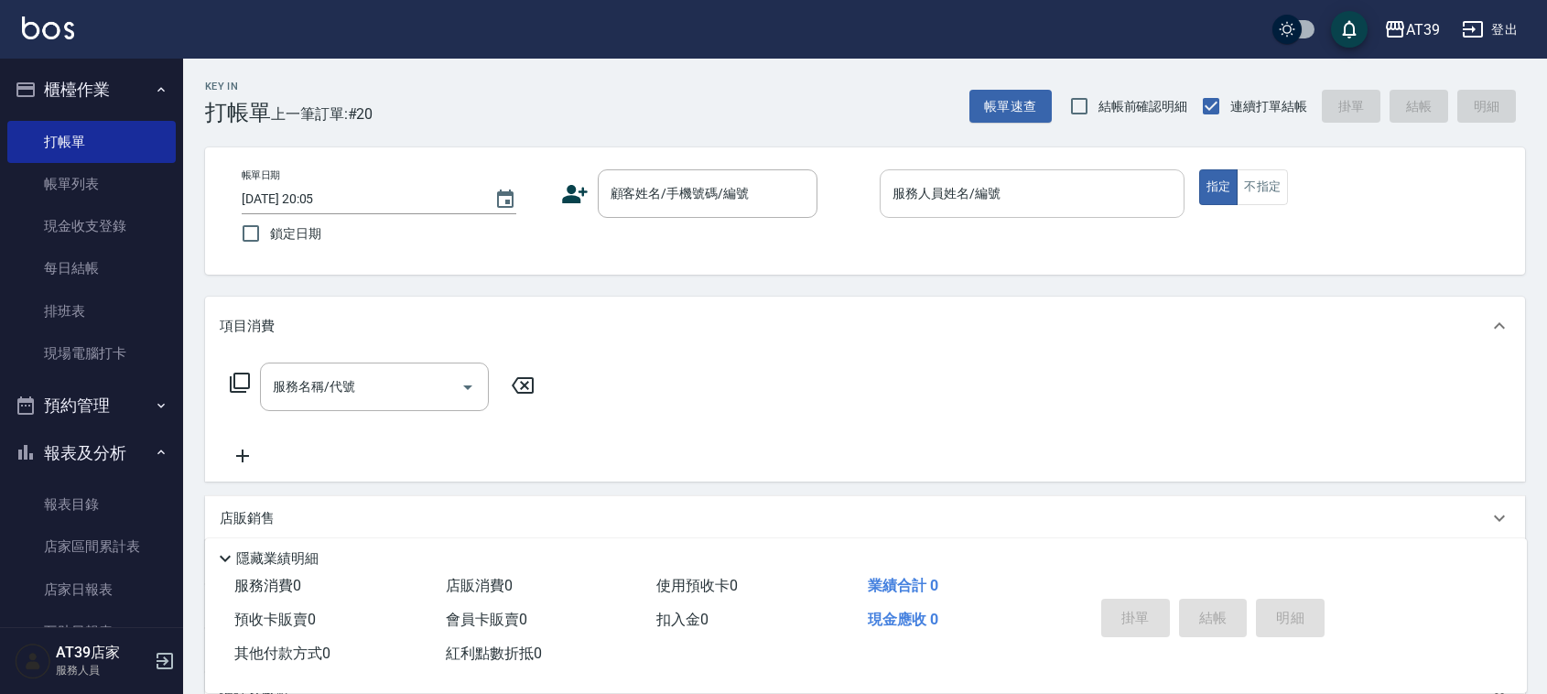
click at [972, 202] on input "服務人員姓名/編號" at bounding box center [1032, 194] width 288 height 32
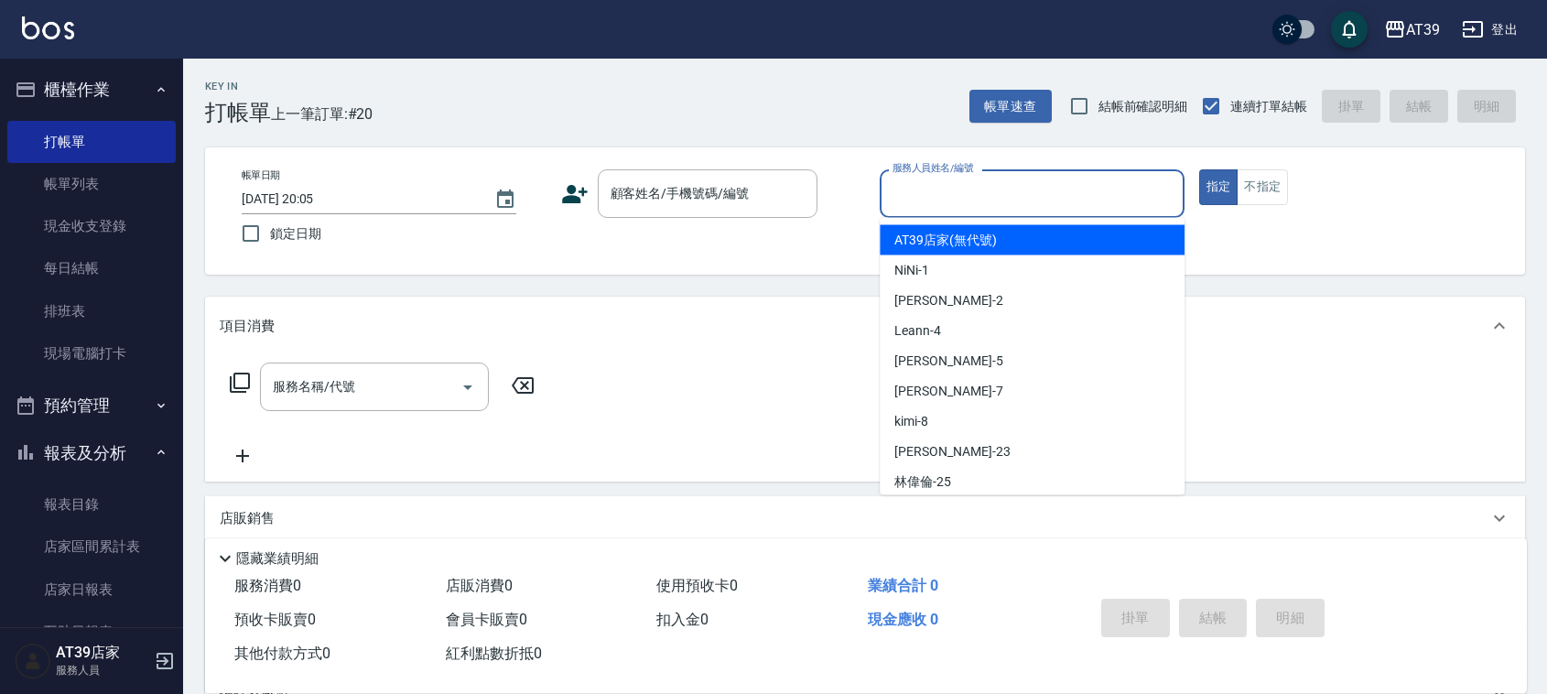
type input "5"
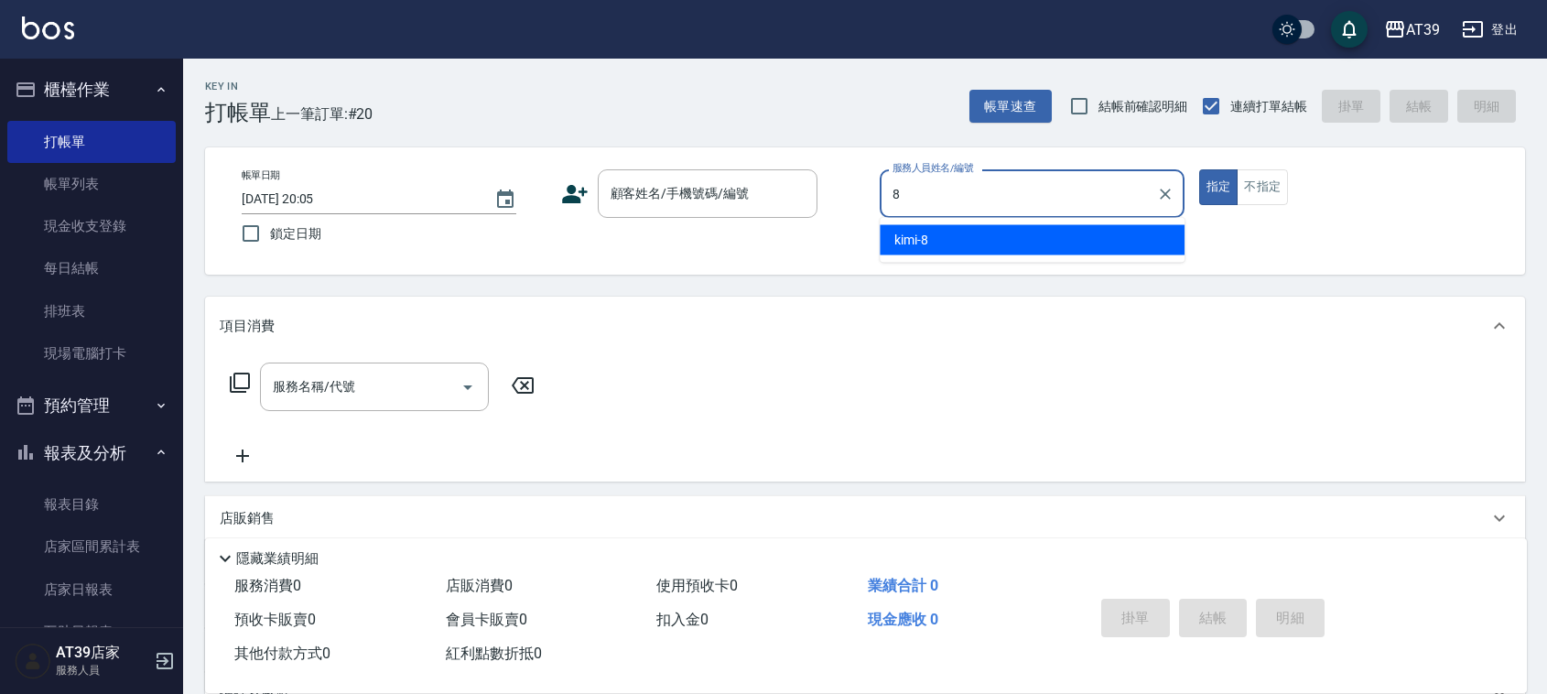
click at [970, 220] on ul "kimi -8" at bounding box center [1032, 240] width 305 height 45
click at [945, 240] on div "kimi -8" at bounding box center [1032, 240] width 305 height 30
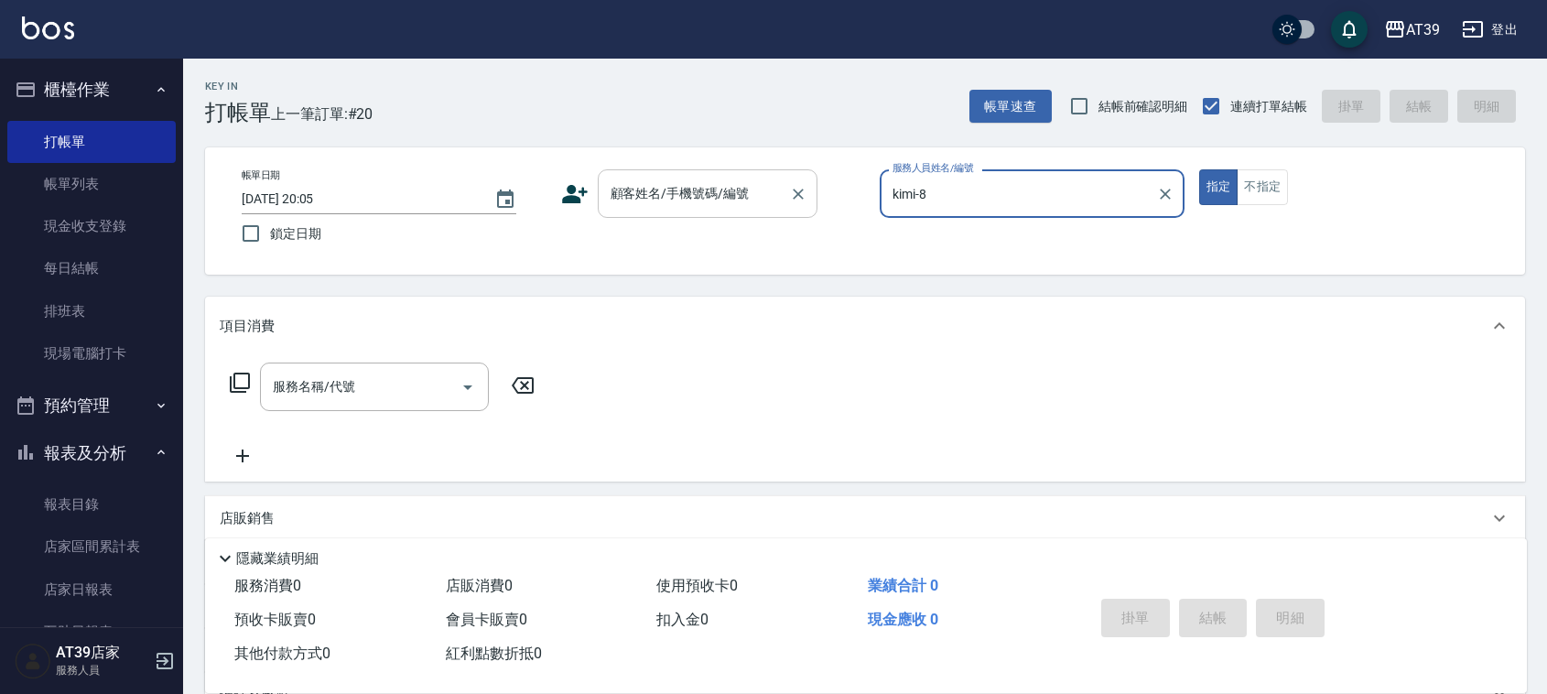
type input "kimi-8"
click at [685, 189] on div "顧客姓名/手機號碼/編號 顧客姓名/手機號碼/編號" at bounding box center [708, 193] width 220 height 49
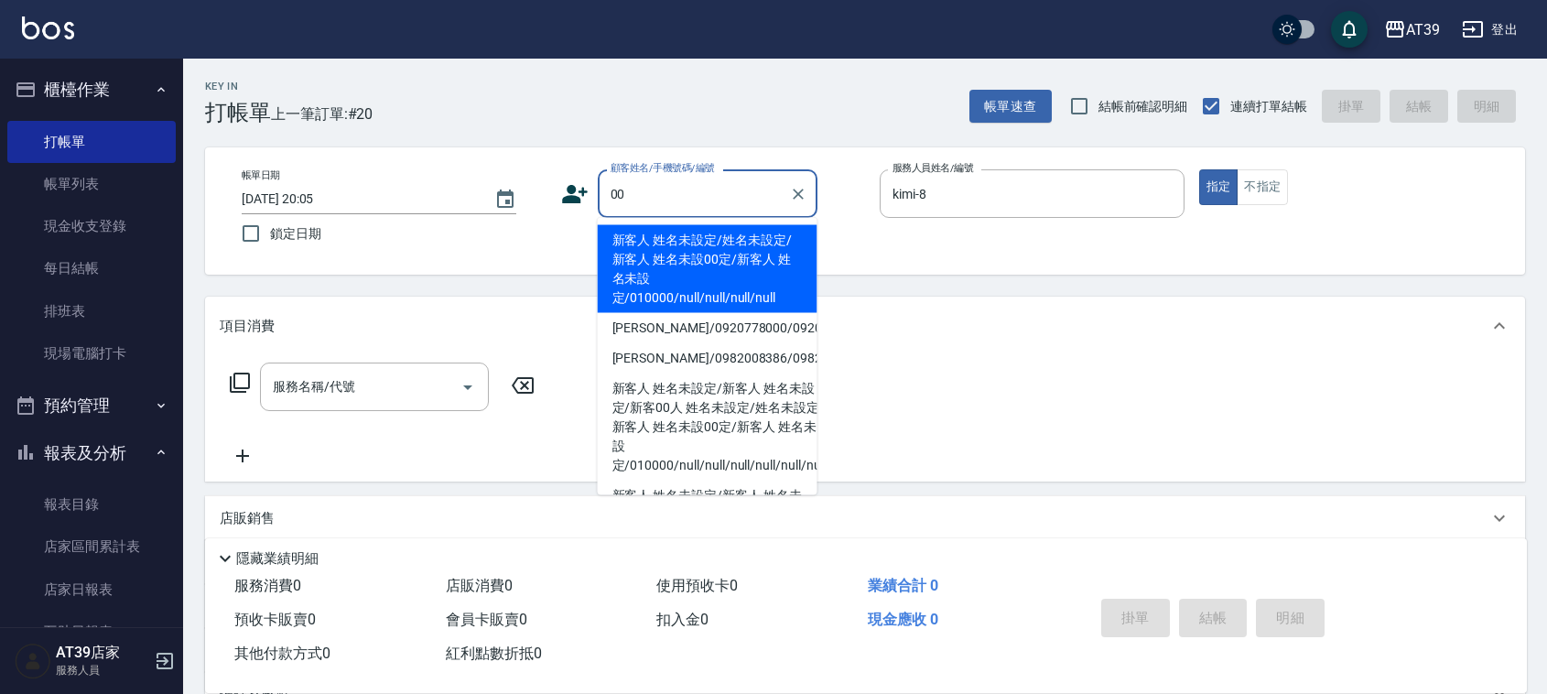
click at [656, 245] on li "新客人 姓名未設定/姓名未設定/新客人 姓名未設00定/新客人 姓名未設定/010000/null/null/null/null" at bounding box center [708, 269] width 220 height 88
type input "新客人 姓名未設定/姓名未設定/新客人 姓名未設00定/新客人 姓名未設定/010000/null/null/null/null"
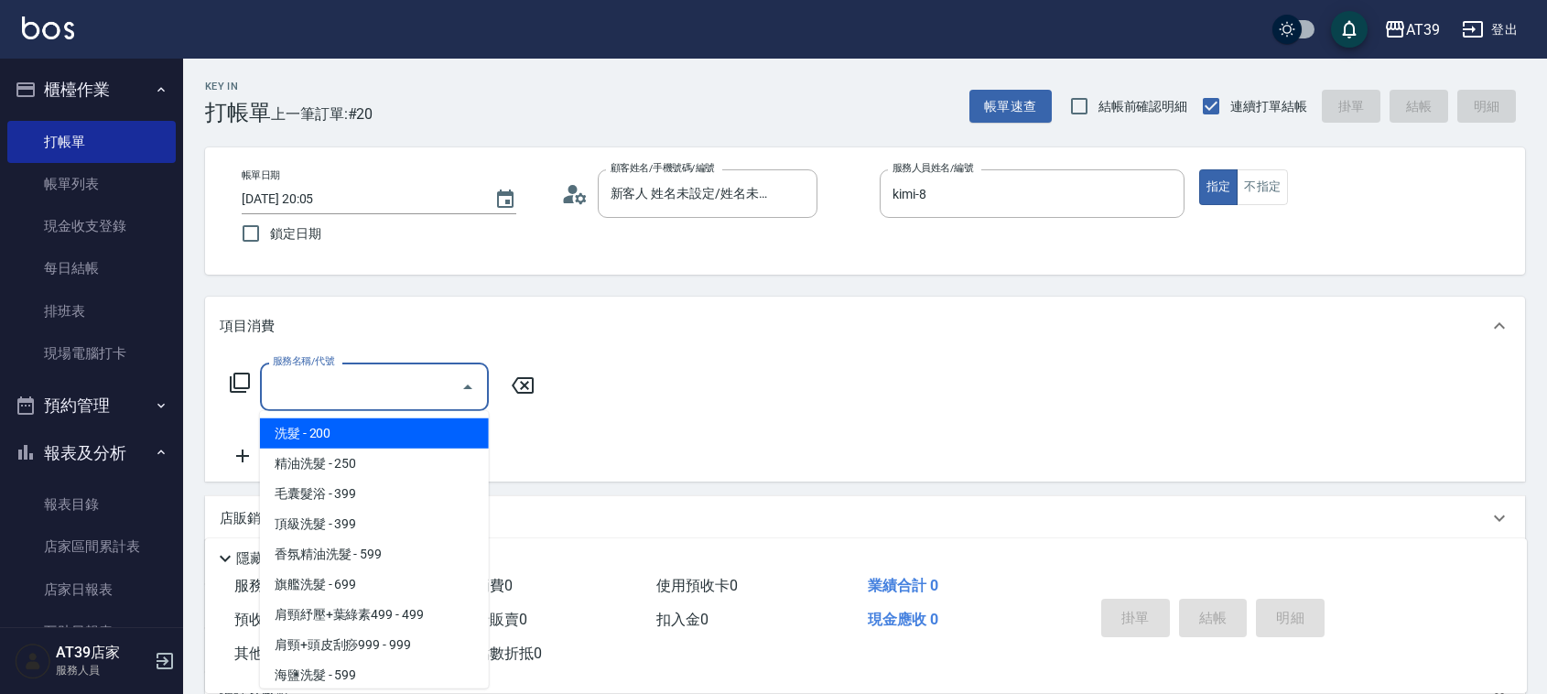
click at [418, 387] on input "服務名稱/代號" at bounding box center [360, 387] width 185 height 32
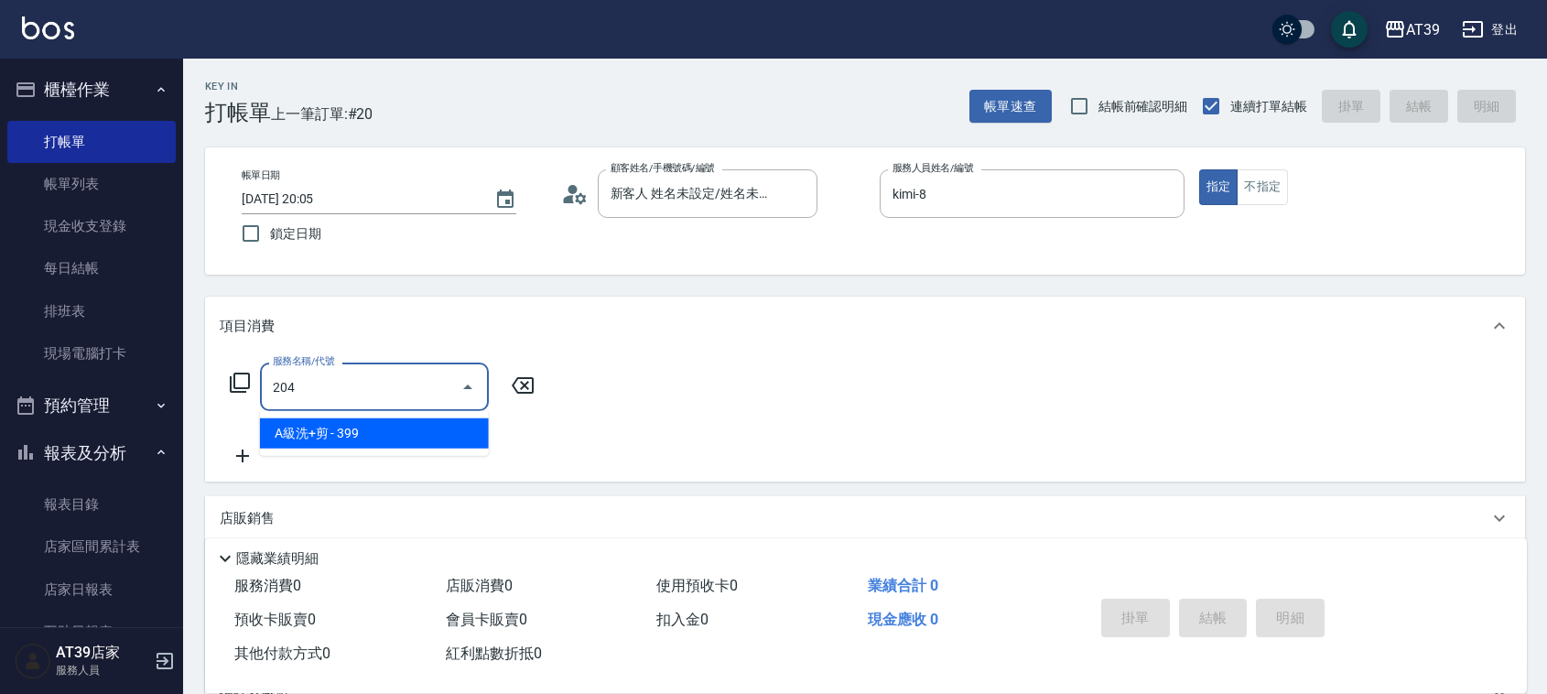
click at [399, 430] on span "A級洗+剪 - 399" at bounding box center [374, 433] width 229 height 30
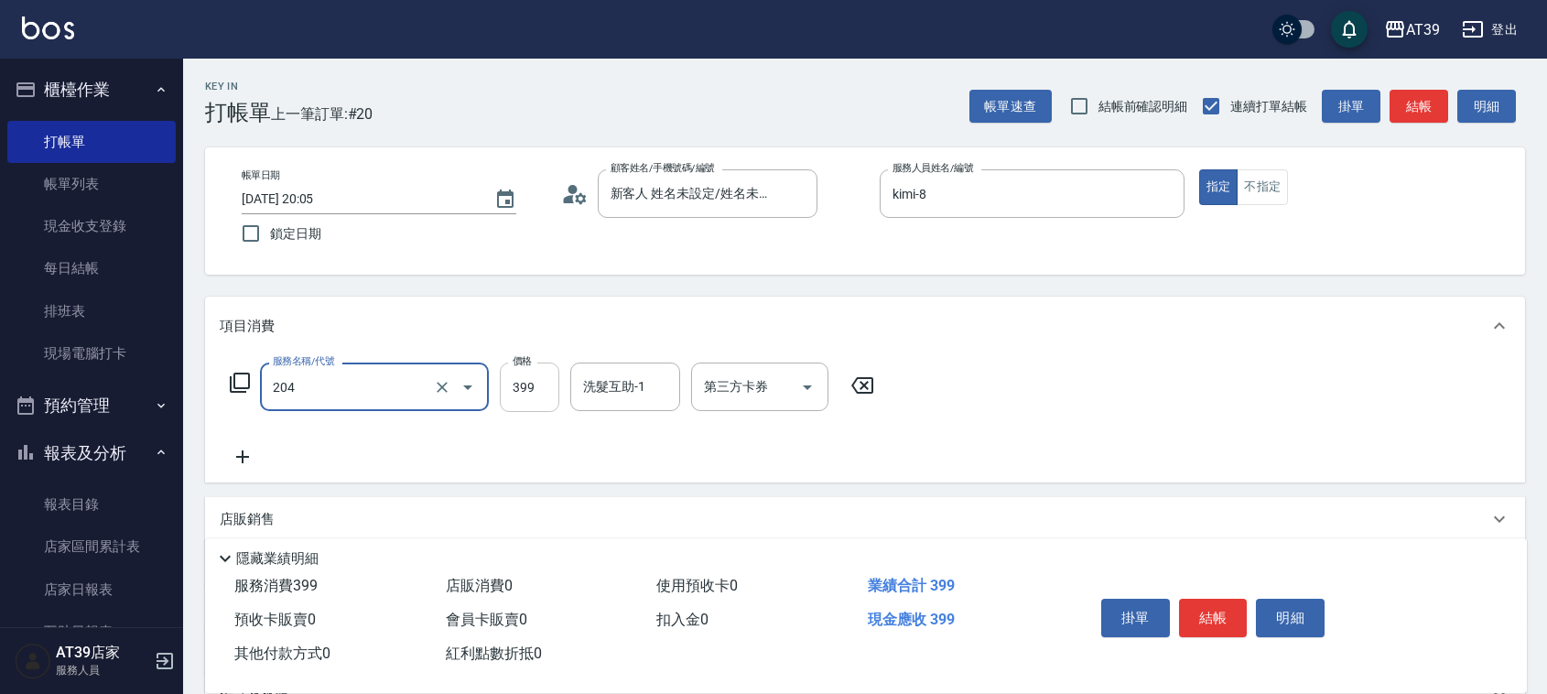
type input "A級洗+剪(204)"
click at [526, 369] on input "399" at bounding box center [530, 387] width 60 height 49
type input "500"
click at [655, 383] on input "洗髮互助-1" at bounding box center [625, 387] width 93 height 32
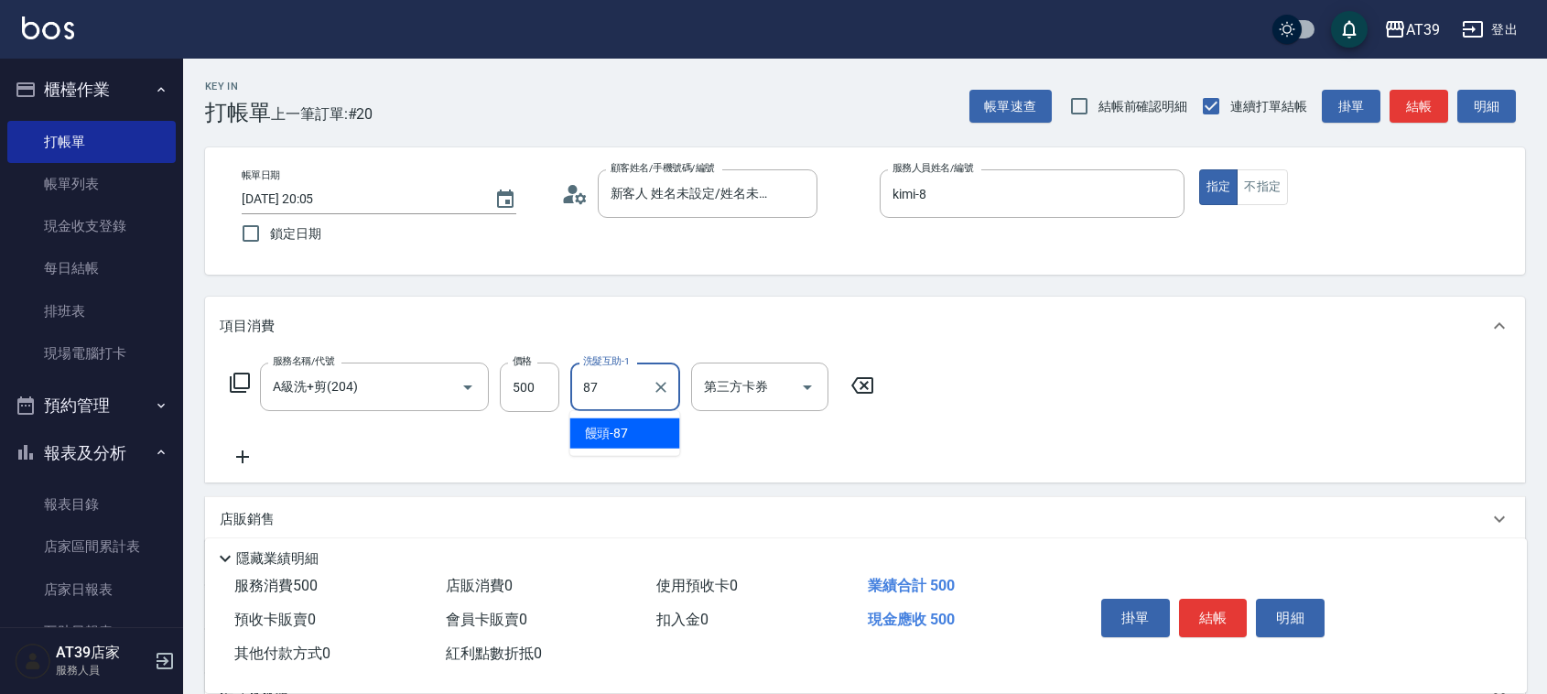
click at [641, 422] on div "饅頭 -87" at bounding box center [625, 433] width 110 height 30
type input "饅頭-87"
click at [1435, 97] on button "結帳" at bounding box center [1419, 107] width 59 height 34
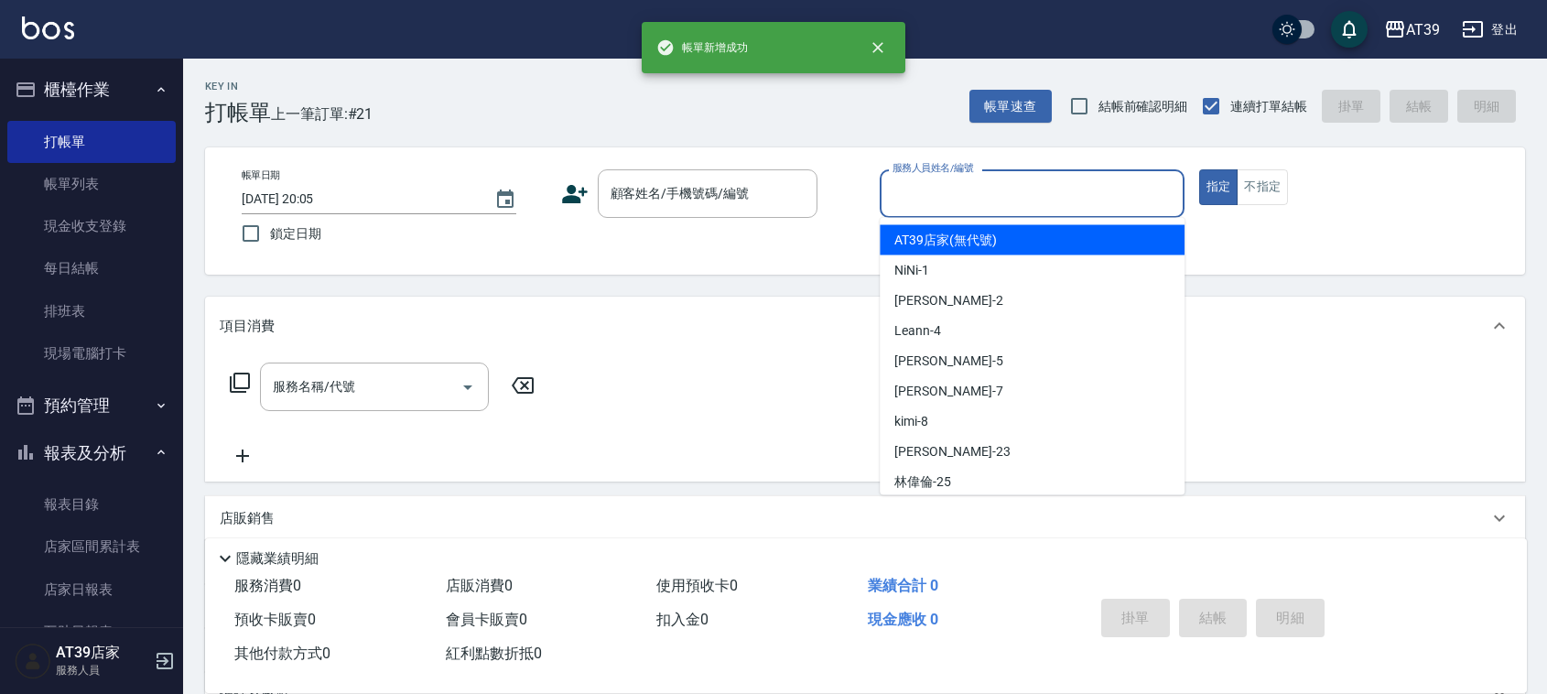
click at [1044, 190] on input "服務人員姓名/編號" at bounding box center [1032, 194] width 288 height 32
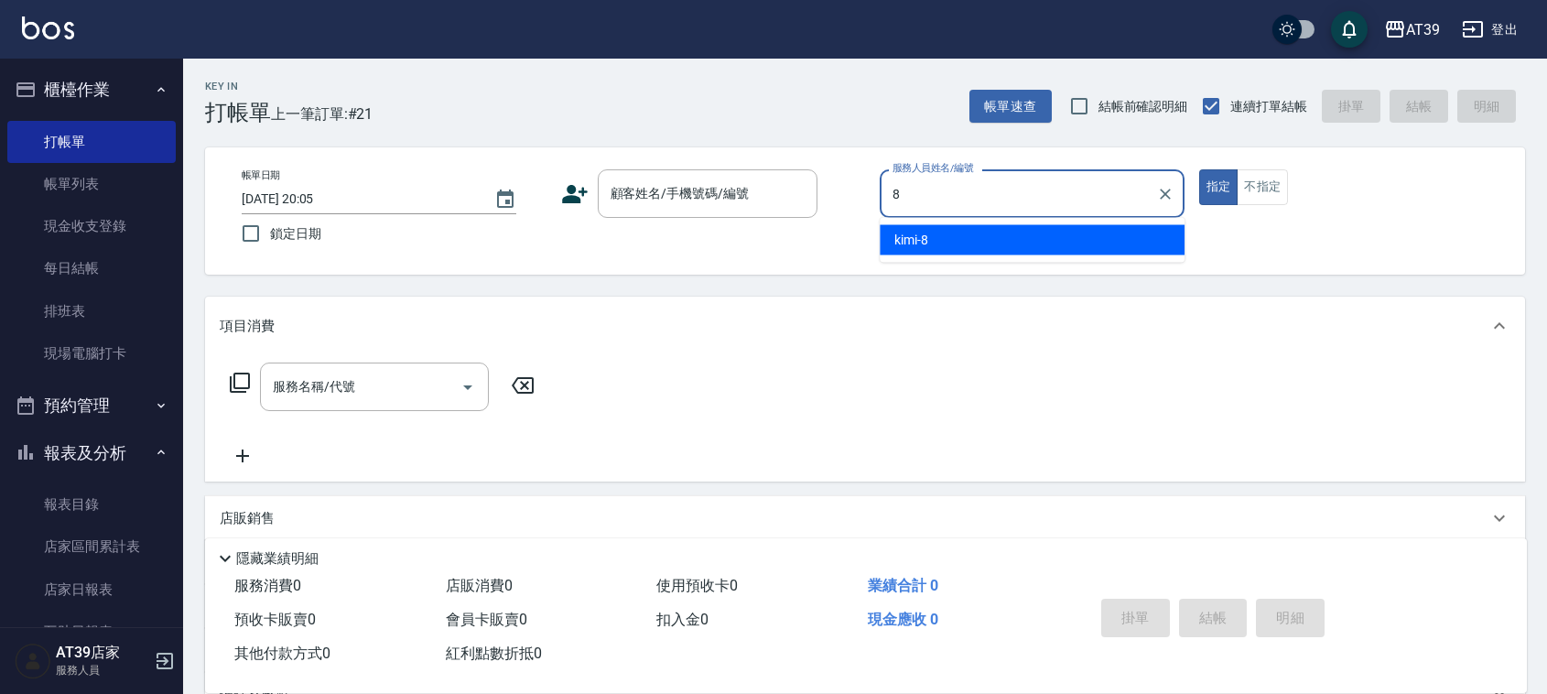
click at [1025, 231] on div "kimi -8" at bounding box center [1032, 240] width 305 height 30
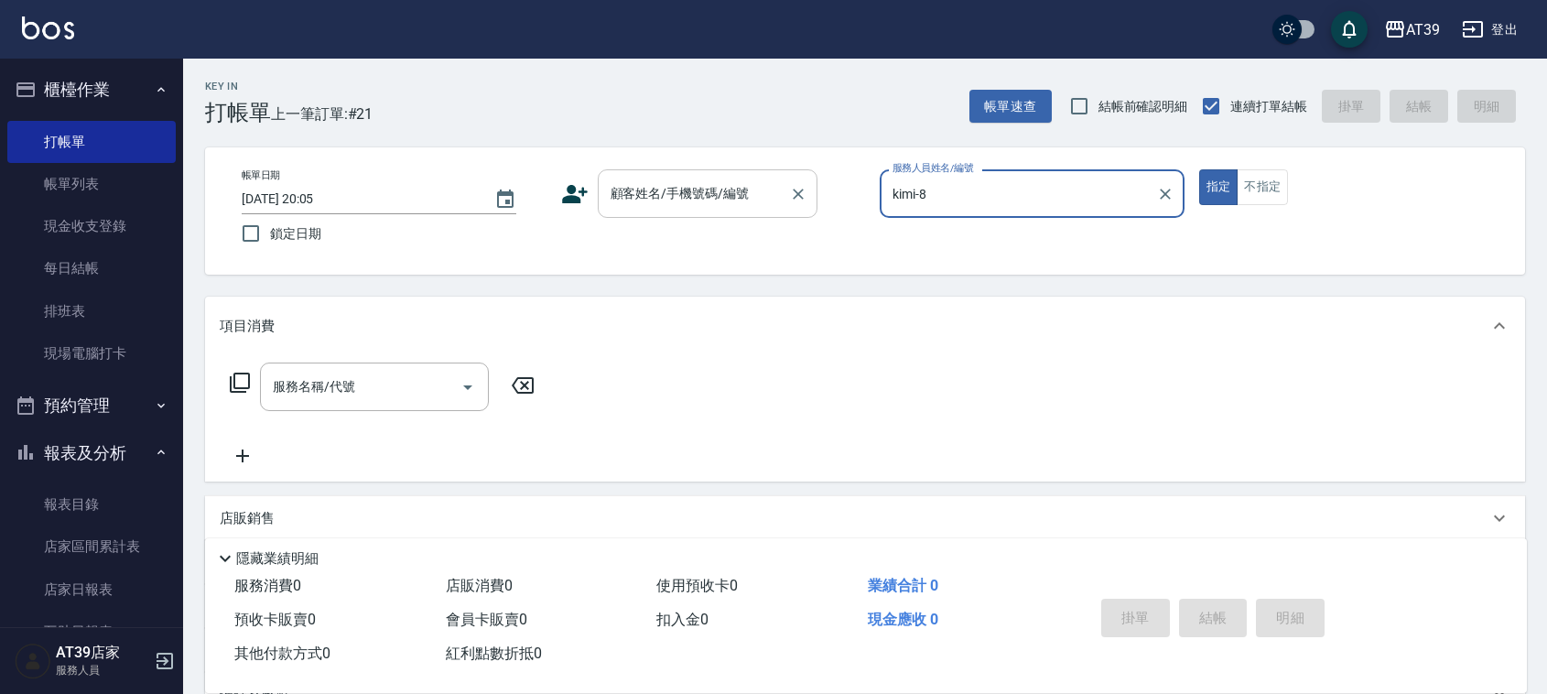
type input "kimi-8"
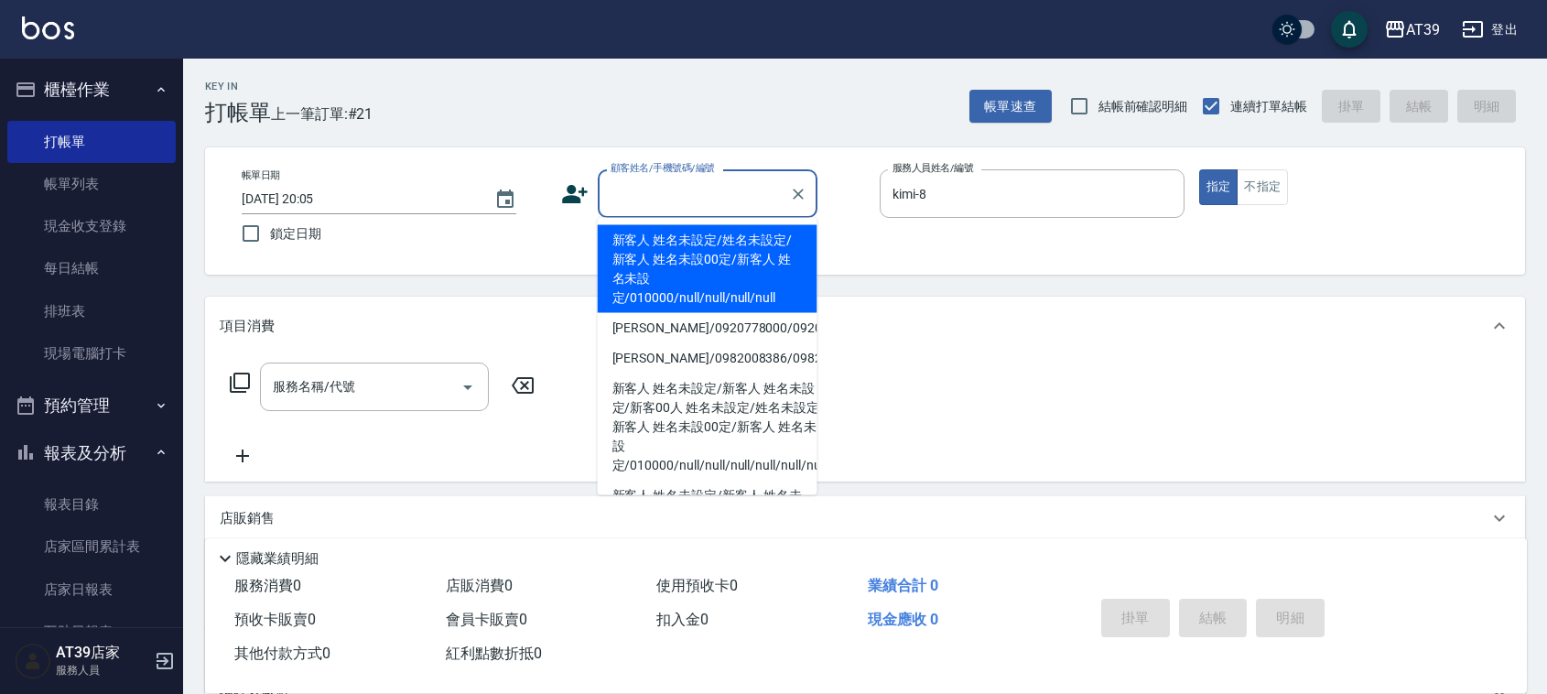
click at [752, 206] on input "顧客姓名/手機號碼/編號" at bounding box center [694, 194] width 176 height 32
click at [692, 256] on li "新客人 姓名未設定/姓名未設定/新客人 姓名未設00定/新客人 姓名未設定/010000/null/null/null/null" at bounding box center [708, 269] width 220 height 88
type input "新客人 姓名未設定/姓名未設定/新客人 姓名未設00定/新客人 姓名未設定/010000/null/null/null/null"
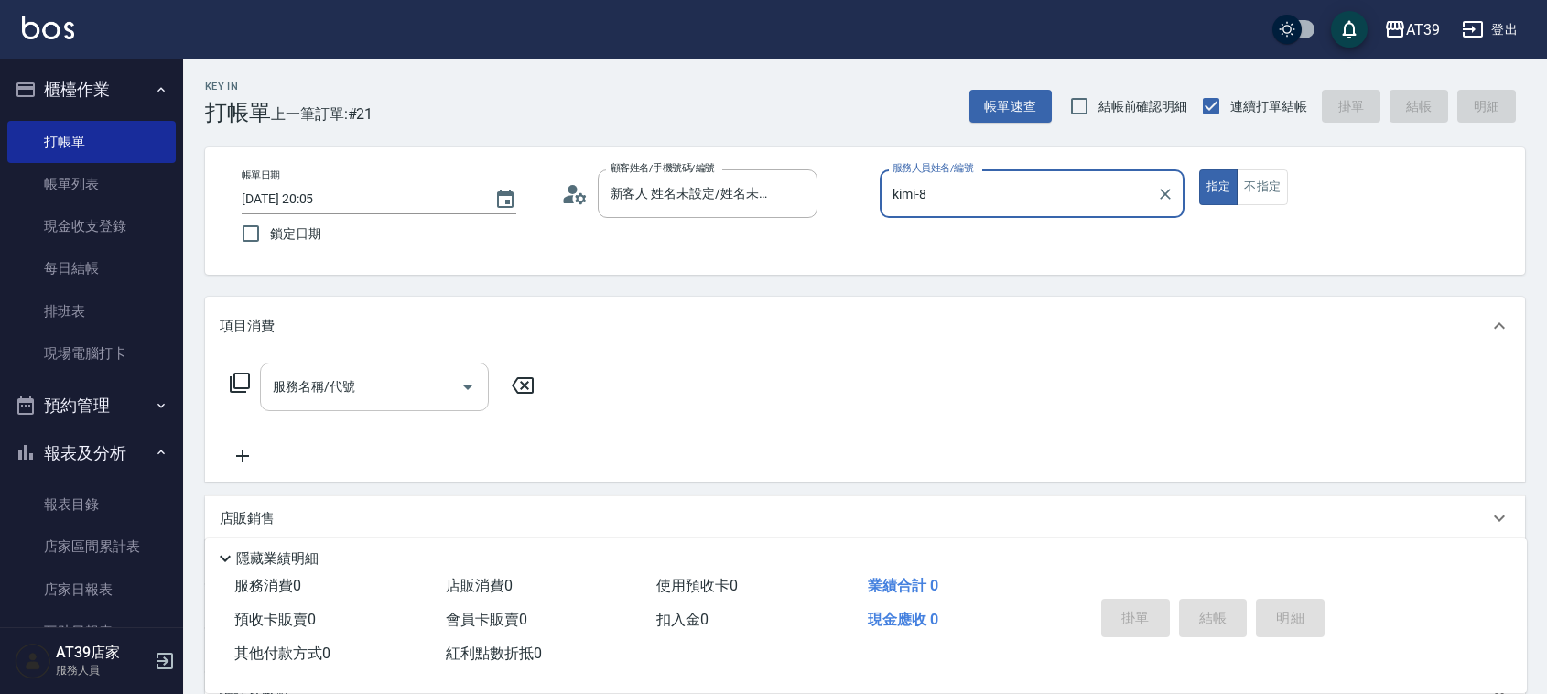
click at [387, 405] on div "服務名稱/代號" at bounding box center [374, 387] width 229 height 49
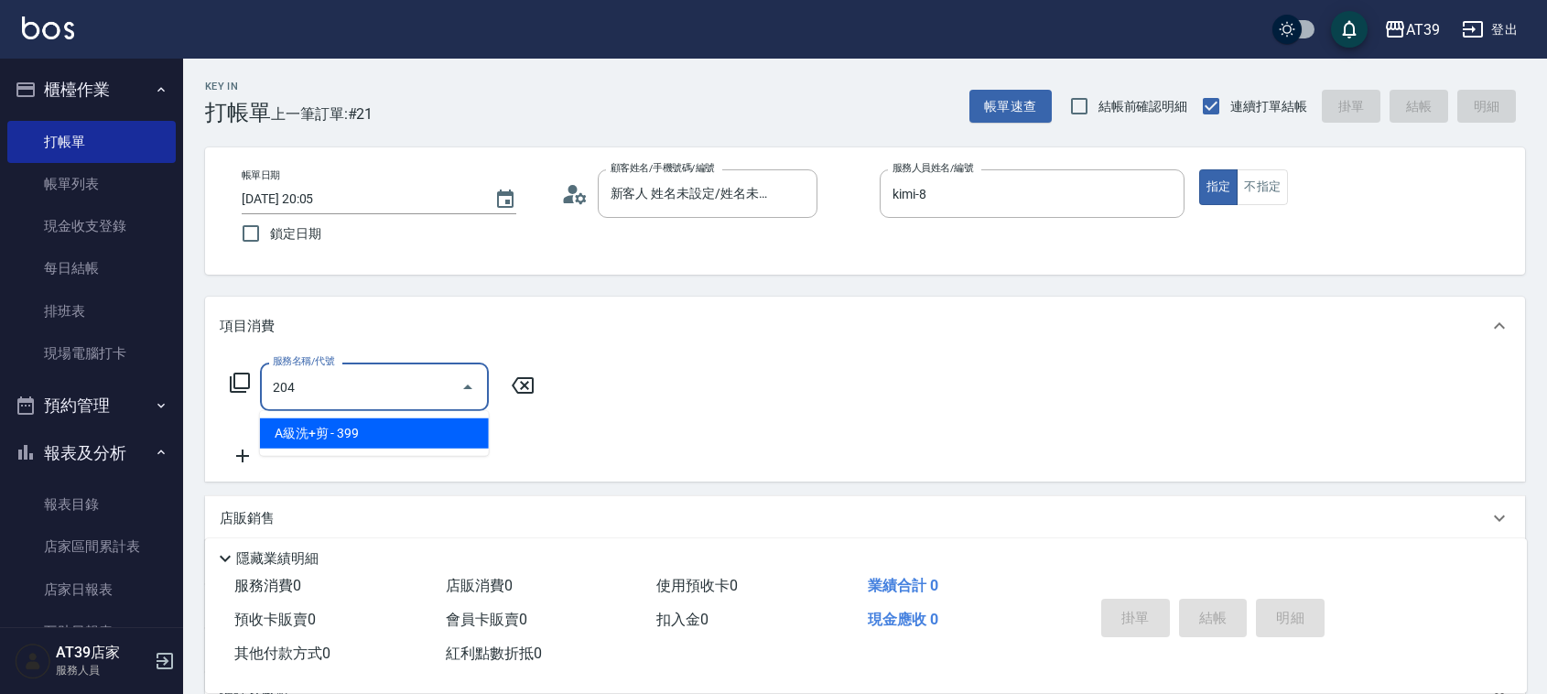
click at [392, 436] on span "A級洗+剪 - 399" at bounding box center [374, 433] width 229 height 30
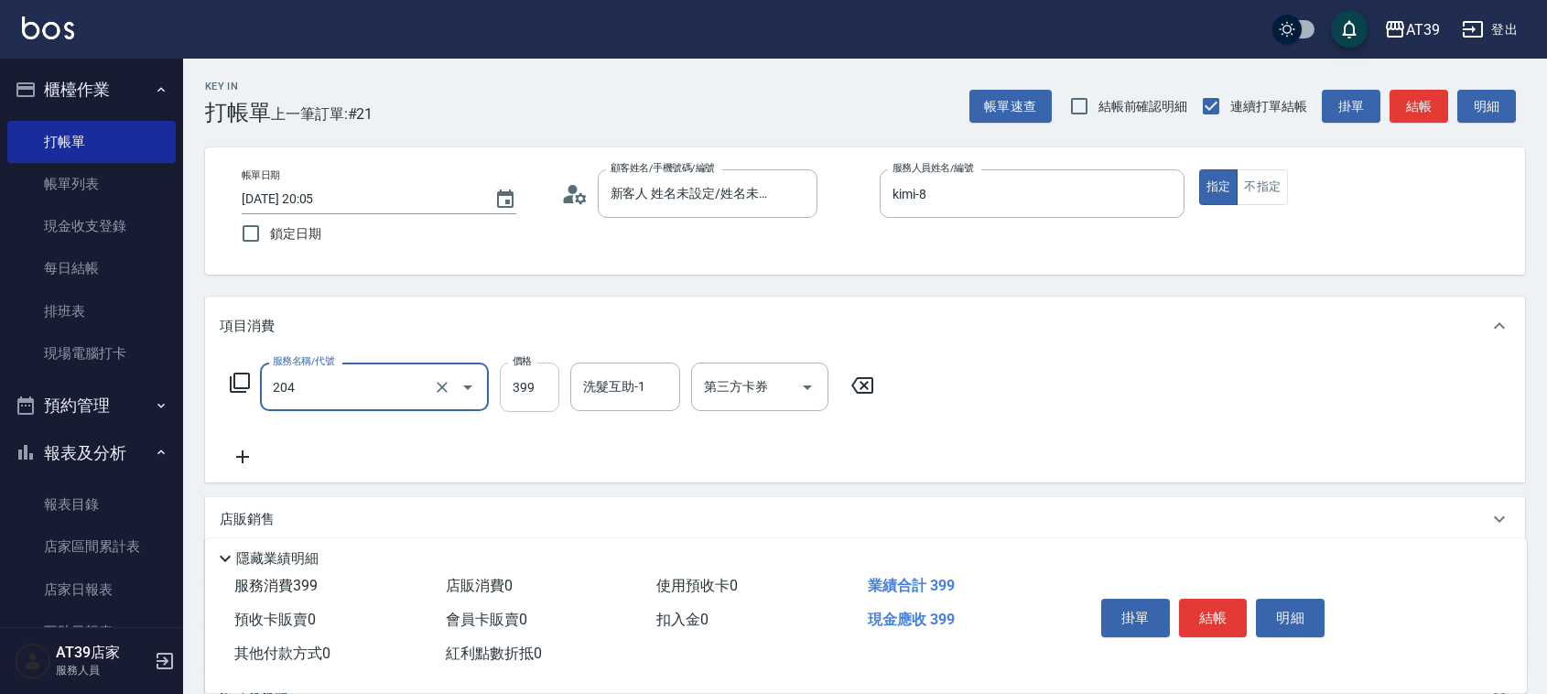
type input "A級洗+剪(204)"
click at [532, 390] on input "399" at bounding box center [530, 387] width 60 height 49
type input "500"
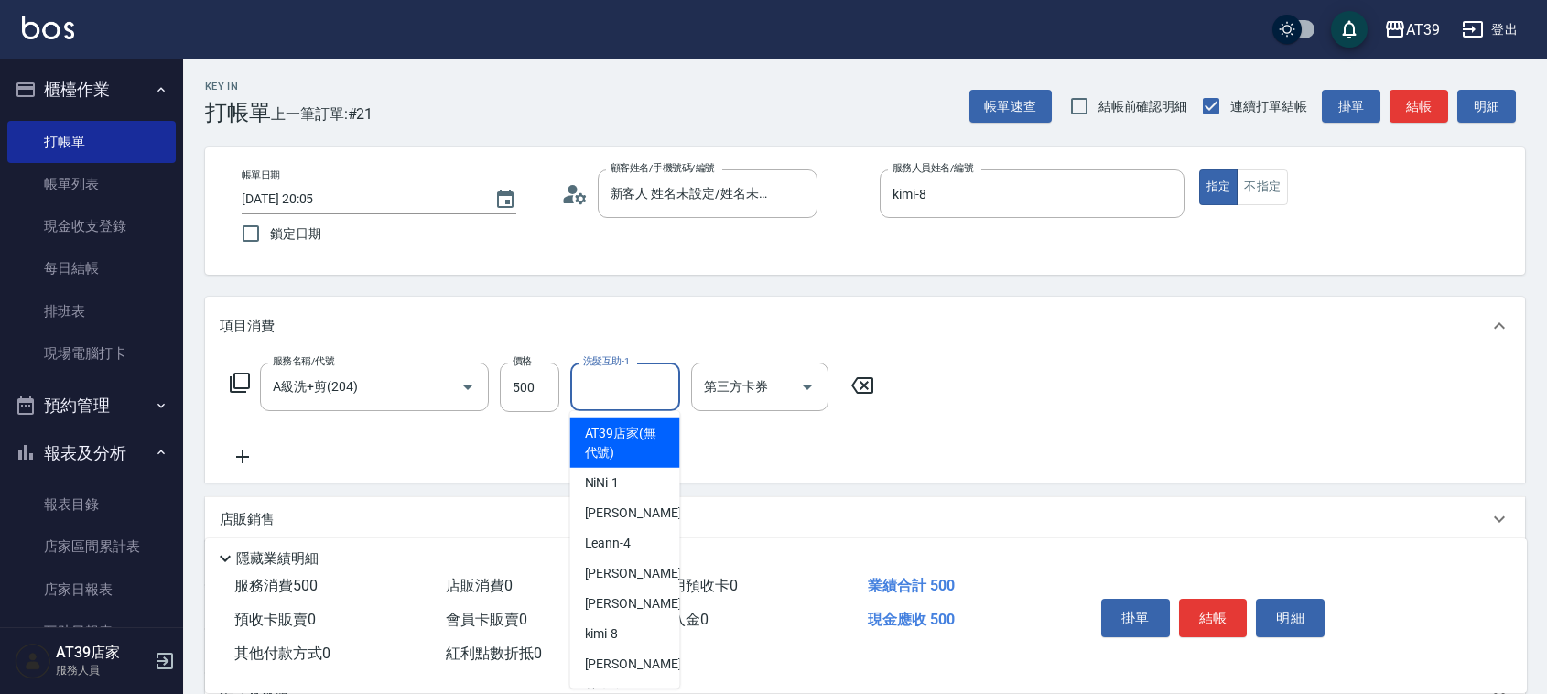
click at [620, 385] on input "洗髮互助-1" at bounding box center [625, 387] width 93 height 32
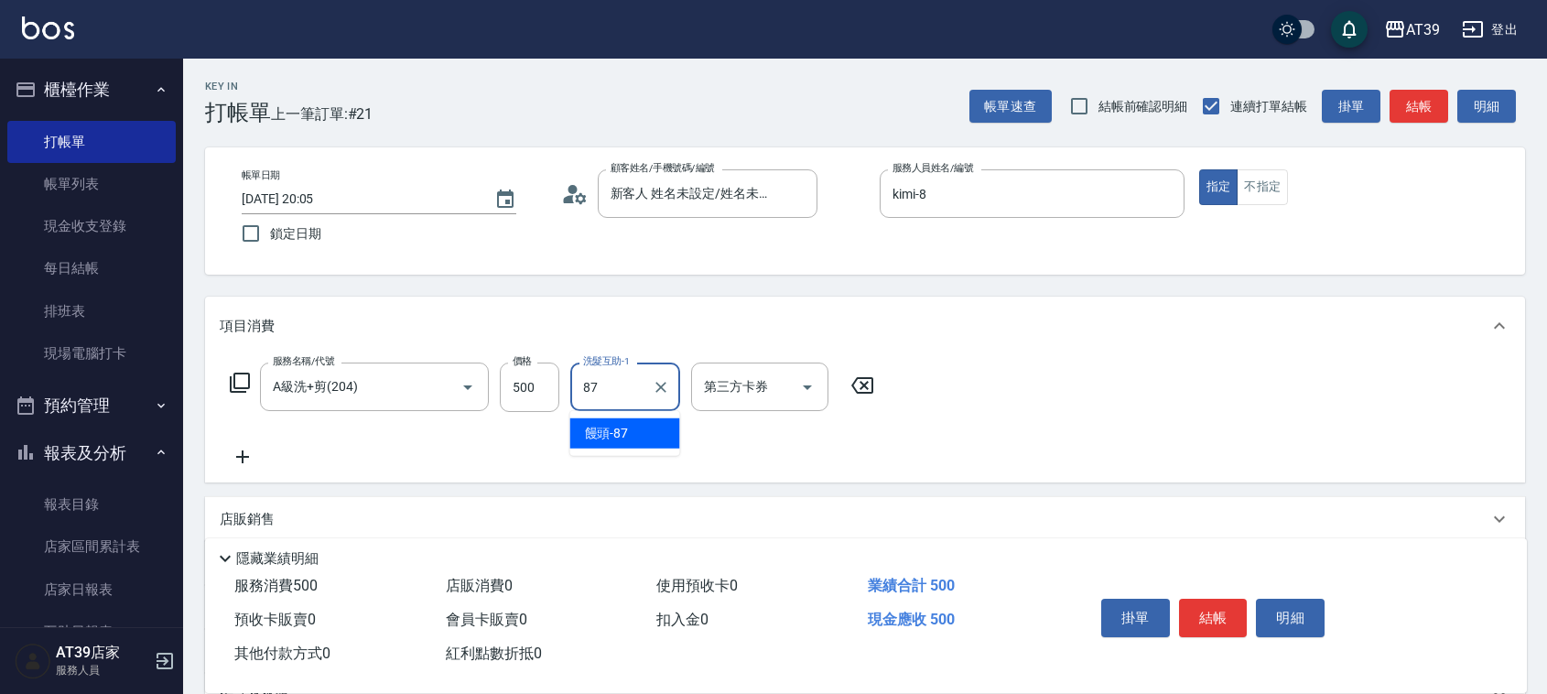
click at [629, 417] on ul "饅頭 -87" at bounding box center [625, 433] width 110 height 45
click at [642, 431] on div "饅頭 -87" at bounding box center [625, 433] width 110 height 30
type input "饅頭-87"
click at [1424, 113] on button "結帳" at bounding box center [1419, 107] width 59 height 34
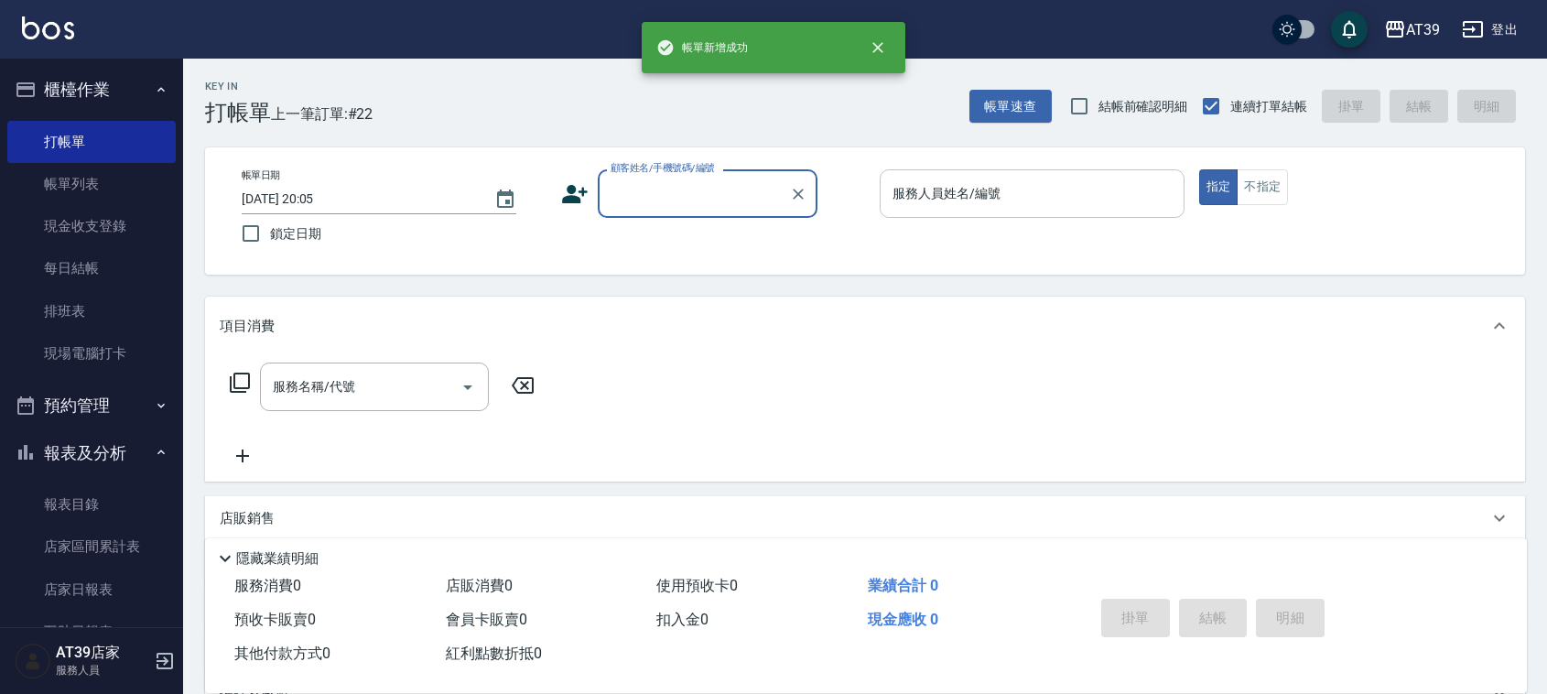
click at [923, 190] on input "服務人員姓名/編號" at bounding box center [1032, 194] width 288 height 32
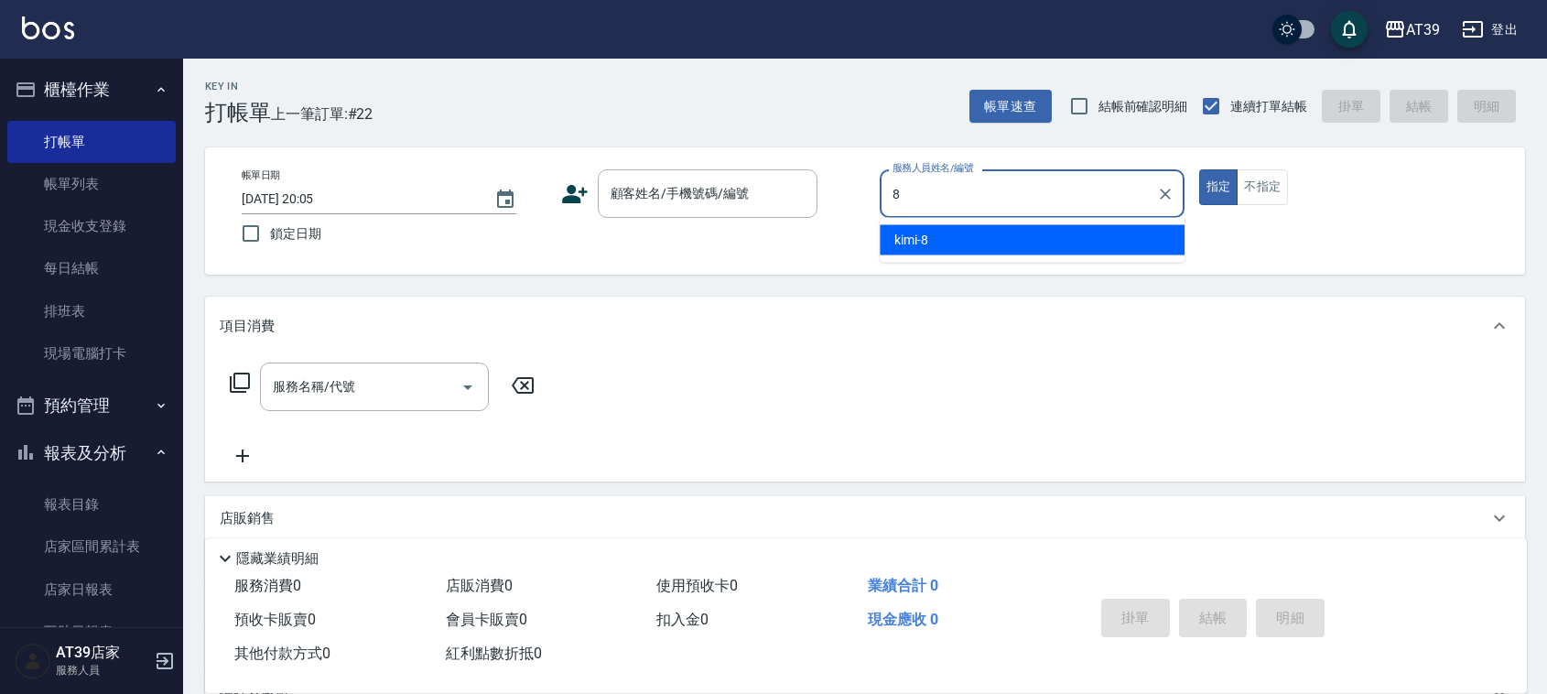
click at [926, 234] on span "kimi -8" at bounding box center [912, 240] width 34 height 19
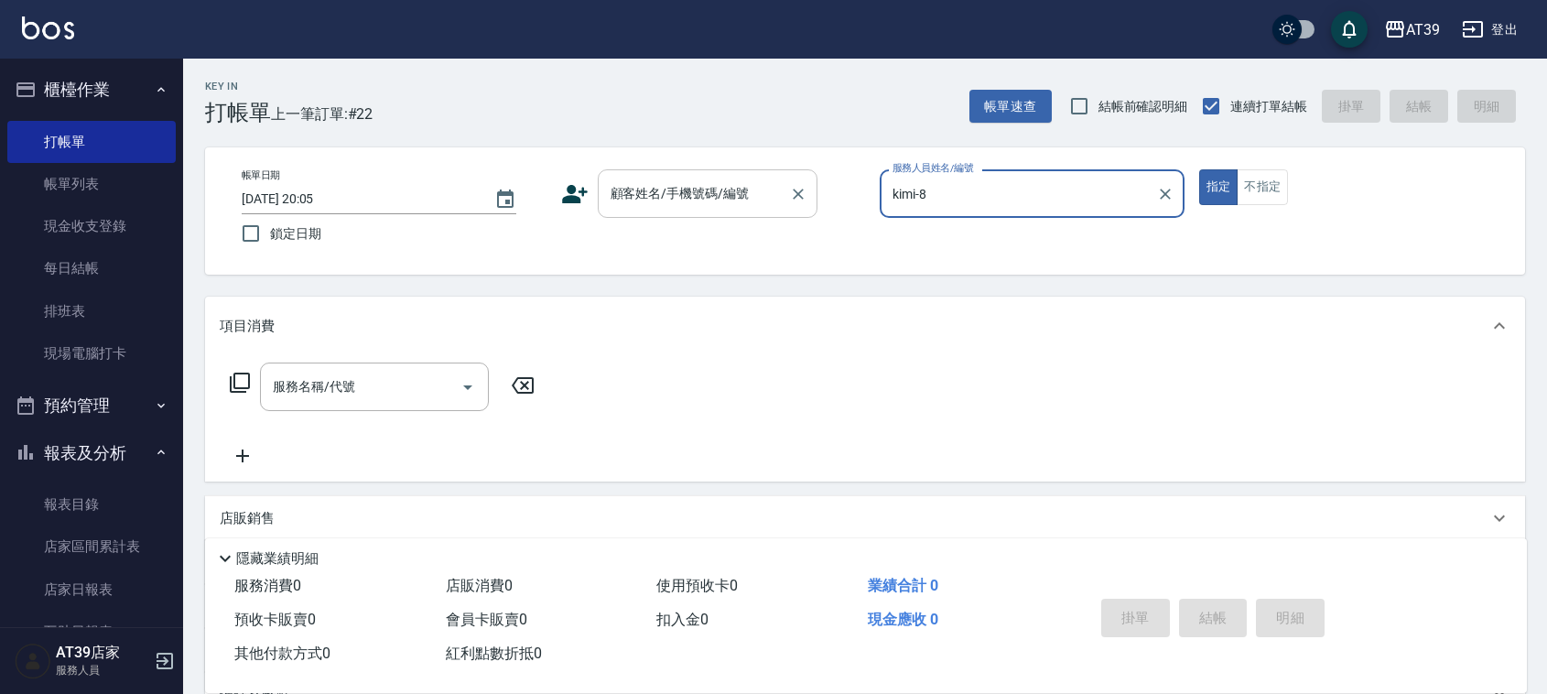
type input "kimi-8"
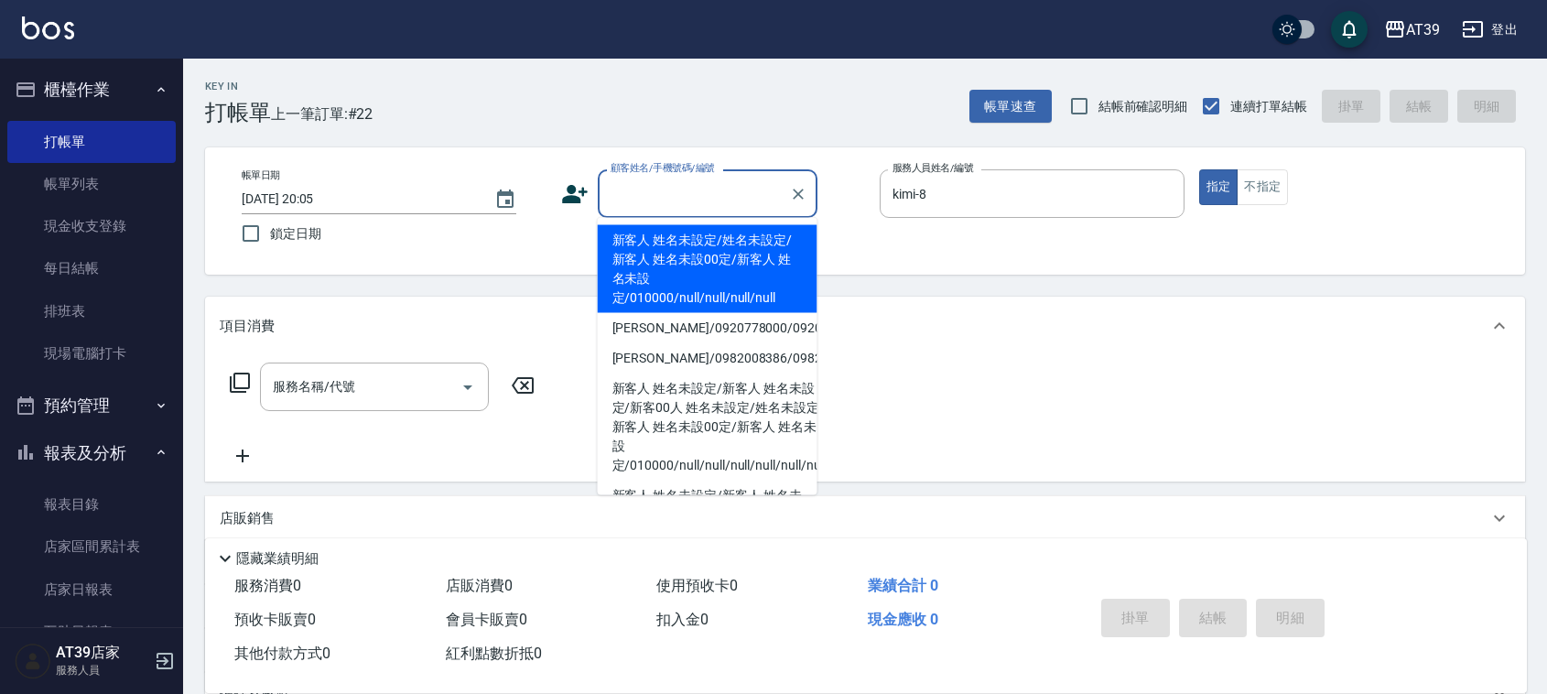
click at [739, 181] on input "顧客姓名/手機號碼/編號" at bounding box center [694, 194] width 176 height 32
click at [674, 256] on li "新客人 姓名未設定/姓名未設定/新客人 姓名未設00定/新客人 姓名未設定/010000/null/null/null/null" at bounding box center [708, 269] width 220 height 88
type input "新客人 姓名未設定/姓名未設定/新客人 姓名未設00定/新客人 姓名未設定/010000/null/null/null/null"
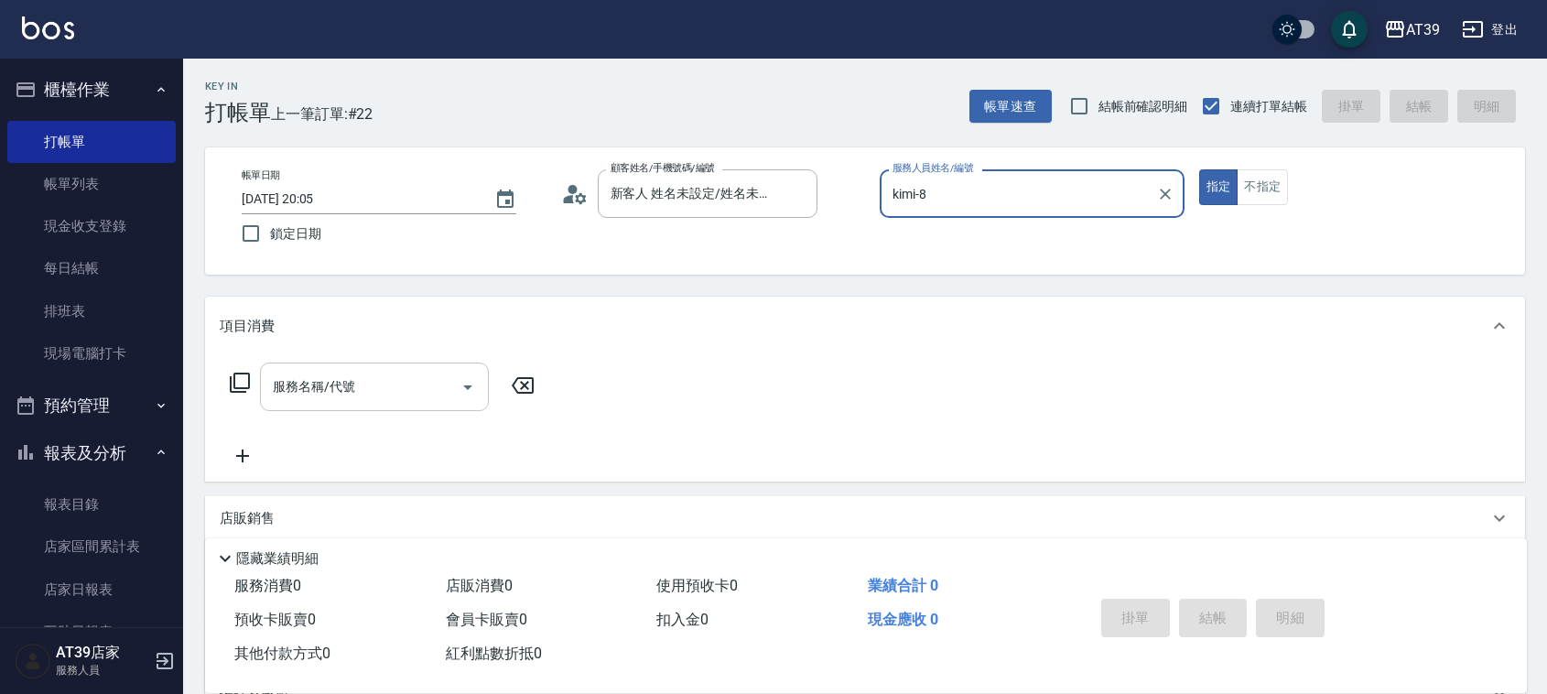
click at [409, 374] on input "服務名稱/代號" at bounding box center [360, 387] width 185 height 32
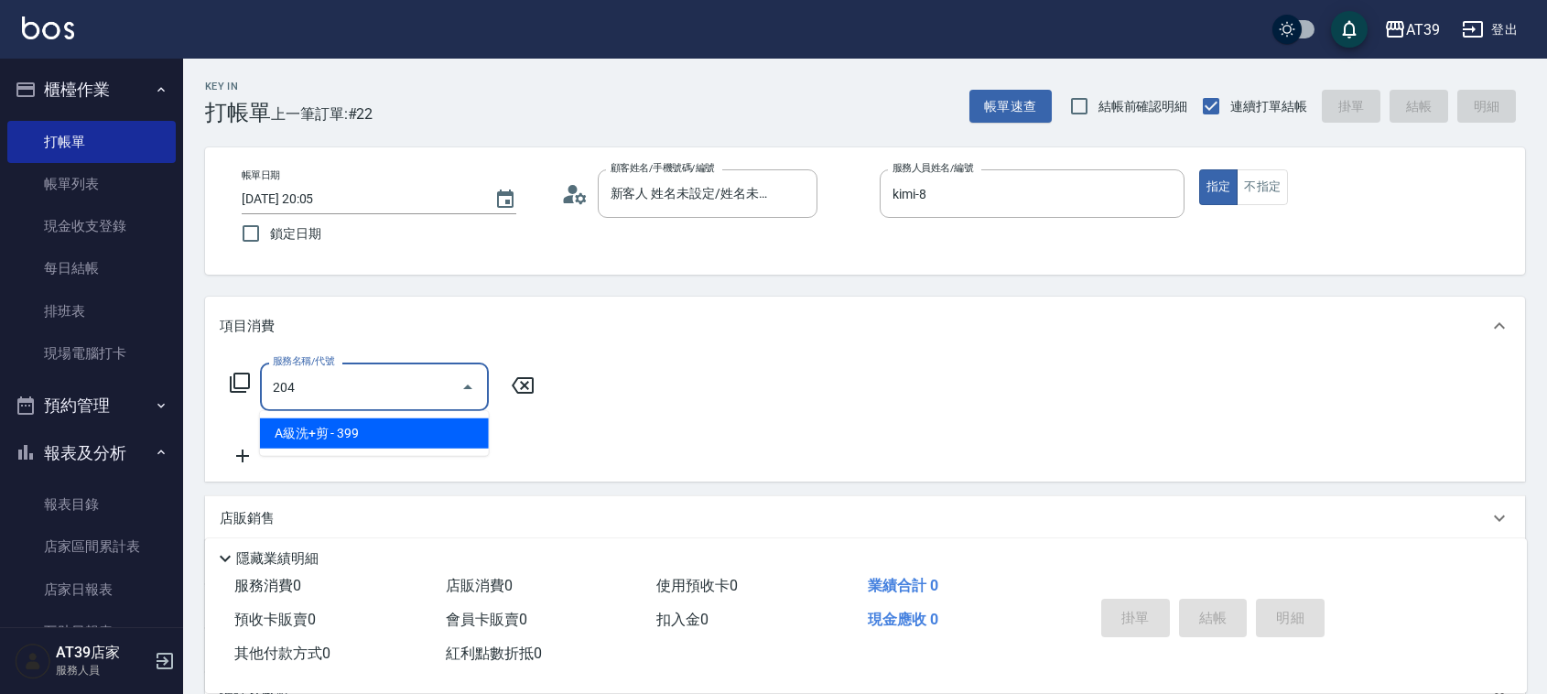
click at [418, 439] on span "A級洗+剪 - 399" at bounding box center [374, 433] width 229 height 30
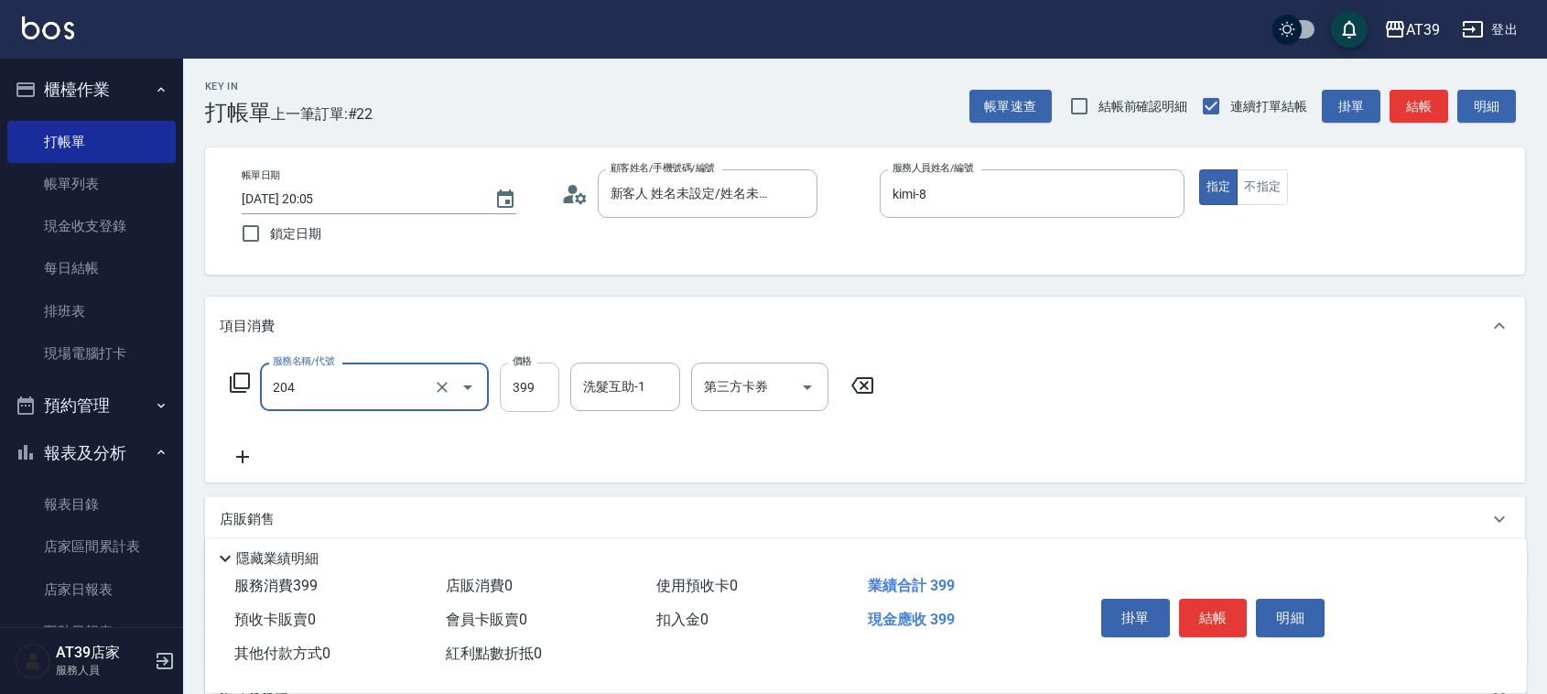
type input "A級洗+剪(204)"
click at [524, 385] on input "399" at bounding box center [530, 387] width 60 height 49
type input "500"
click at [1406, 102] on button "結帳" at bounding box center [1419, 107] width 59 height 34
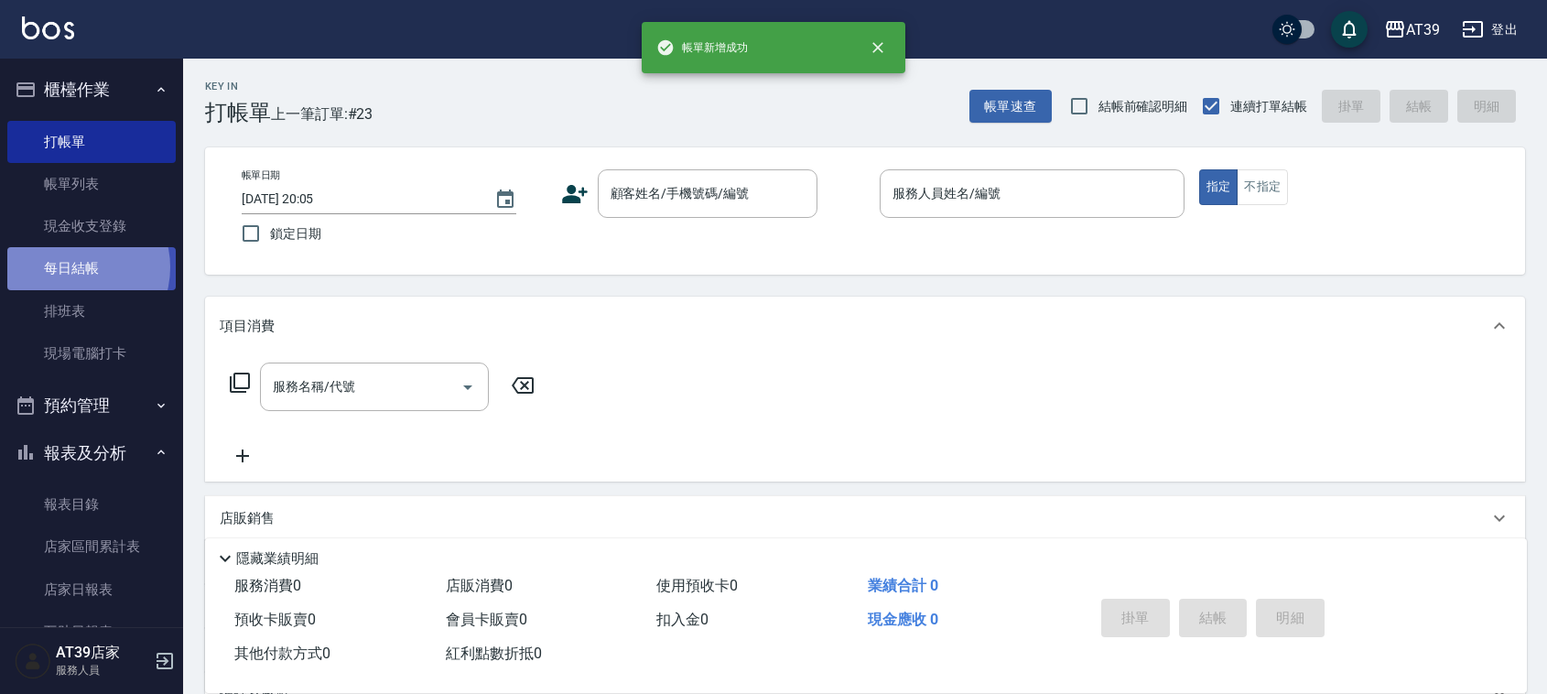
click at [73, 267] on link "每日結帳" at bounding box center [91, 268] width 168 height 42
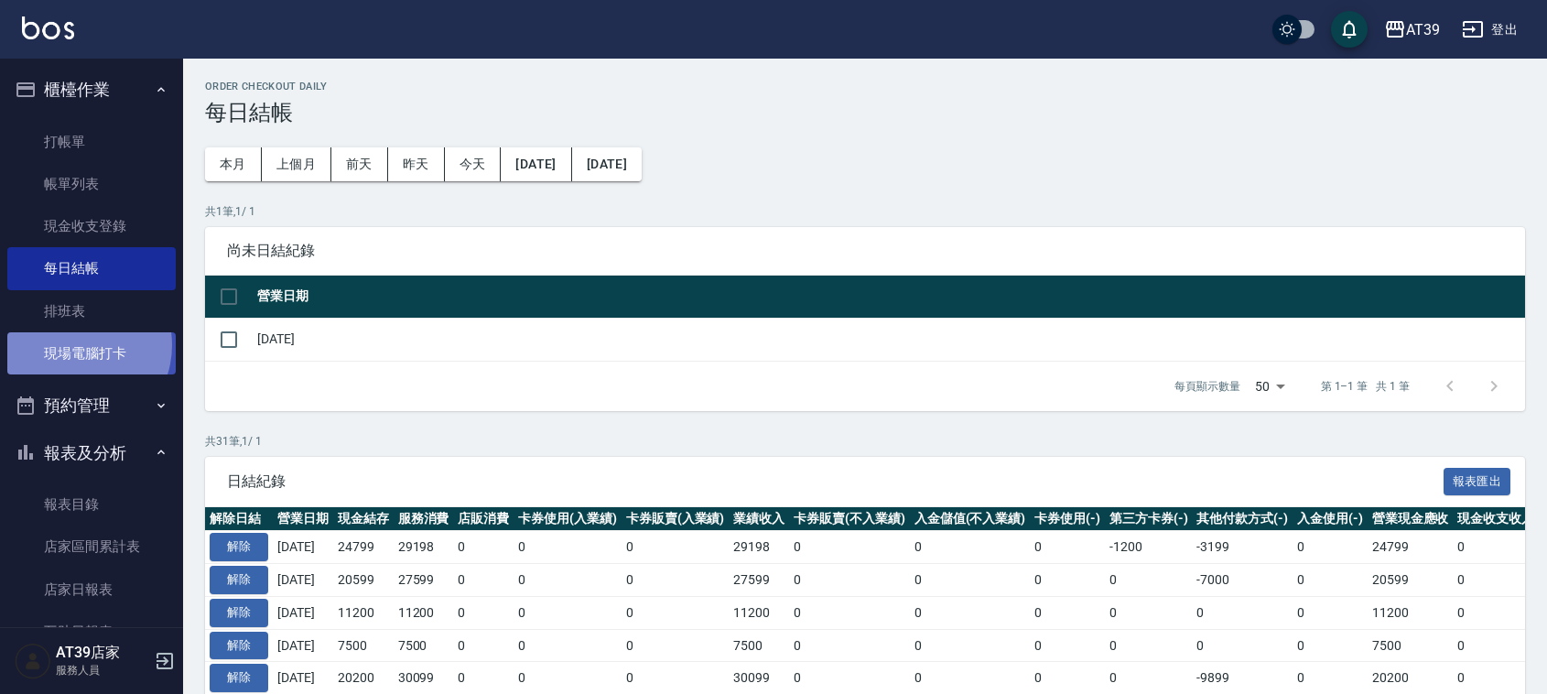
click at [75, 345] on link "現場電腦打卡" at bounding box center [91, 353] width 168 height 42
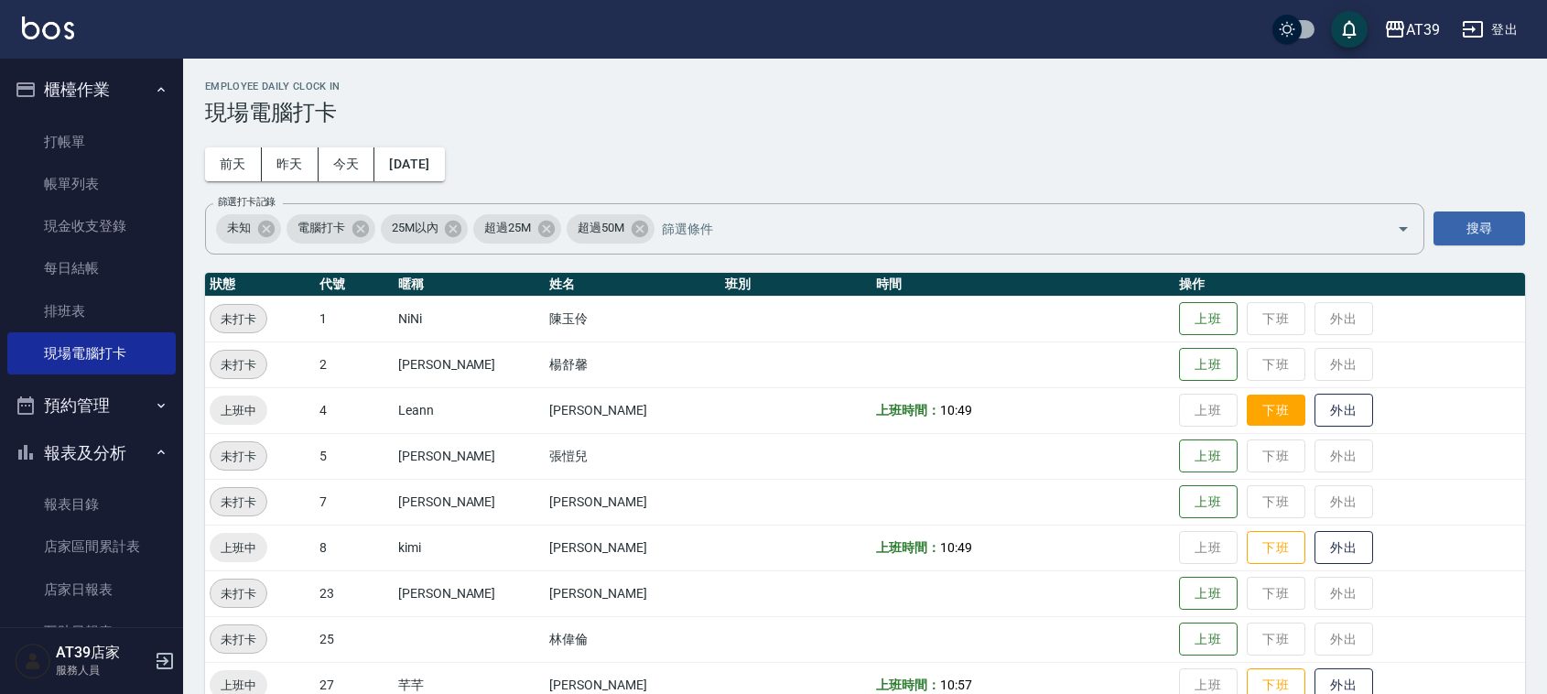
click at [1247, 401] on button "下班" at bounding box center [1276, 411] width 59 height 32
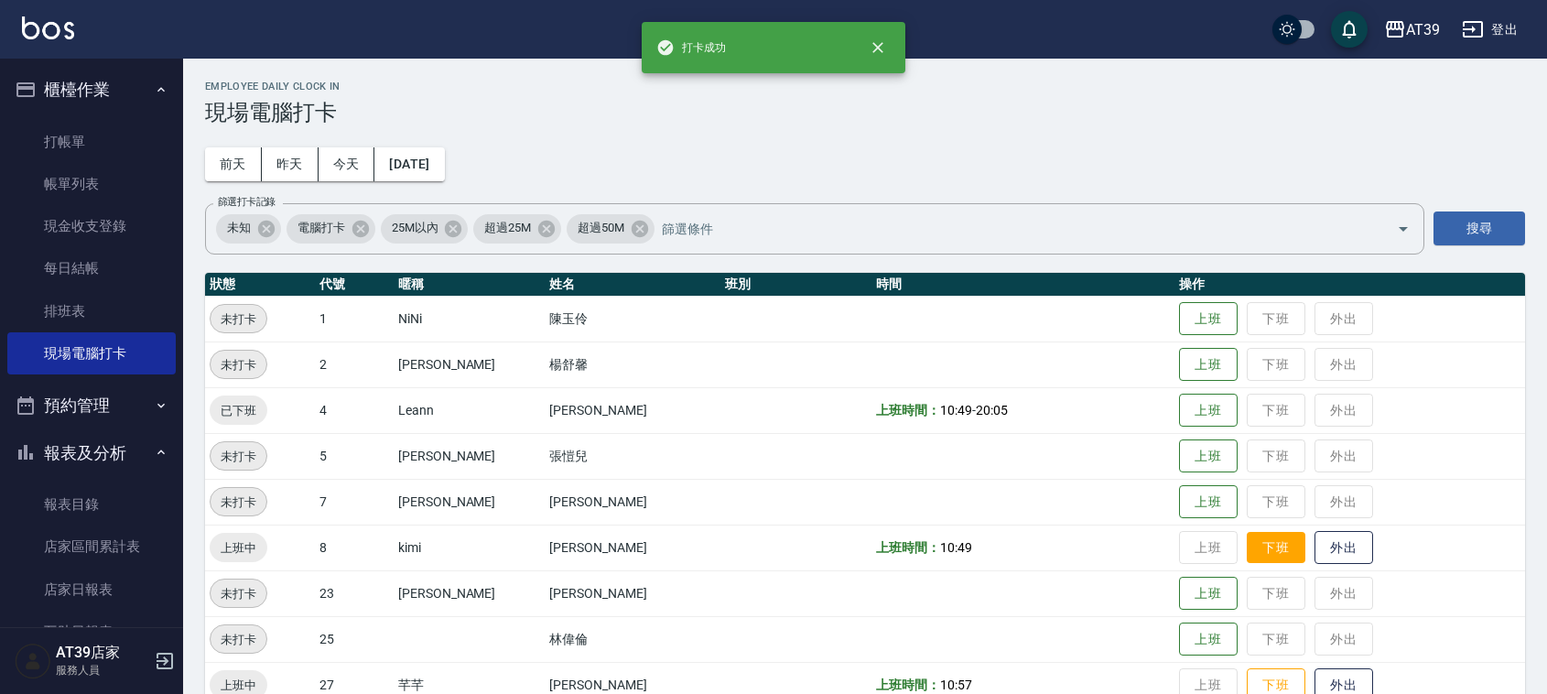
click at [1247, 552] on button "下班" at bounding box center [1276, 548] width 59 height 32
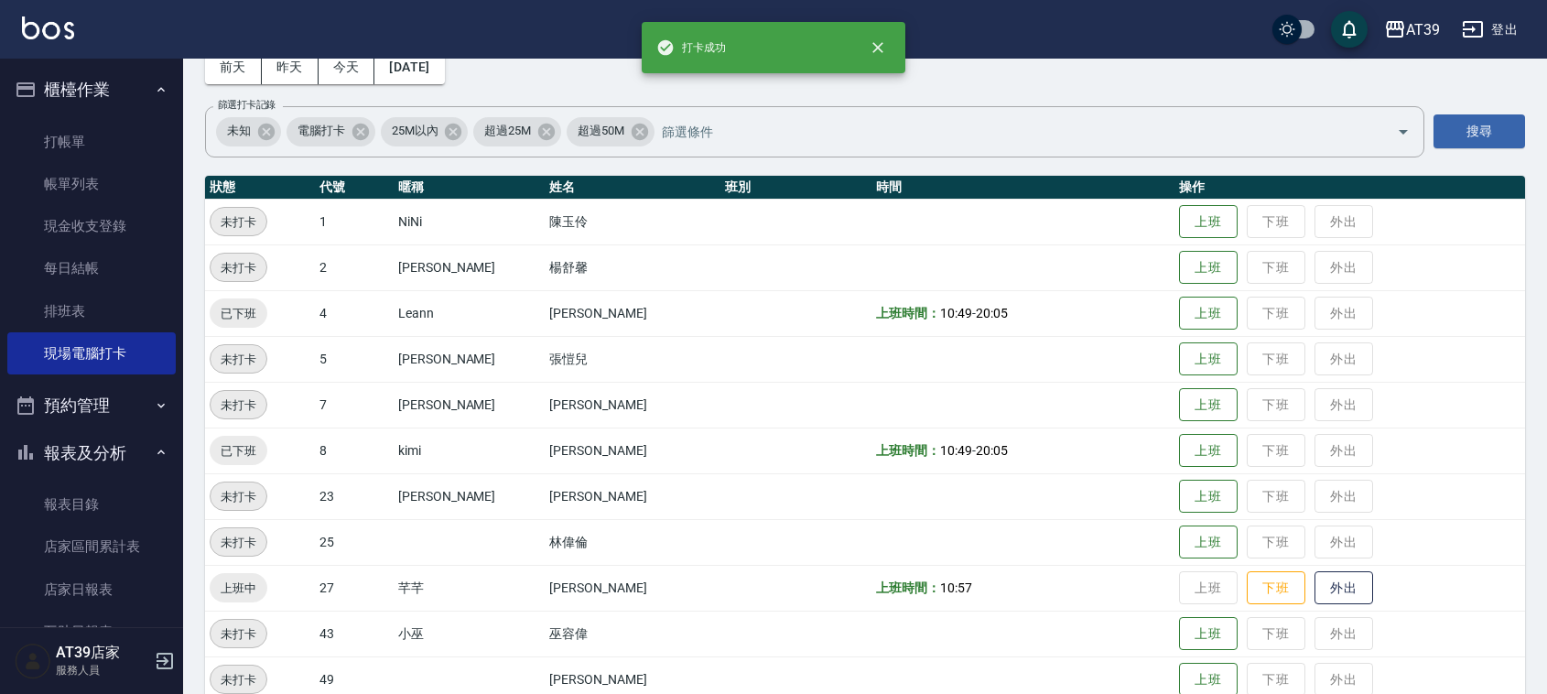
scroll to position [229, 0]
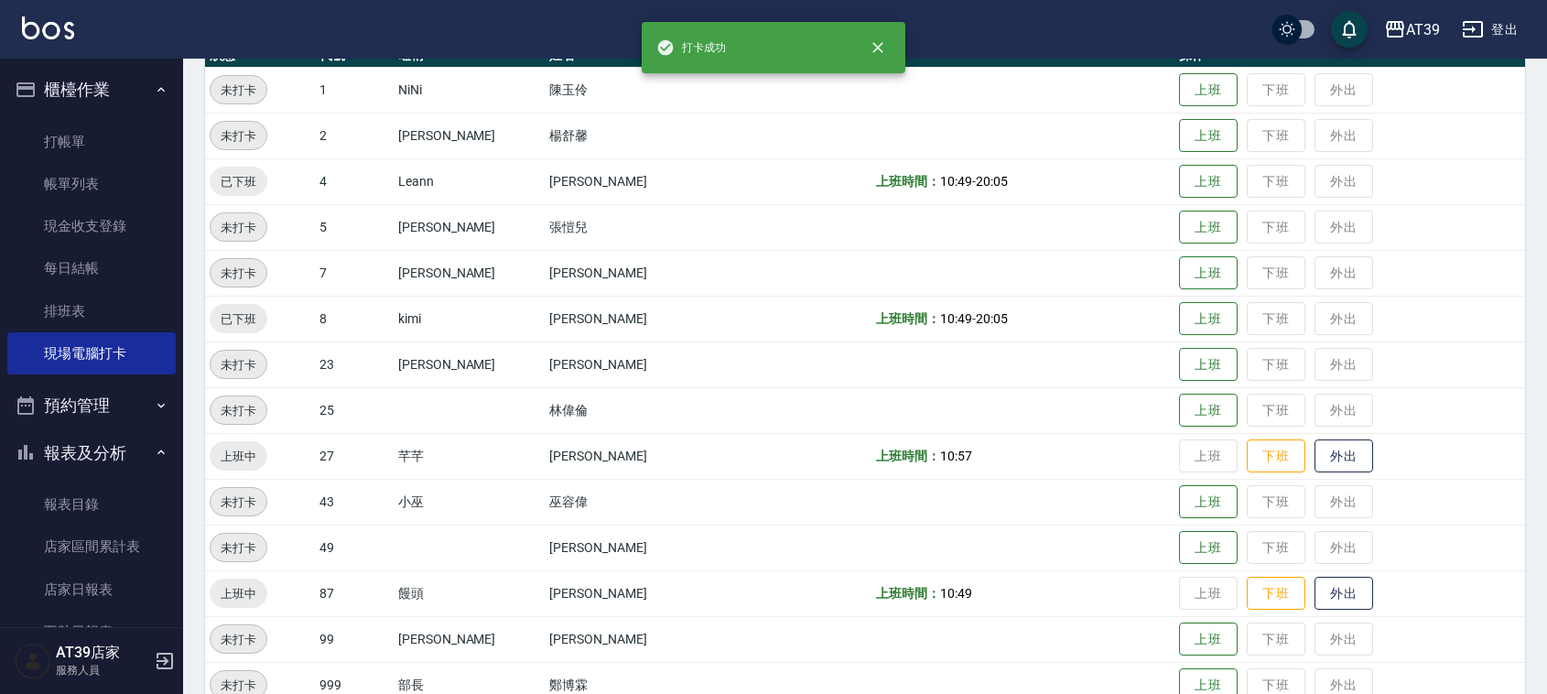
click at [1256, 437] on td "上班 下班 外出" at bounding box center [1350, 456] width 351 height 46
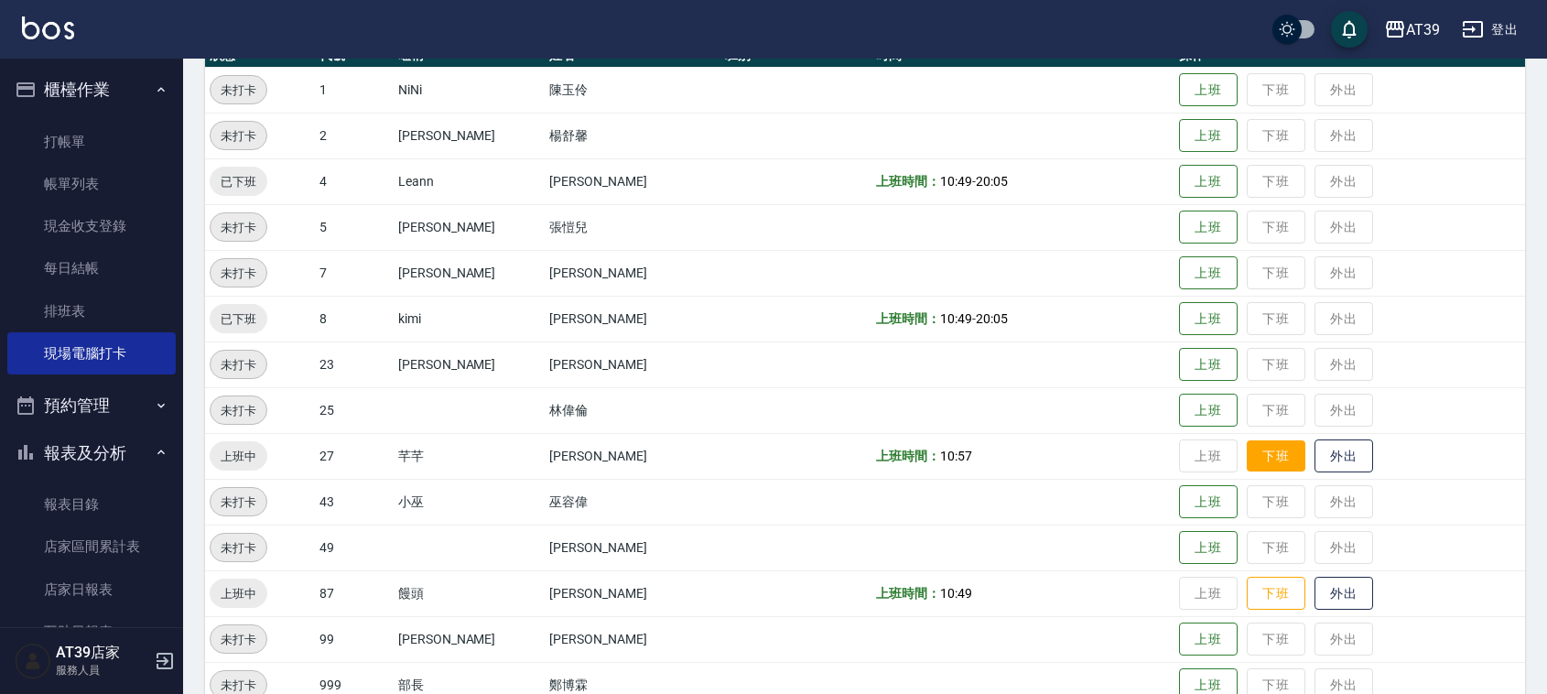
click at [1256, 451] on button "下班" at bounding box center [1276, 456] width 59 height 32
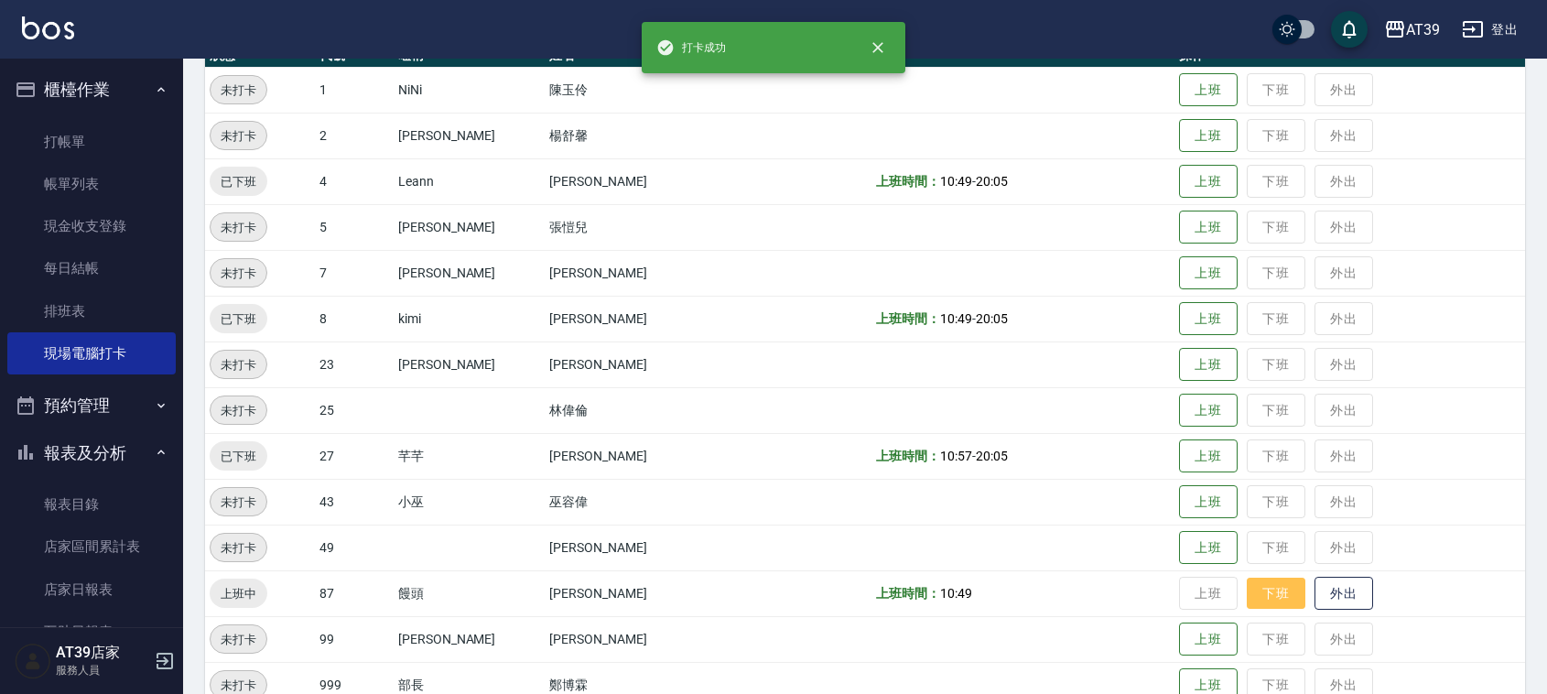
click at [1251, 600] on button "下班" at bounding box center [1276, 594] width 59 height 32
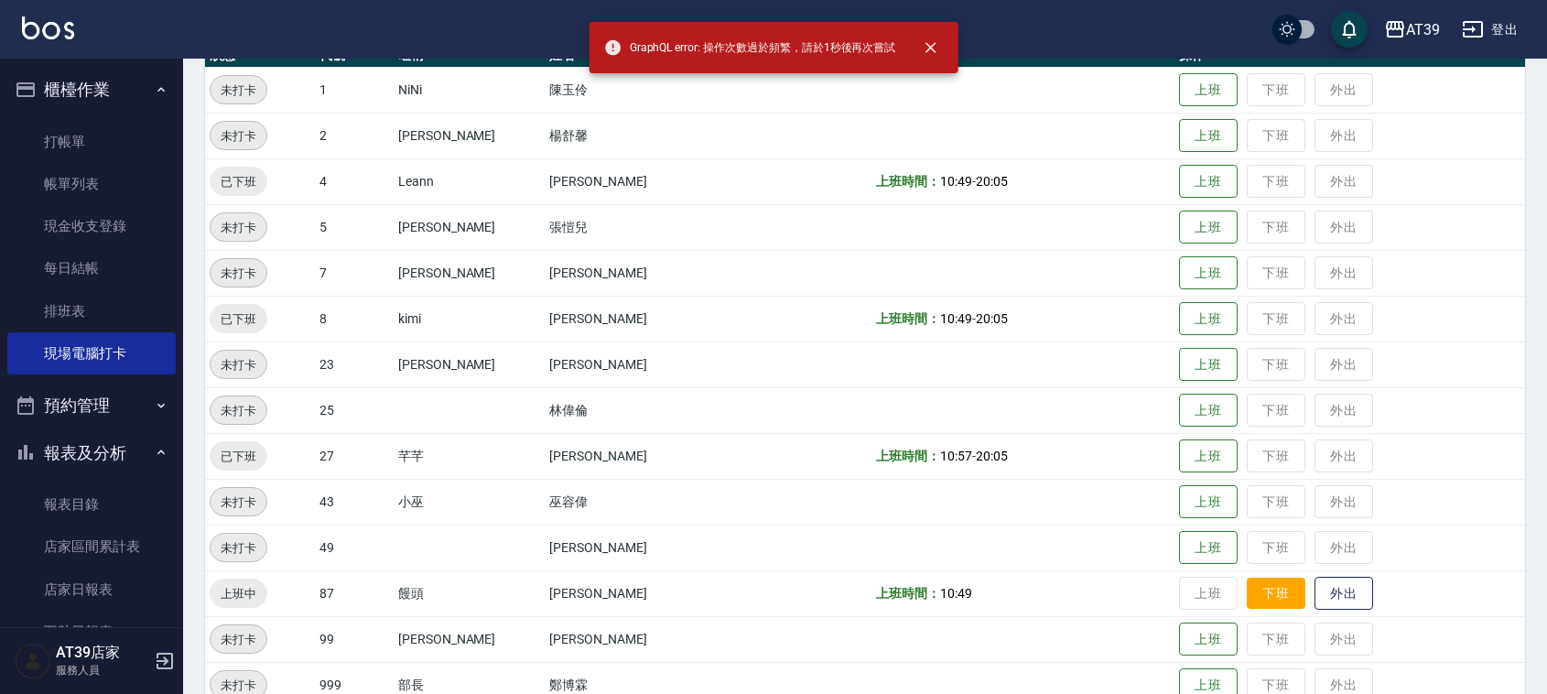
click at [1251, 597] on button "下班" at bounding box center [1276, 594] width 59 height 32
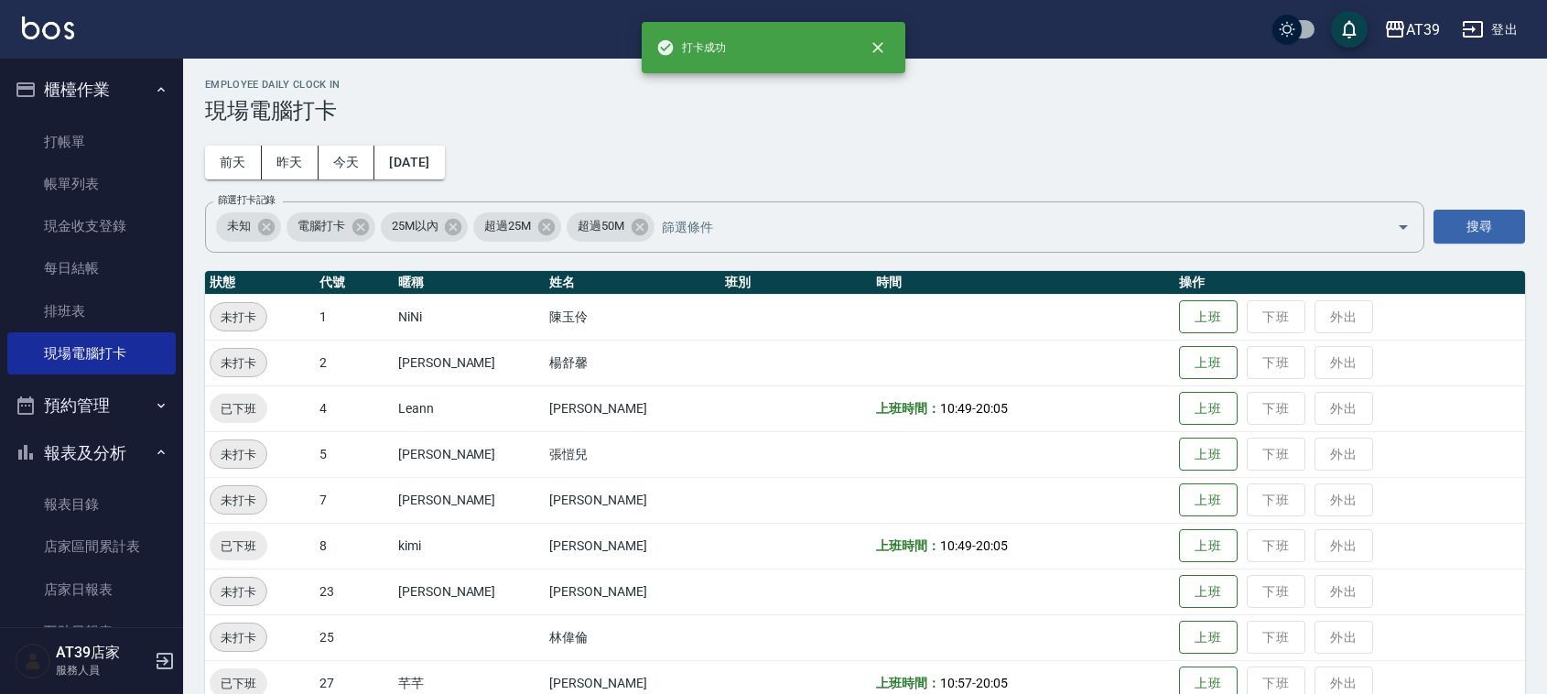
scroll to position [0, 0]
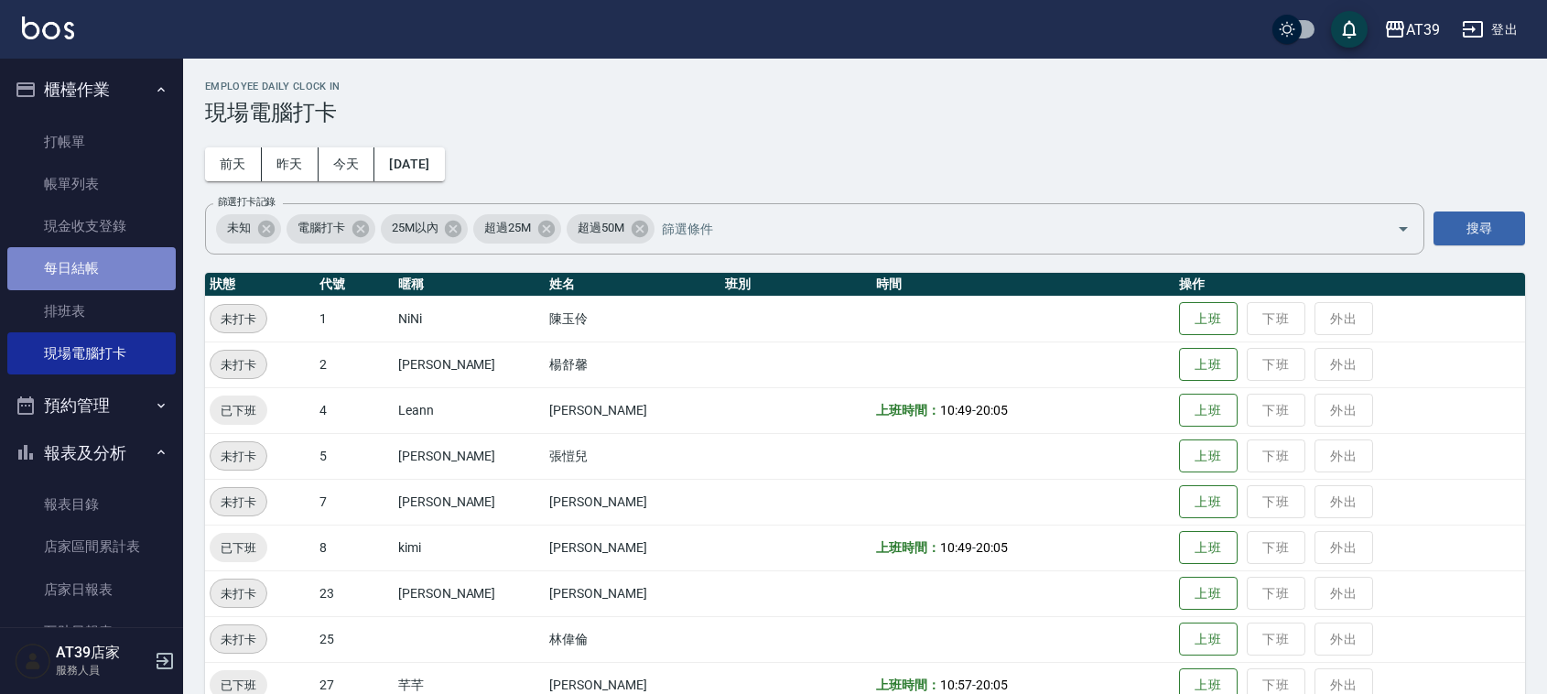
click at [120, 254] on link "每日結帳" at bounding box center [91, 268] width 168 height 42
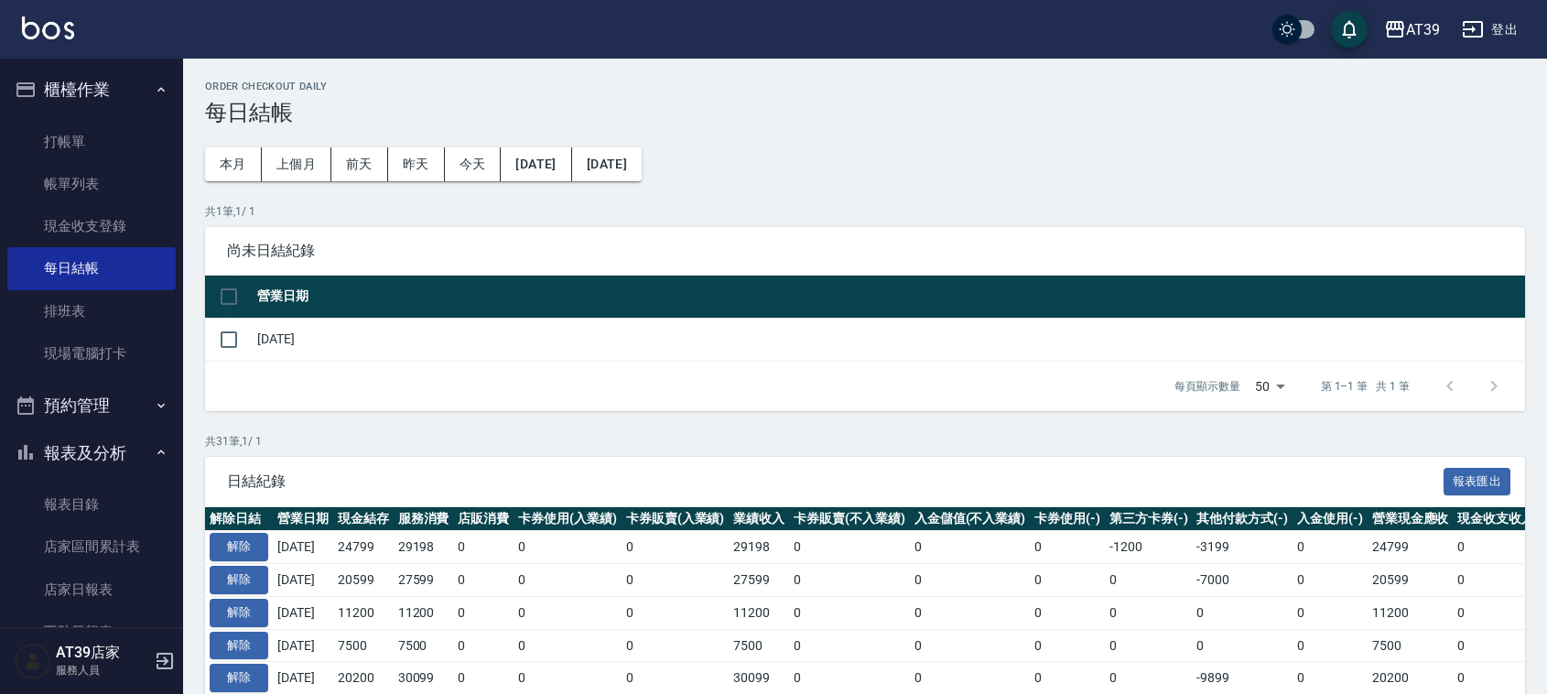
click at [234, 286] on input "checkbox" at bounding box center [229, 296] width 38 height 38
checkbox input "true"
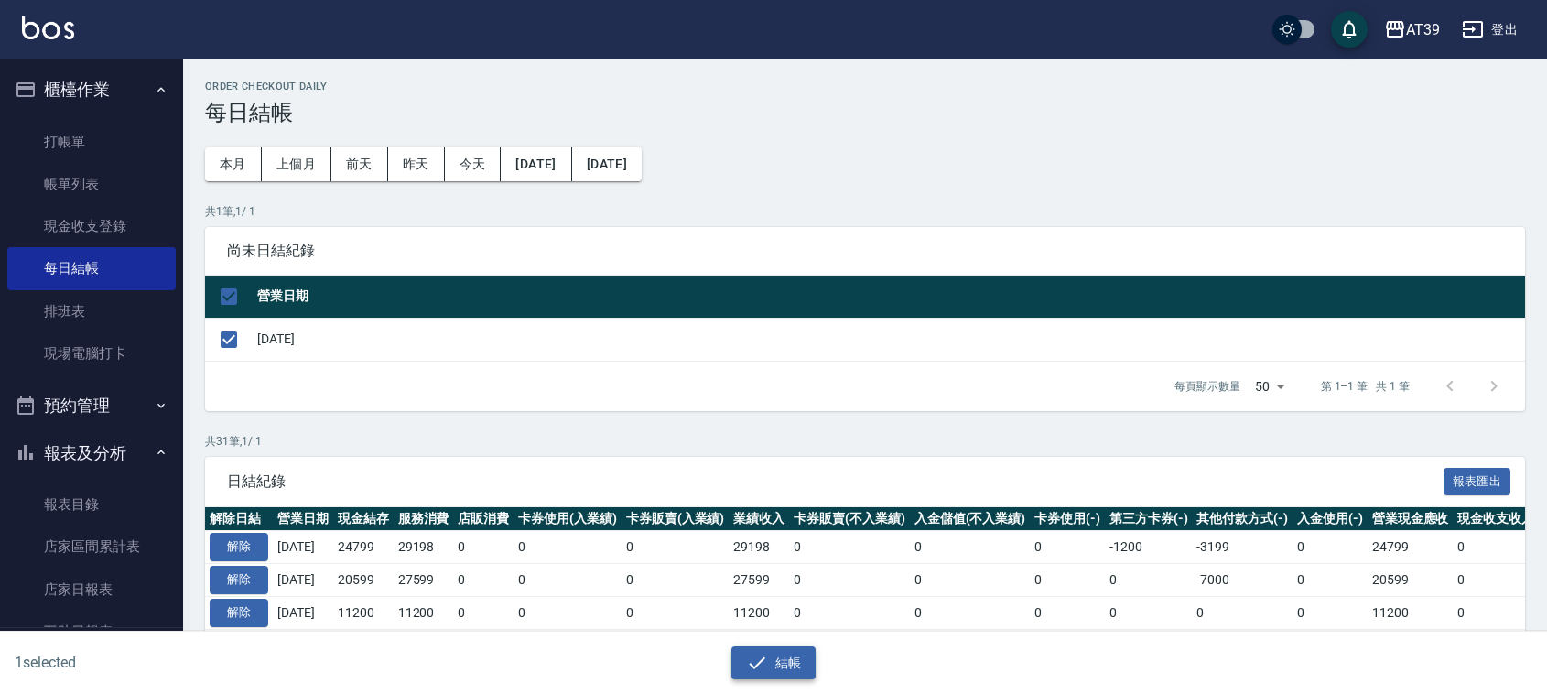
click at [756, 651] on button "結帳" at bounding box center [774, 663] width 85 height 34
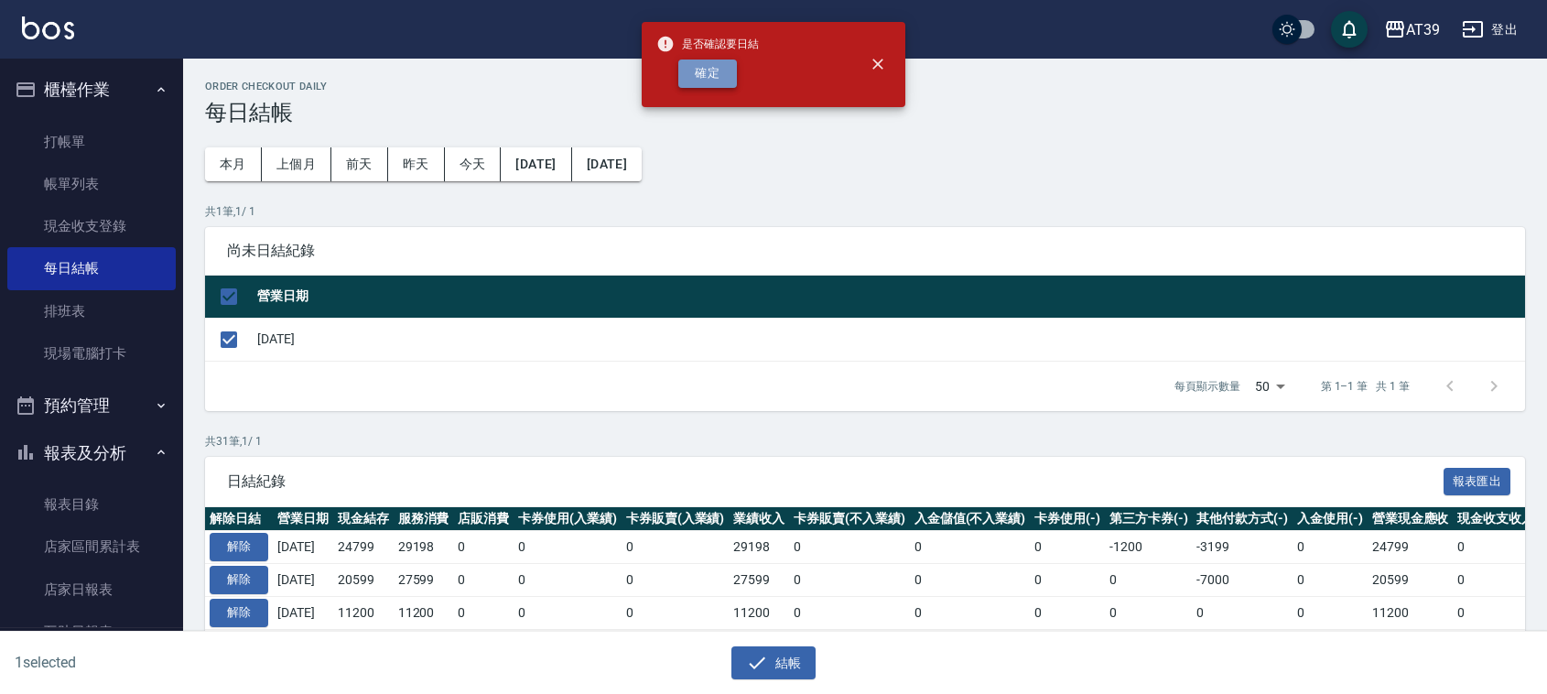
click at [710, 62] on button "確定" at bounding box center [707, 74] width 59 height 28
checkbox input "false"
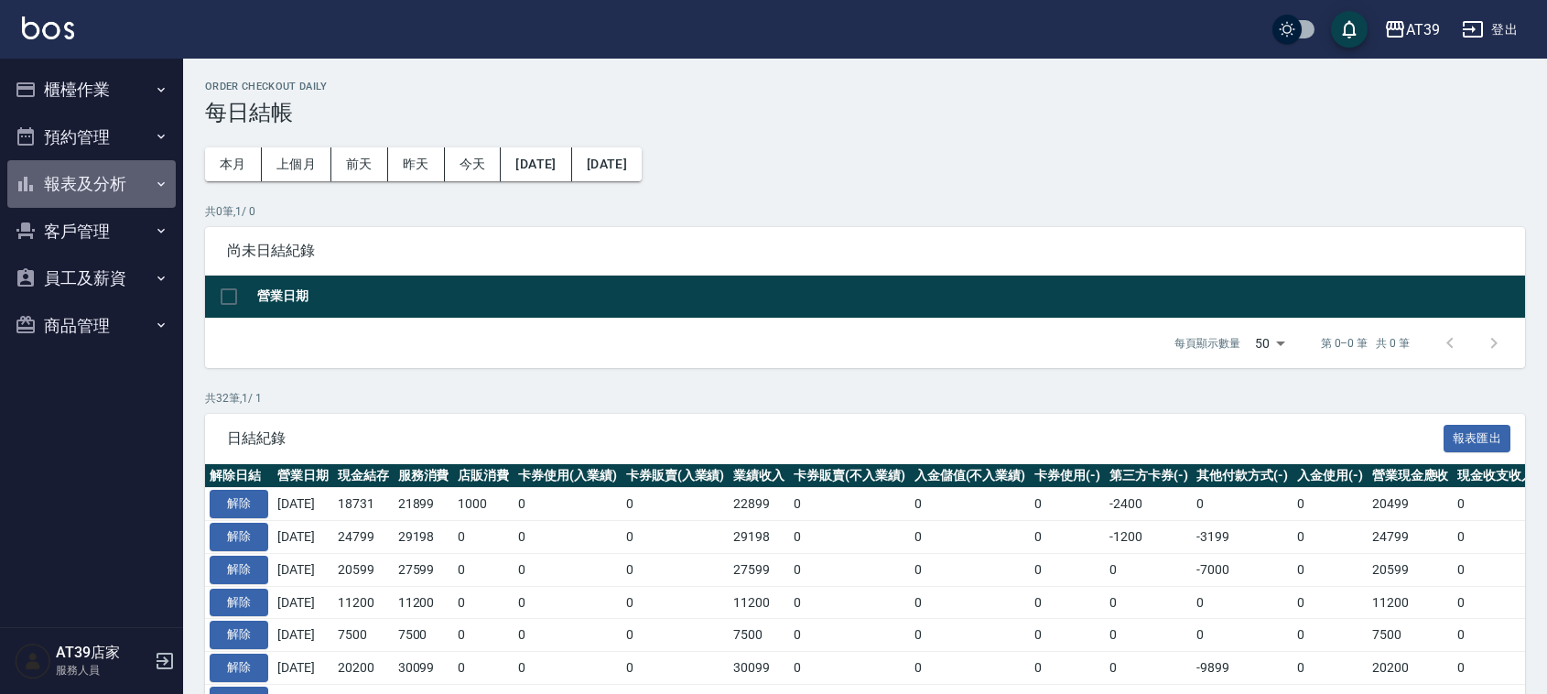
click at [60, 199] on button "報表及分析" at bounding box center [91, 184] width 168 height 48
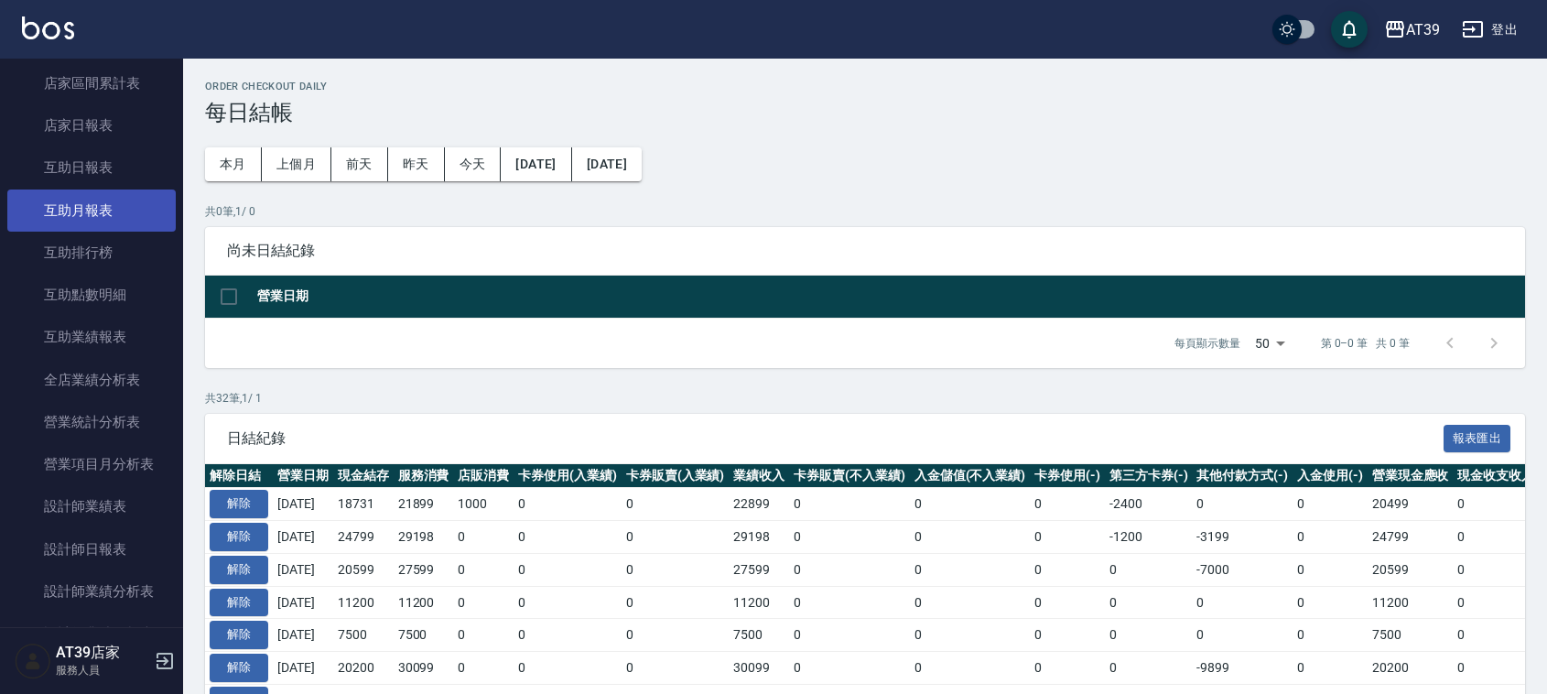
scroll to position [229, 0]
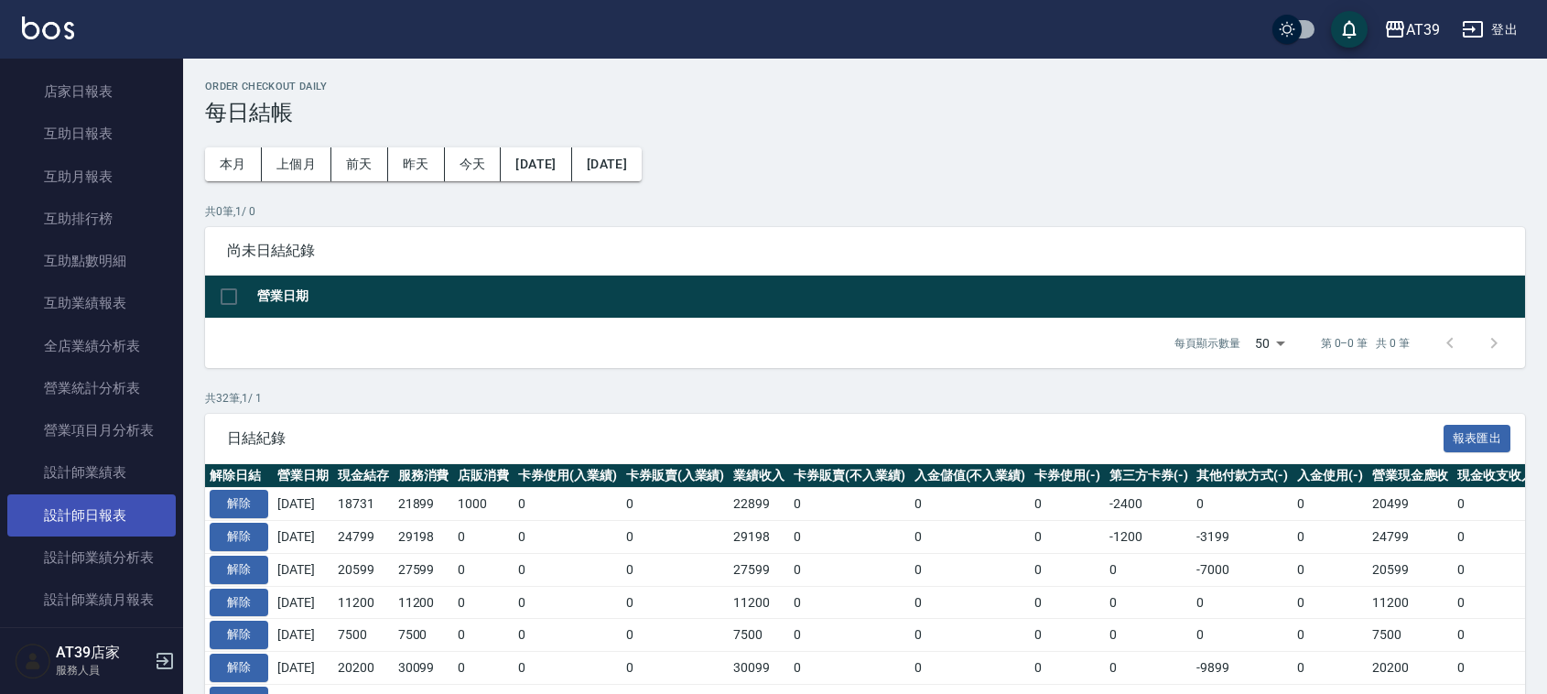
click at [90, 502] on link "設計師日報表" at bounding box center [91, 515] width 168 height 42
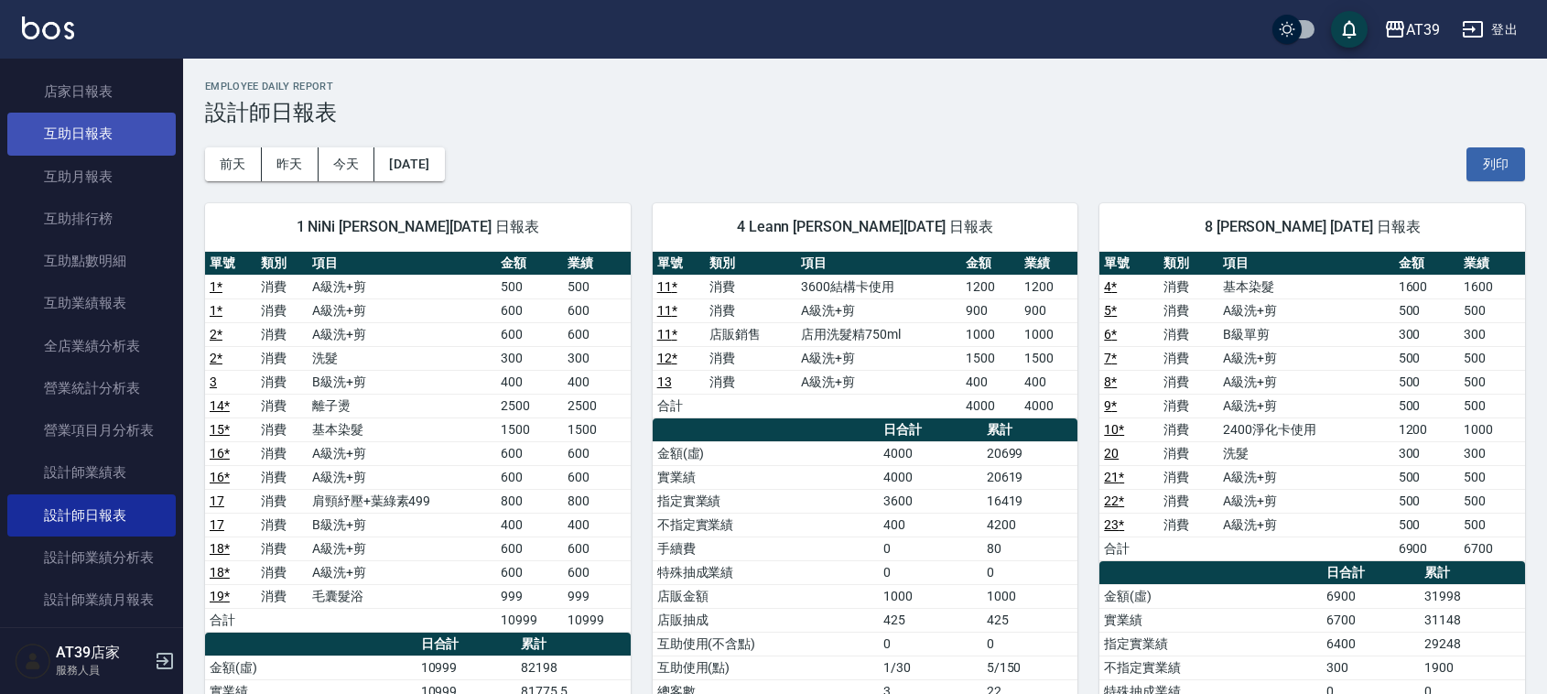
scroll to position [114, 0]
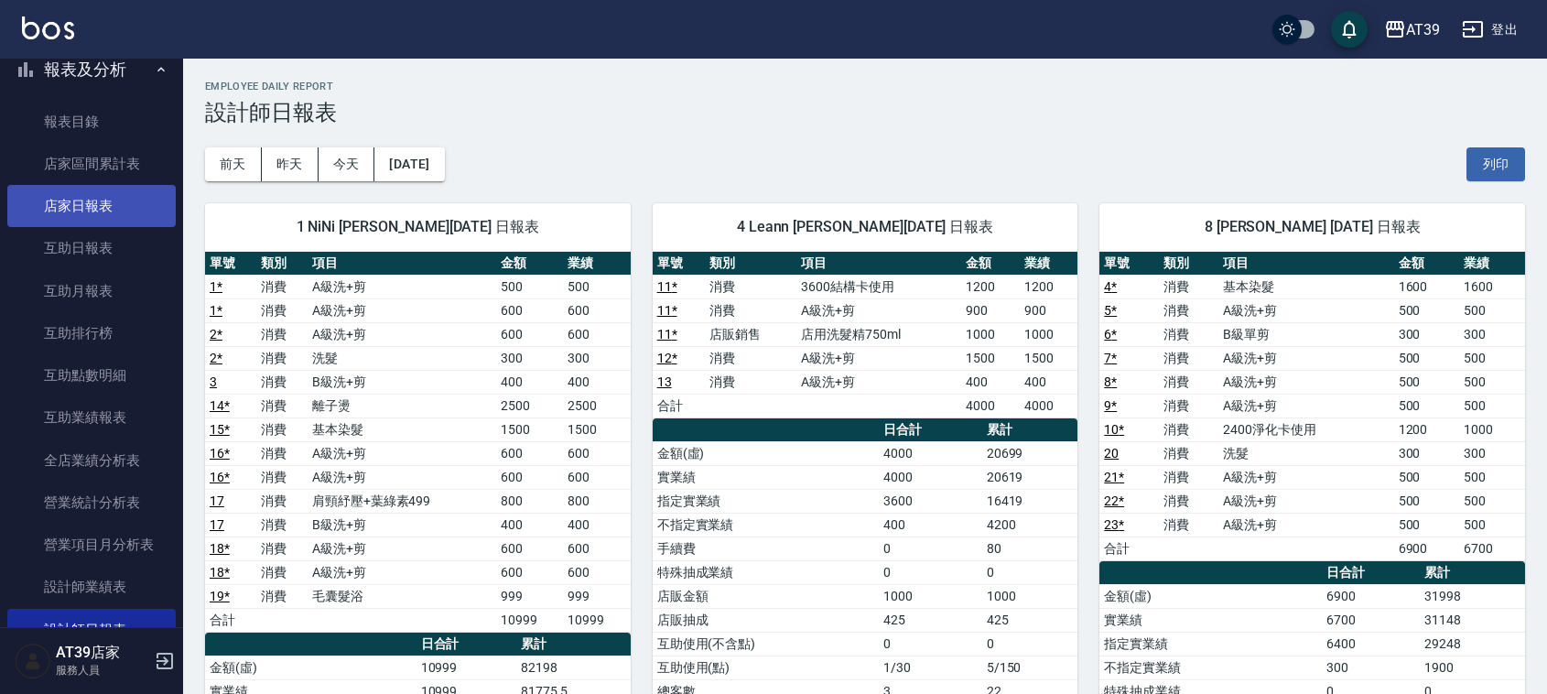
click at [115, 204] on link "店家日報表" at bounding box center [91, 206] width 168 height 42
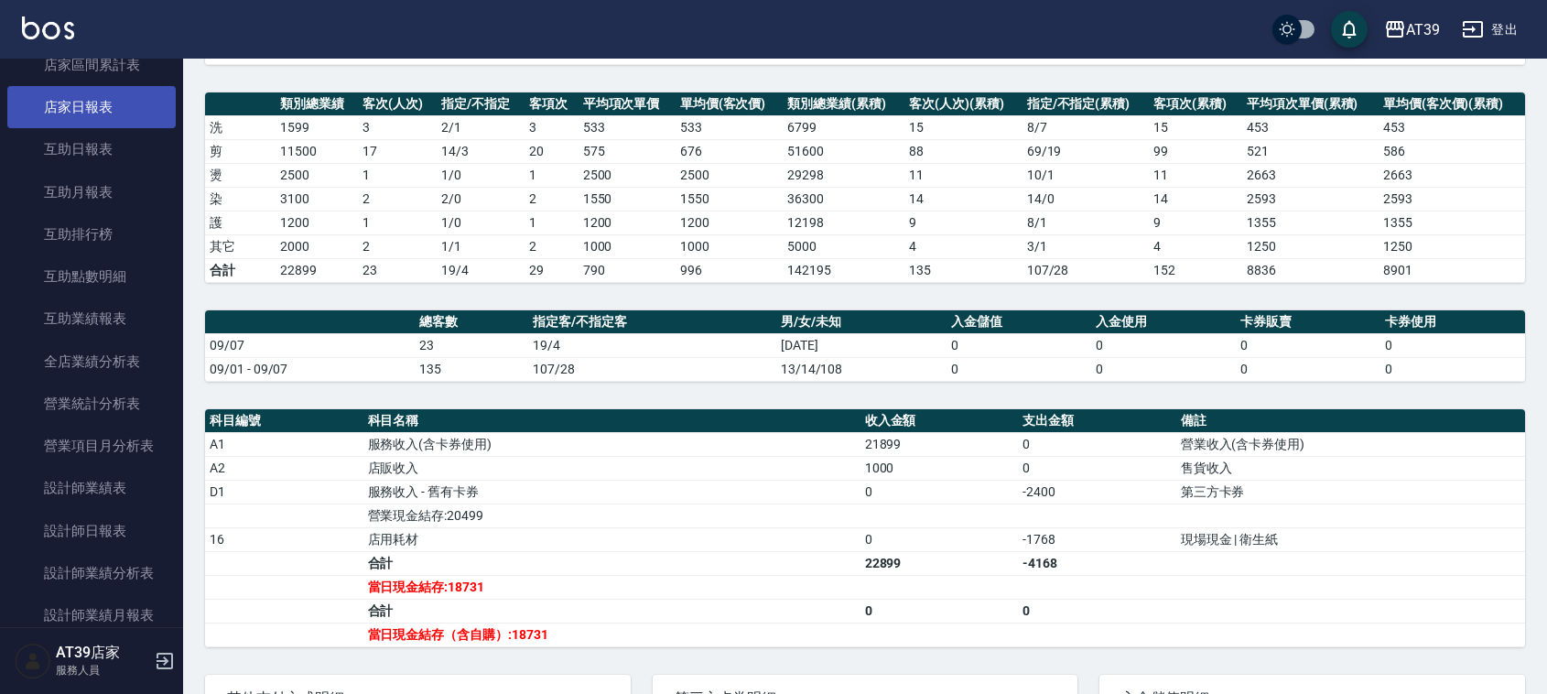
scroll to position [229, 0]
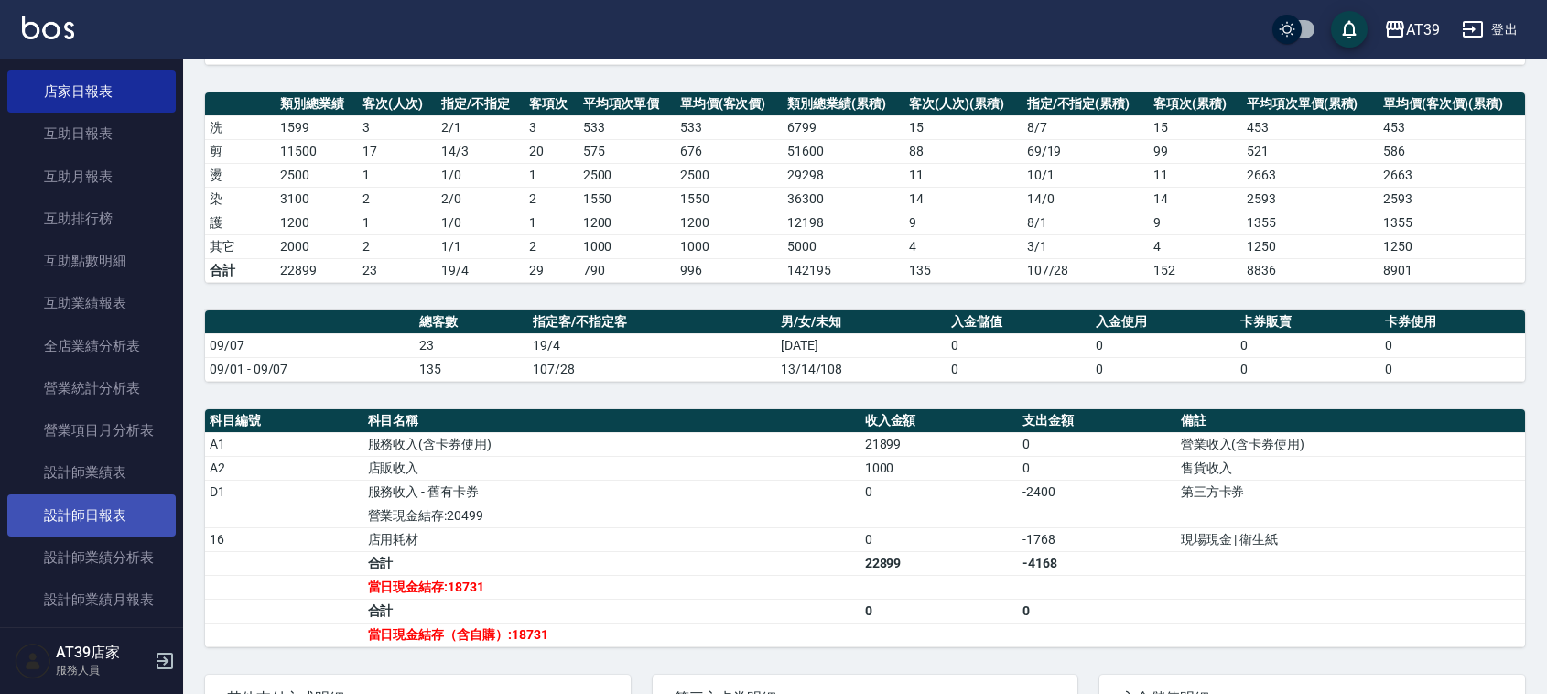
click at [128, 520] on link "設計師日報表" at bounding box center [91, 515] width 168 height 42
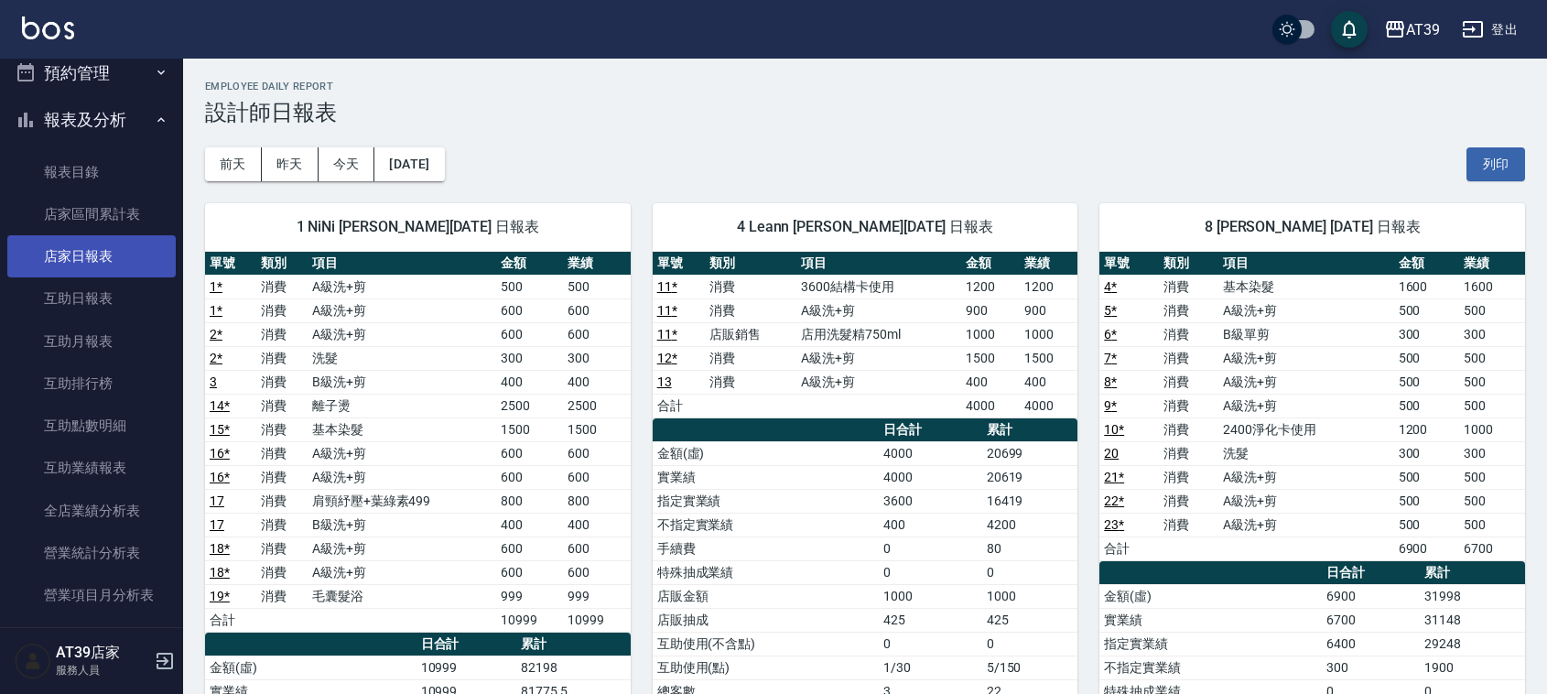
scroll to position [114, 0]
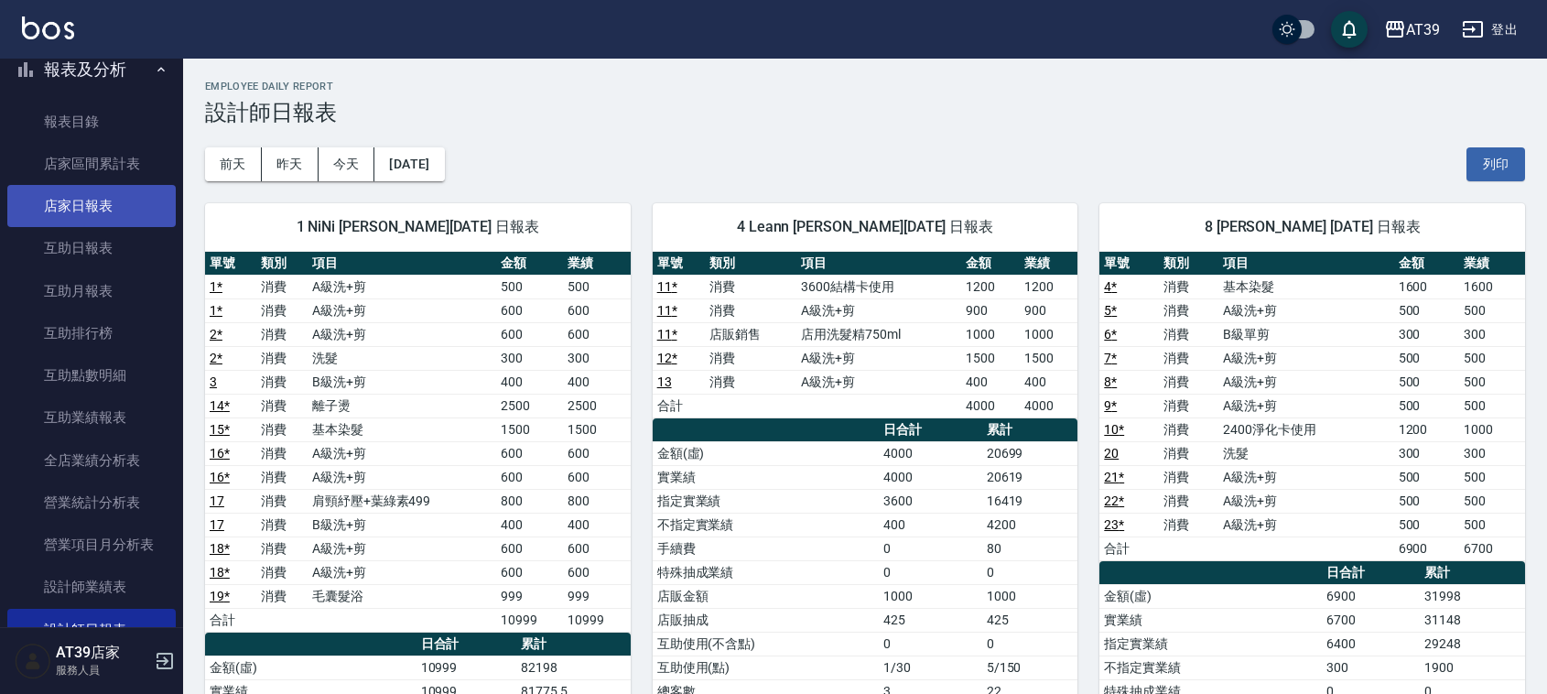
click at [94, 194] on link "店家日報表" at bounding box center [91, 206] width 168 height 42
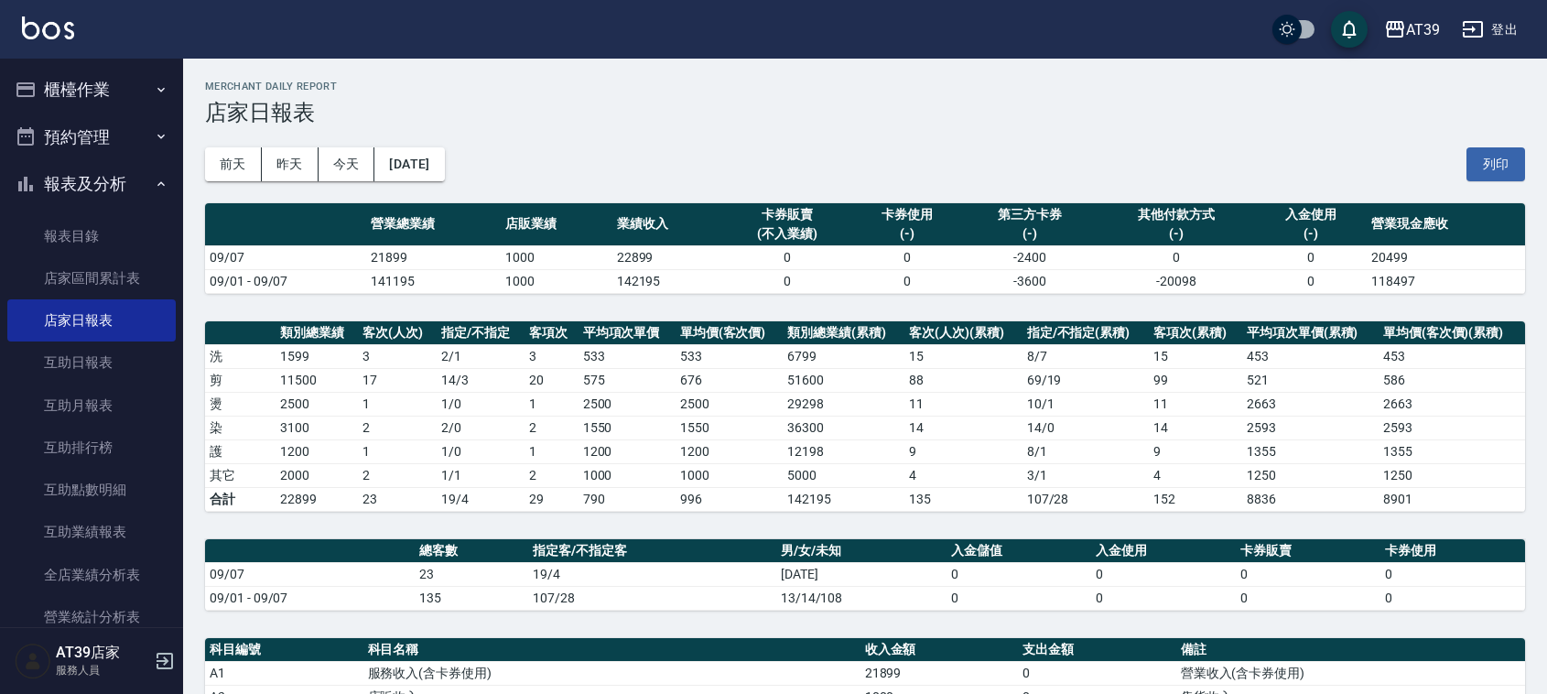
click at [76, 43] on div "AT39 登出" at bounding box center [773, 29] width 1547 height 59
